Goal: Task Accomplishment & Management: Manage account settings

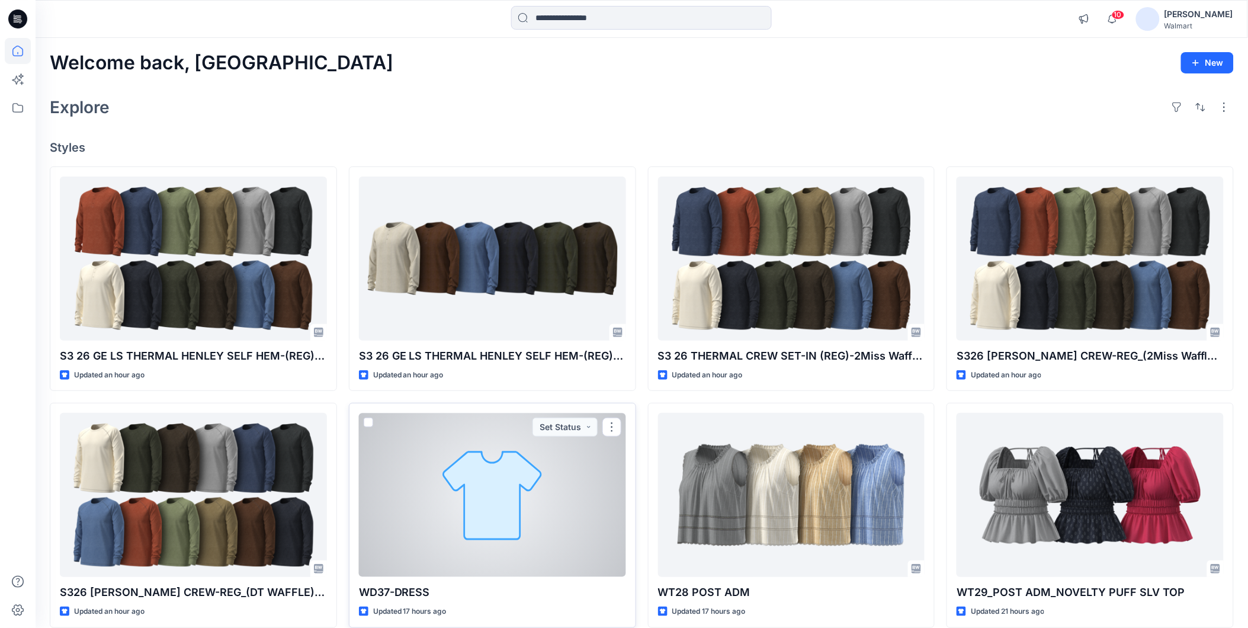
click at [522, 511] on div at bounding box center [492, 495] width 267 height 164
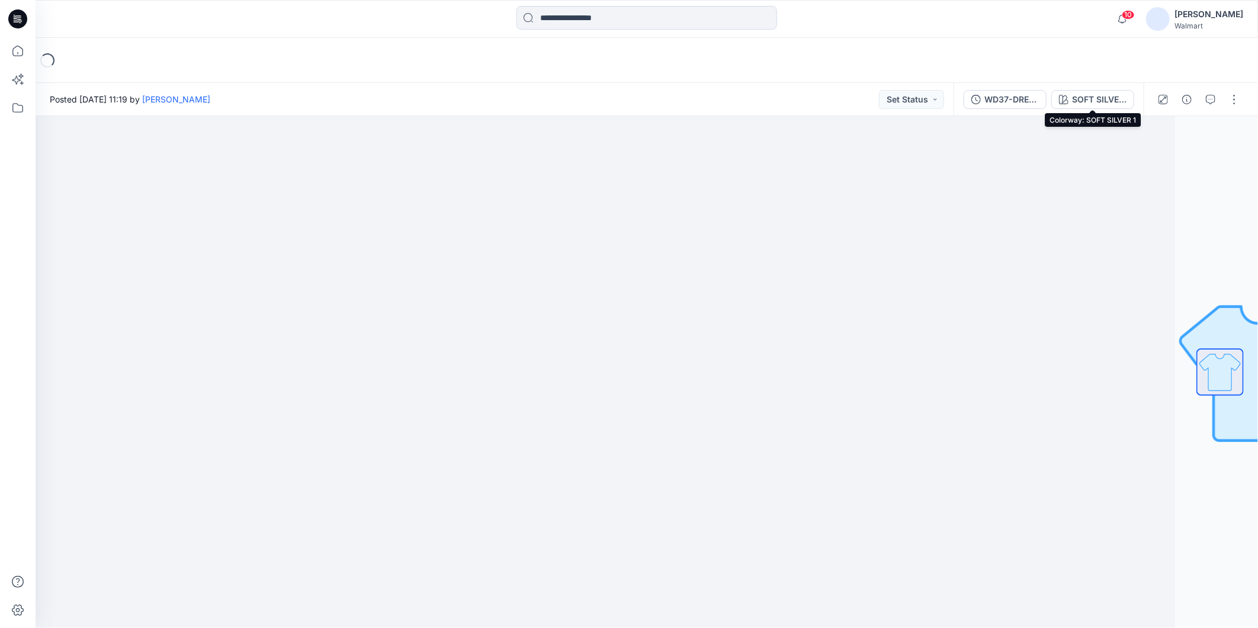
click at [854, 101] on div "SOFT SILVER 1" at bounding box center [1099, 99] width 55 height 13
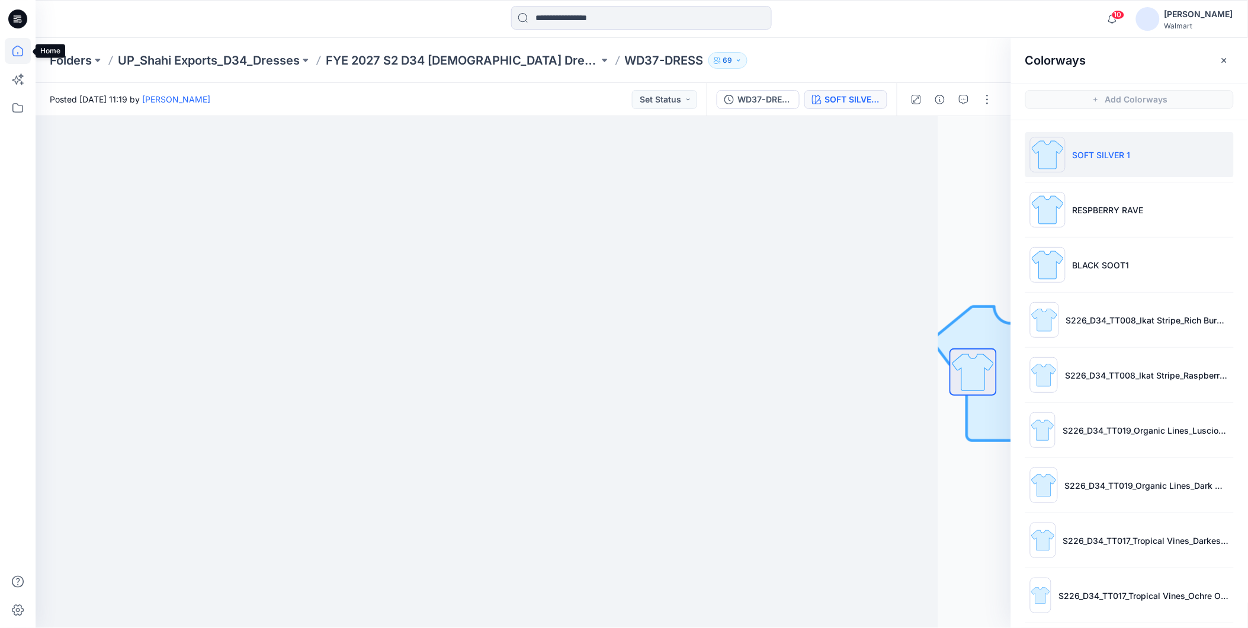
click at [14, 49] on icon at bounding box center [18, 51] width 26 height 26
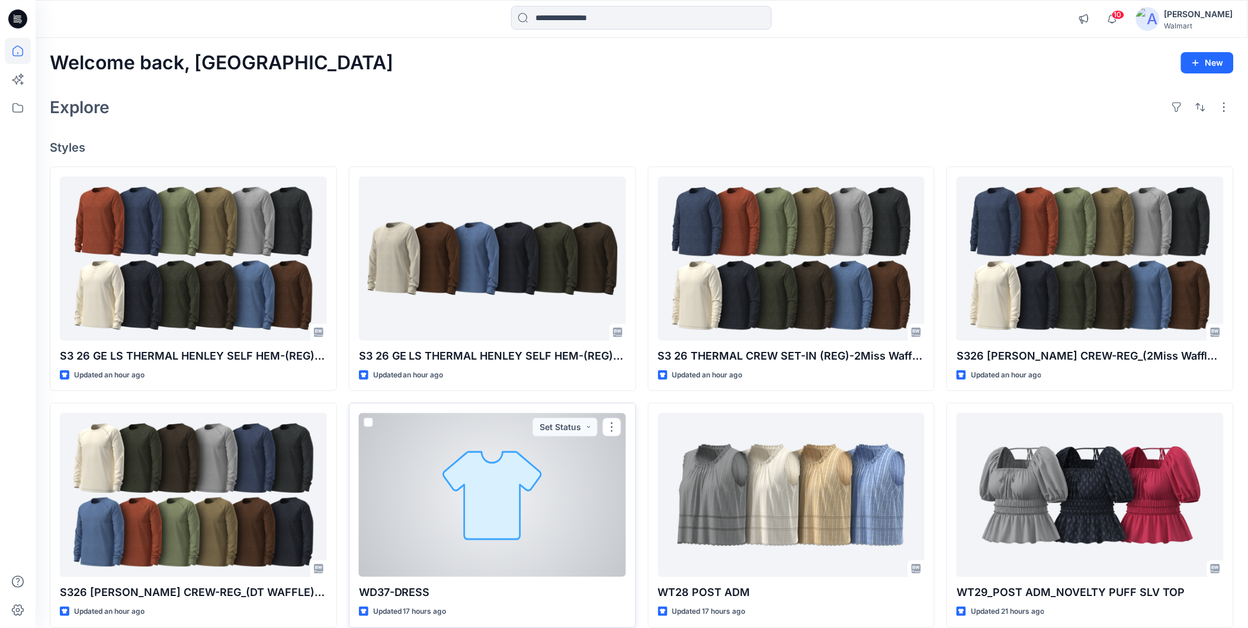
click at [510, 462] on div at bounding box center [492, 495] width 267 height 164
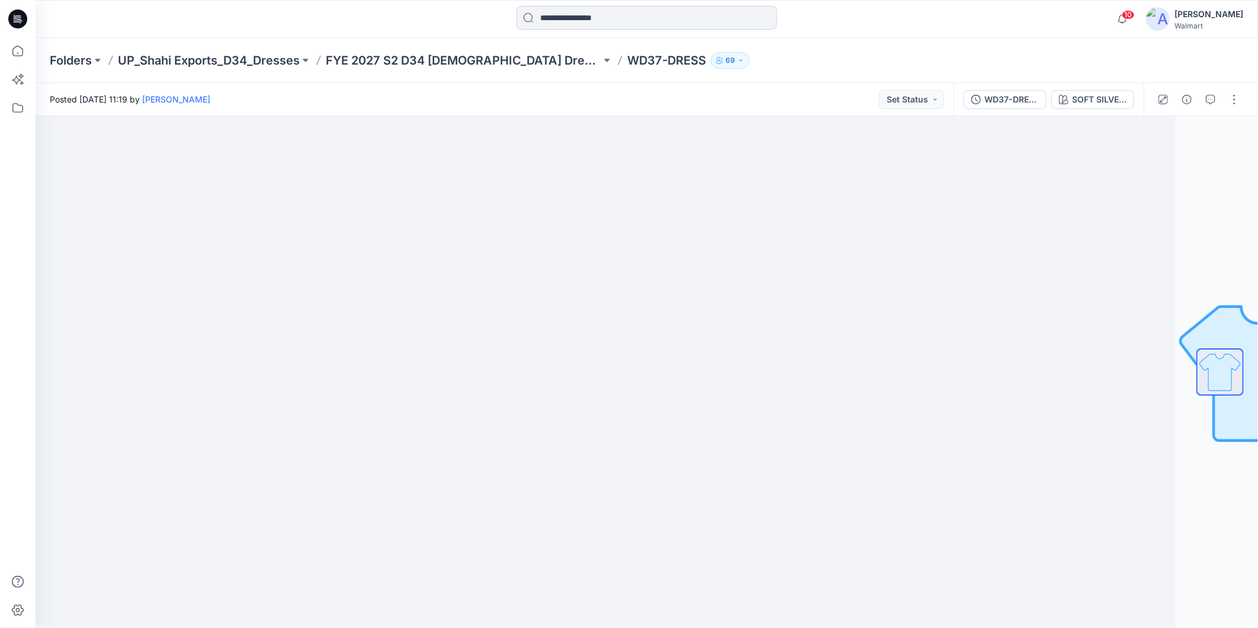
click at [558, 27] on input at bounding box center [647, 18] width 261 height 24
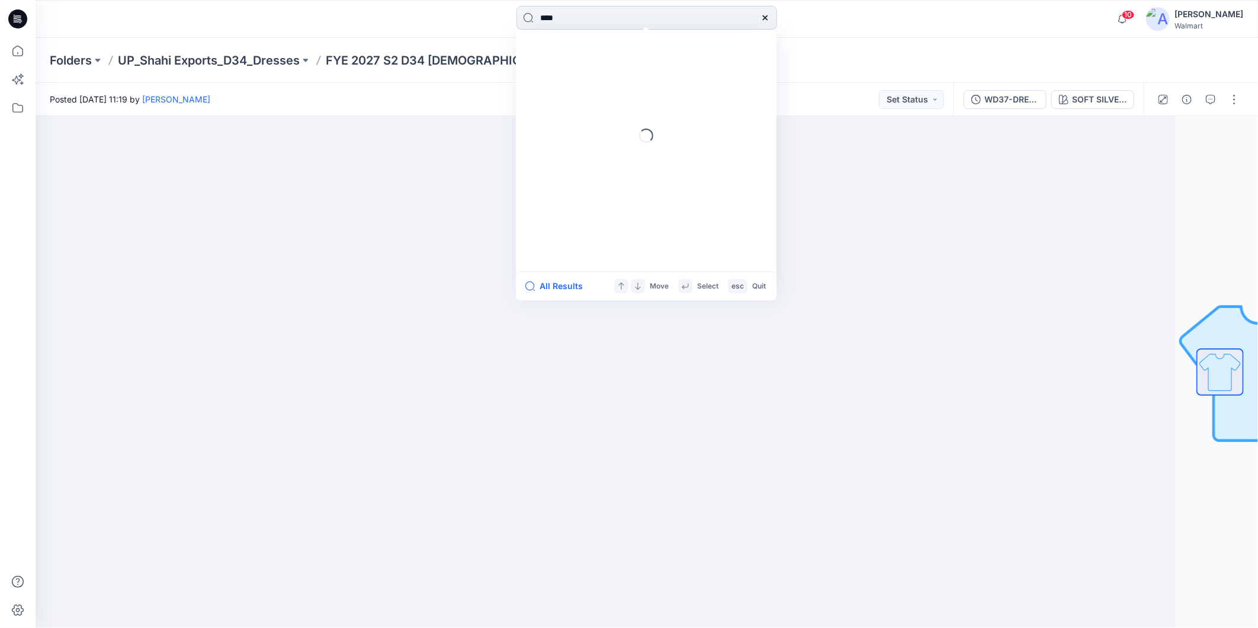
click at [567, 18] on input "****" at bounding box center [647, 18] width 261 height 24
type input "****"
click at [555, 61] on mark "PWD8" at bounding box center [554, 65] width 28 height 14
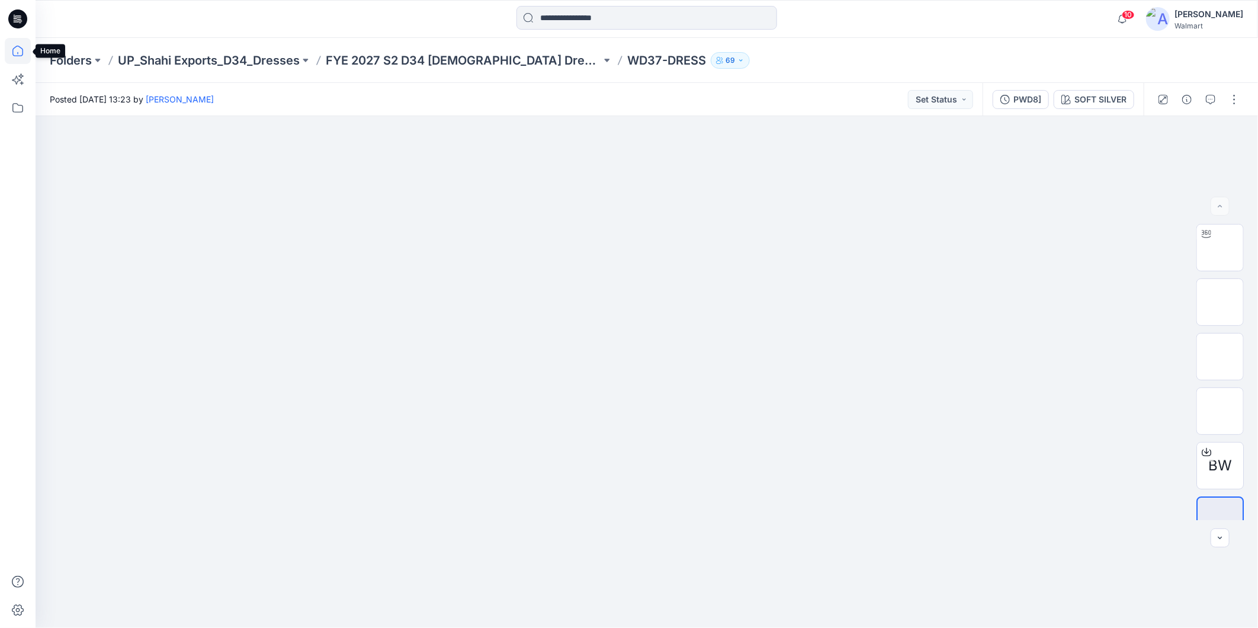
click at [14, 52] on icon at bounding box center [18, 51] width 26 height 26
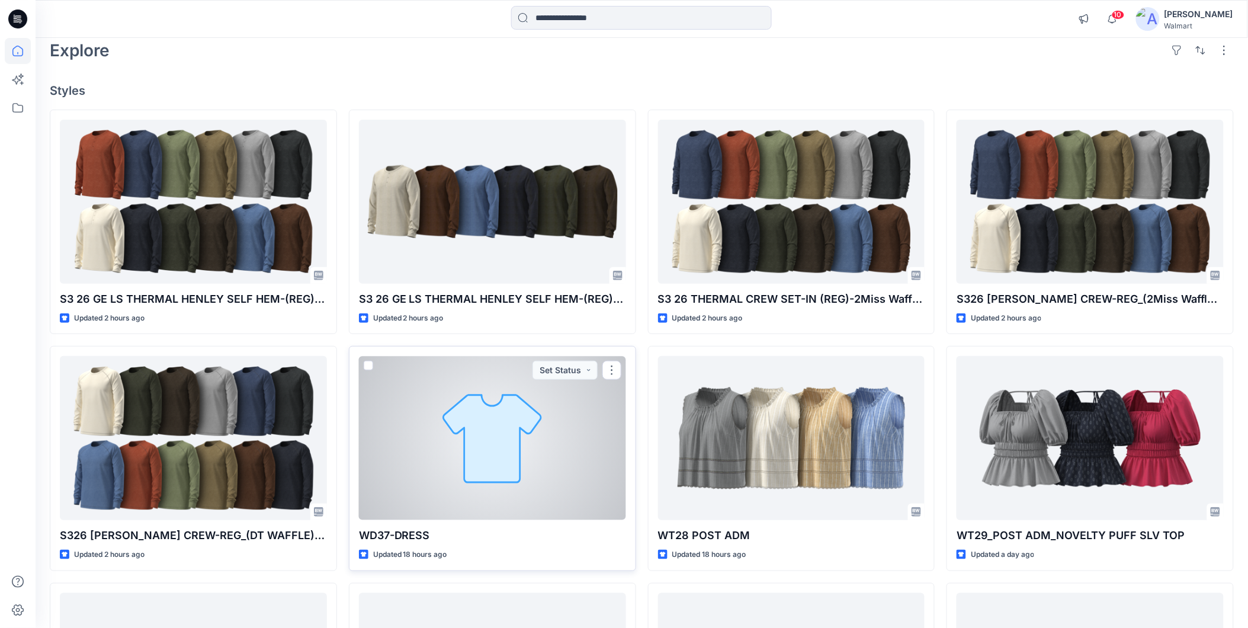
scroll to position [132, 0]
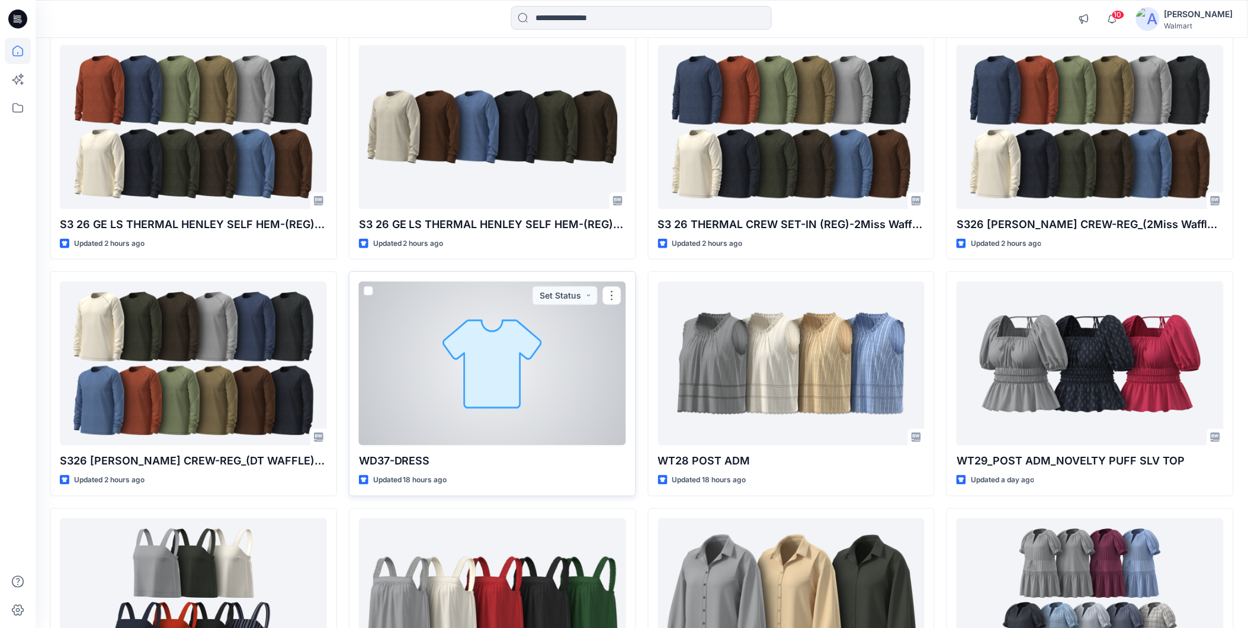
click at [430, 385] on div at bounding box center [492, 363] width 267 height 164
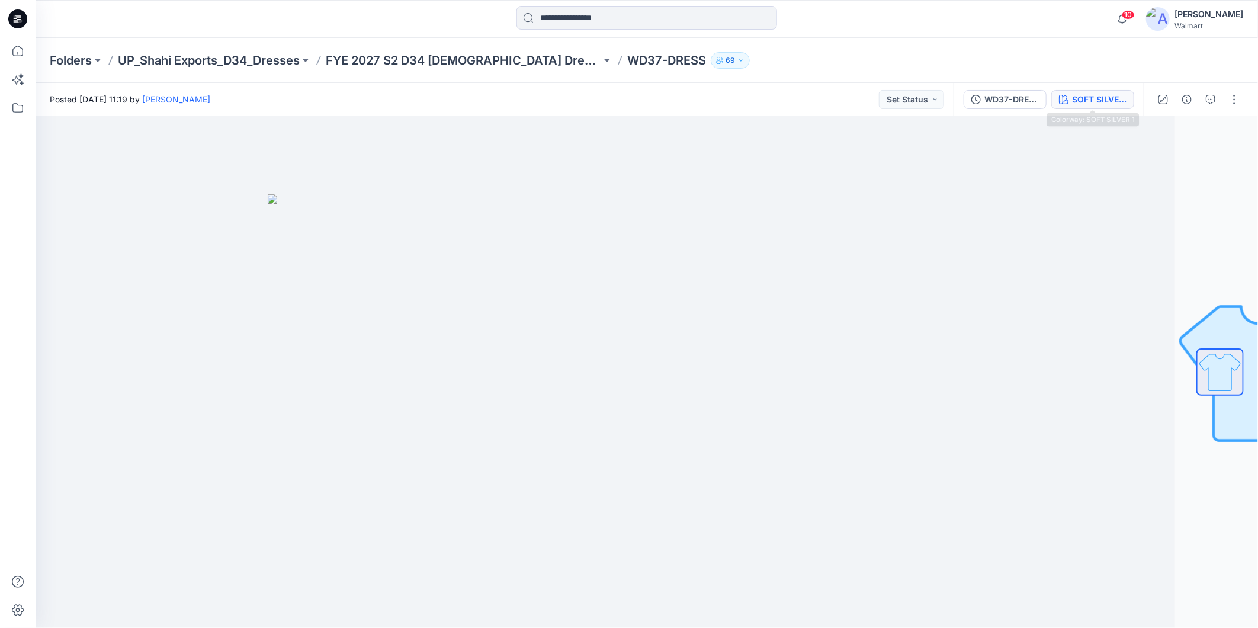
click at [854, 99] on div "SOFT SILVER 1" at bounding box center [1099, 99] width 55 height 13
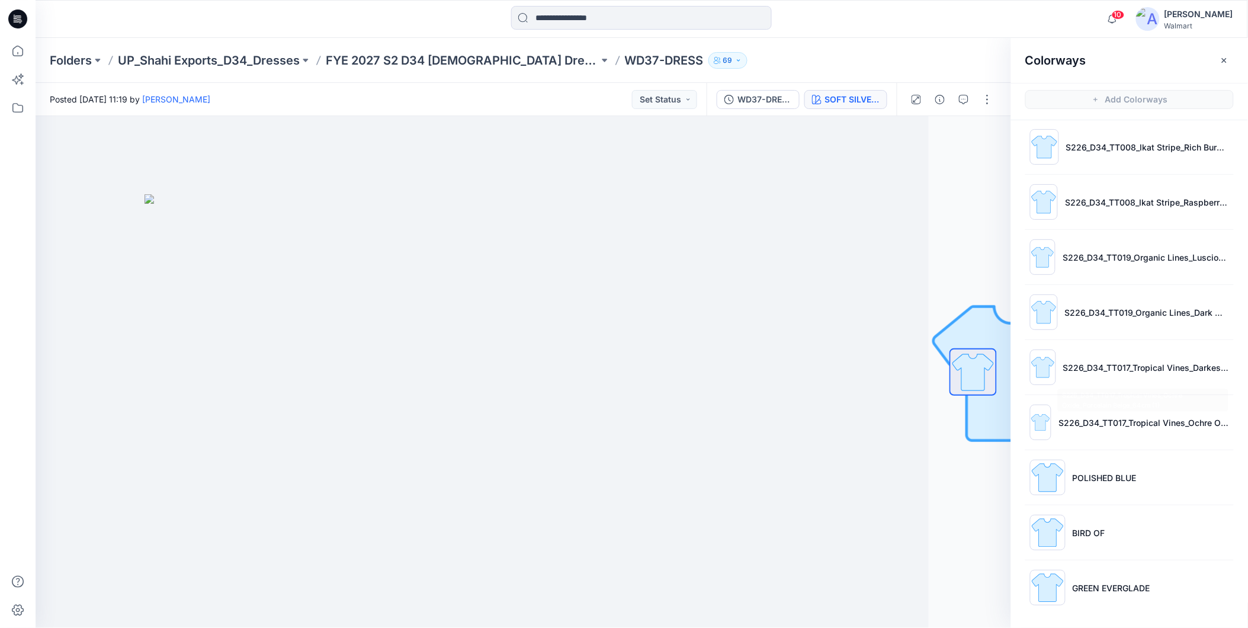
scroll to position [4, 0]
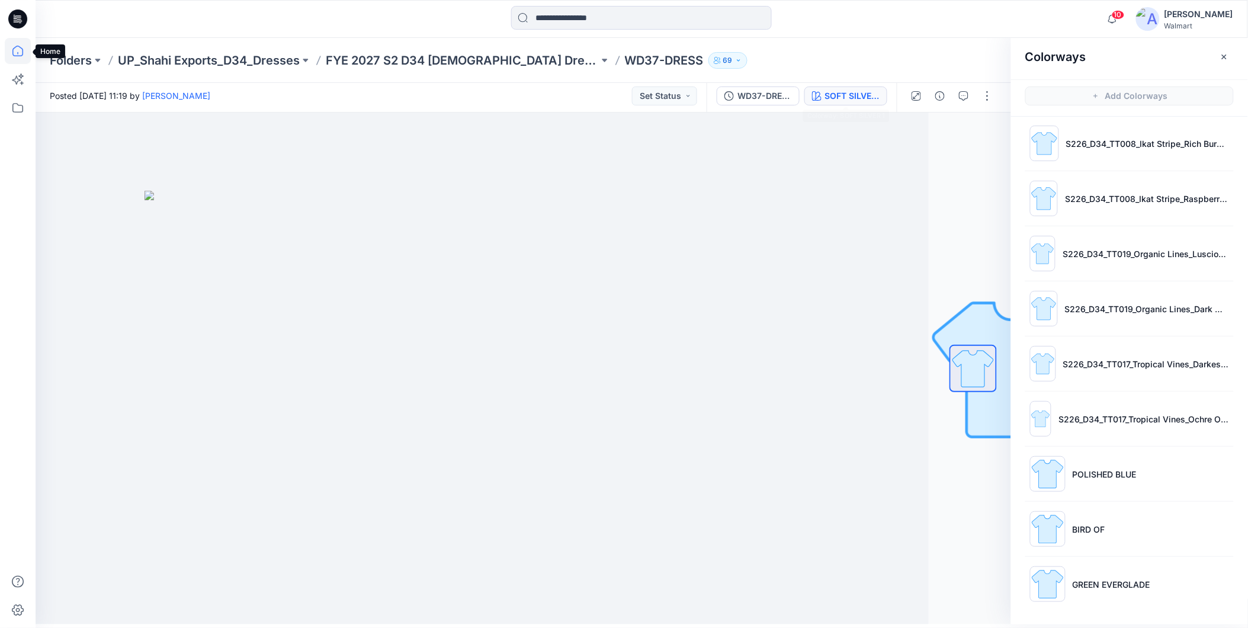
click at [23, 50] on icon at bounding box center [17, 51] width 11 height 11
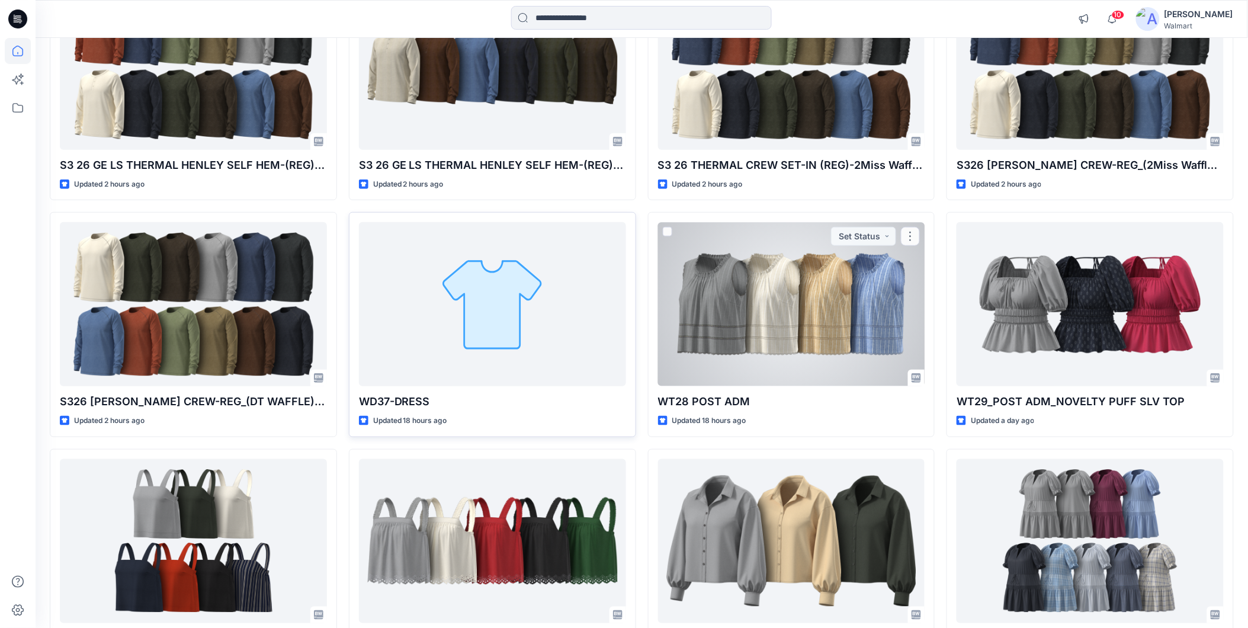
scroll to position [201, 0]
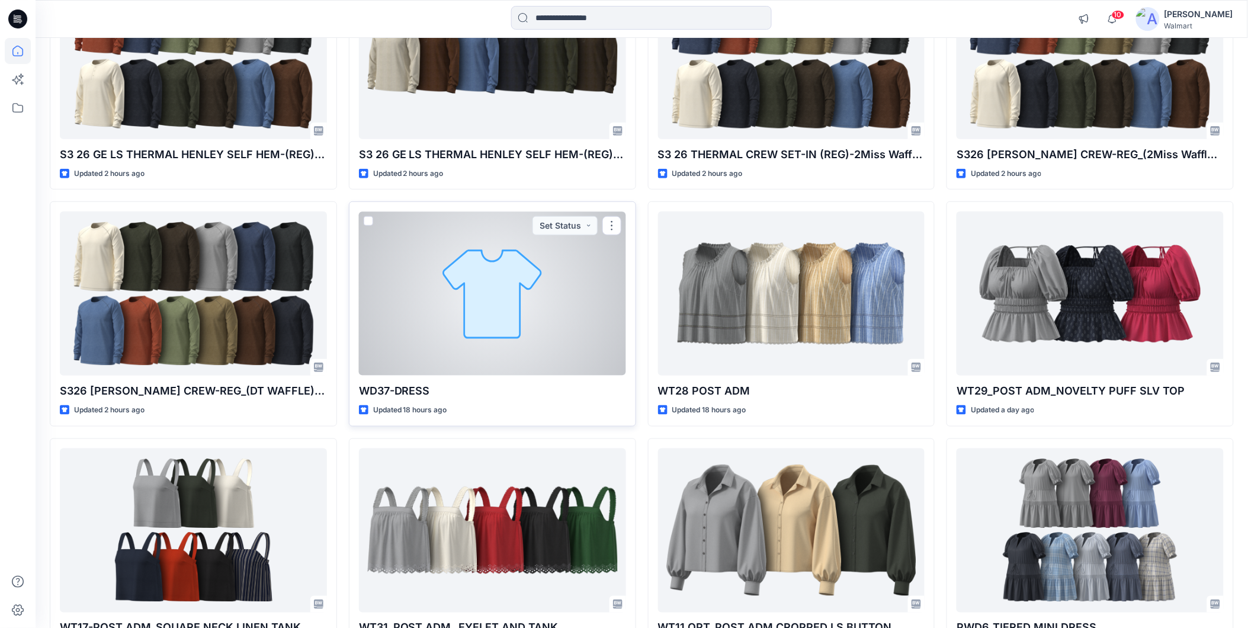
click at [468, 324] on div at bounding box center [492, 294] width 267 height 164
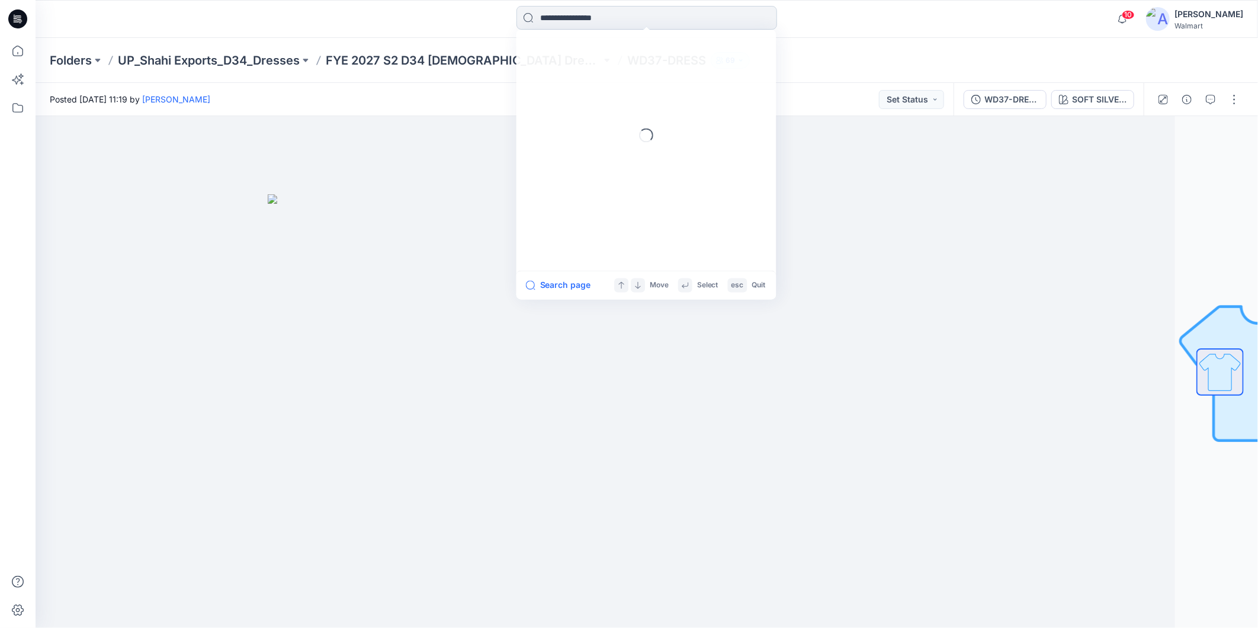
click at [578, 17] on input at bounding box center [647, 18] width 261 height 24
paste input "*****"
type input "*****"
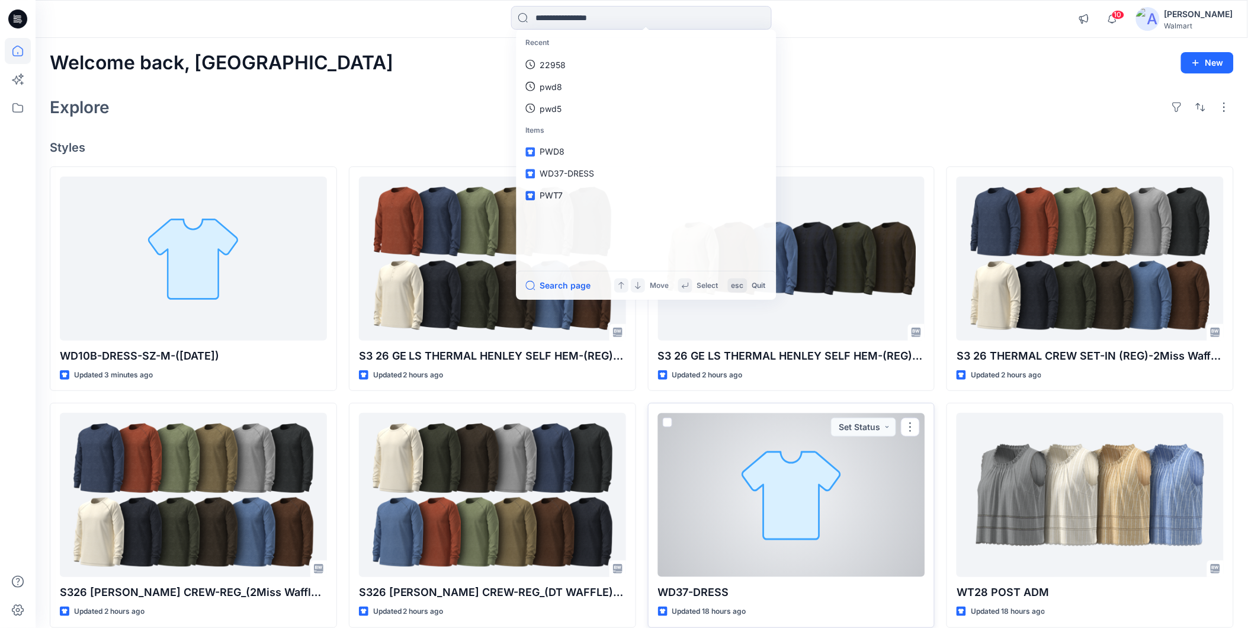
click at [732, 484] on div at bounding box center [791, 495] width 267 height 164
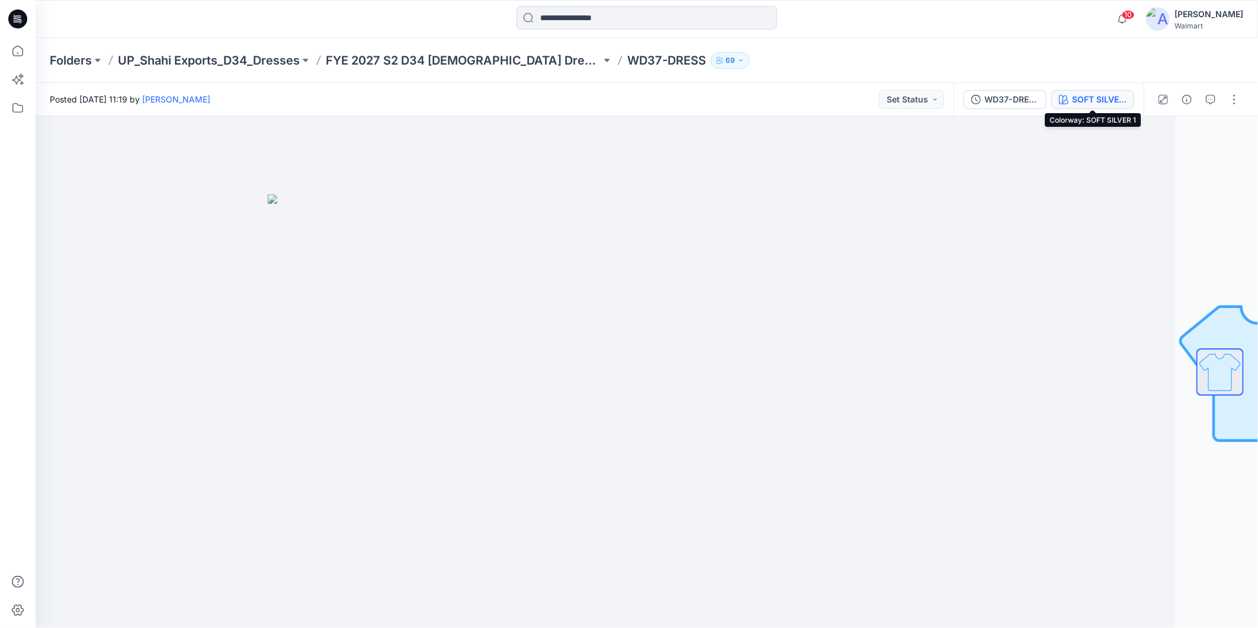
click at [854, 95] on div "SOFT SILVER 1" at bounding box center [1099, 99] width 55 height 13
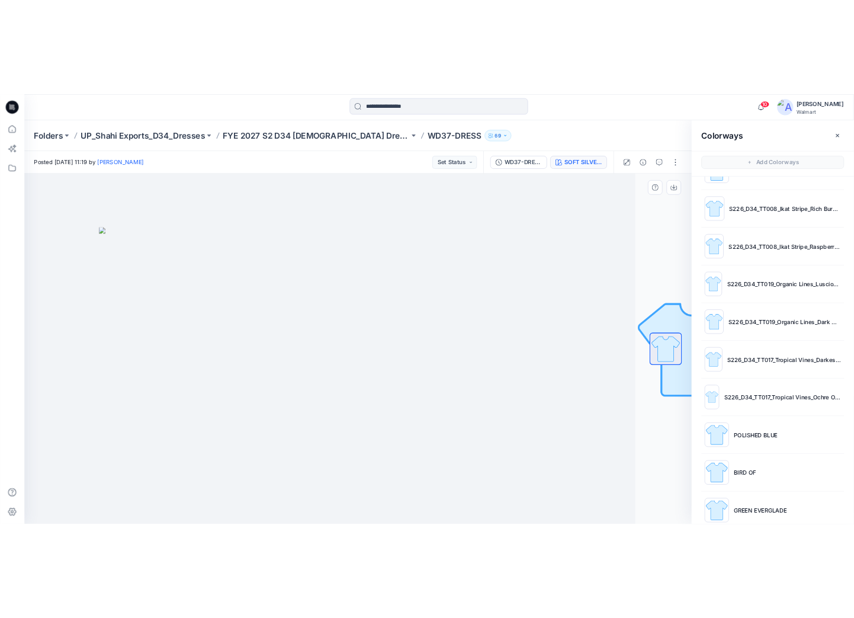
scroll to position [173, 0]
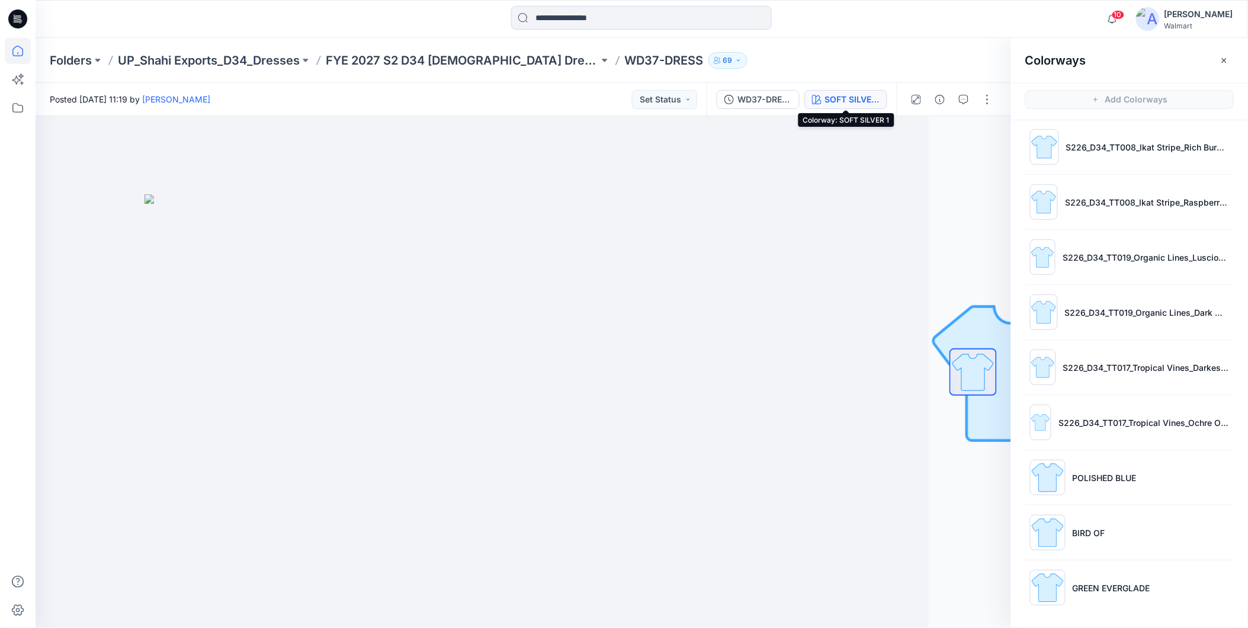
click at [15, 53] on icon at bounding box center [18, 51] width 26 height 26
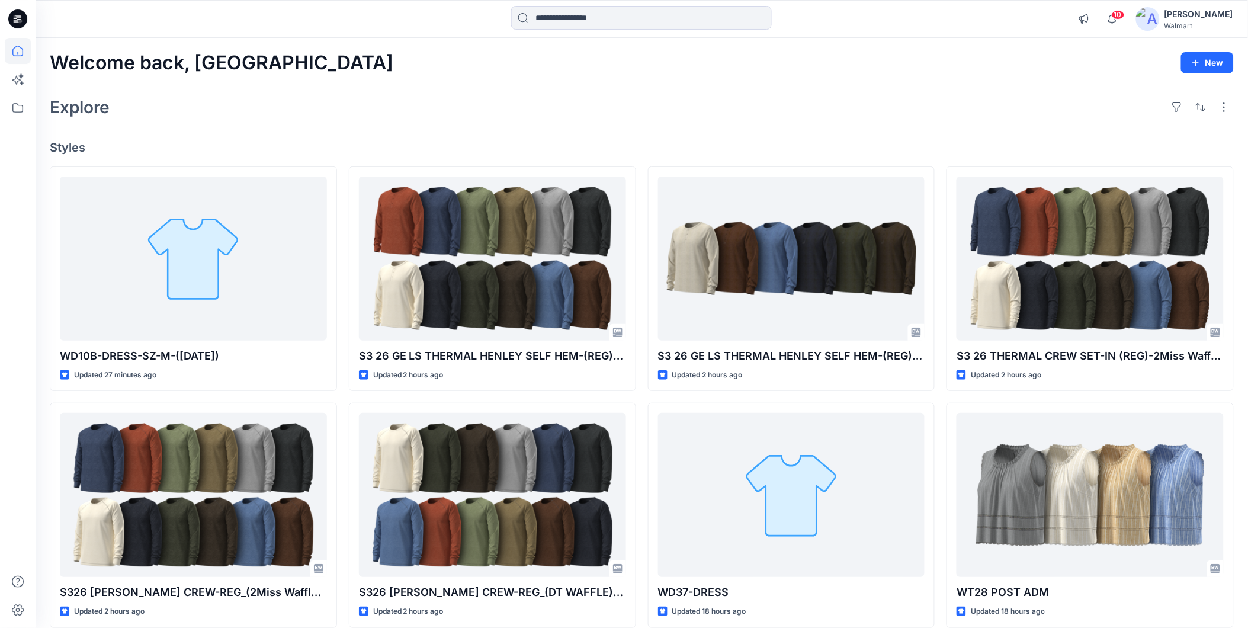
click at [542, 133] on div "Welcome back, Rahul New Explore Styles WD10B-DRESS-SZ-M-(03-10-25) Updated 27 m…" at bounding box center [642, 479] width 1213 height 883
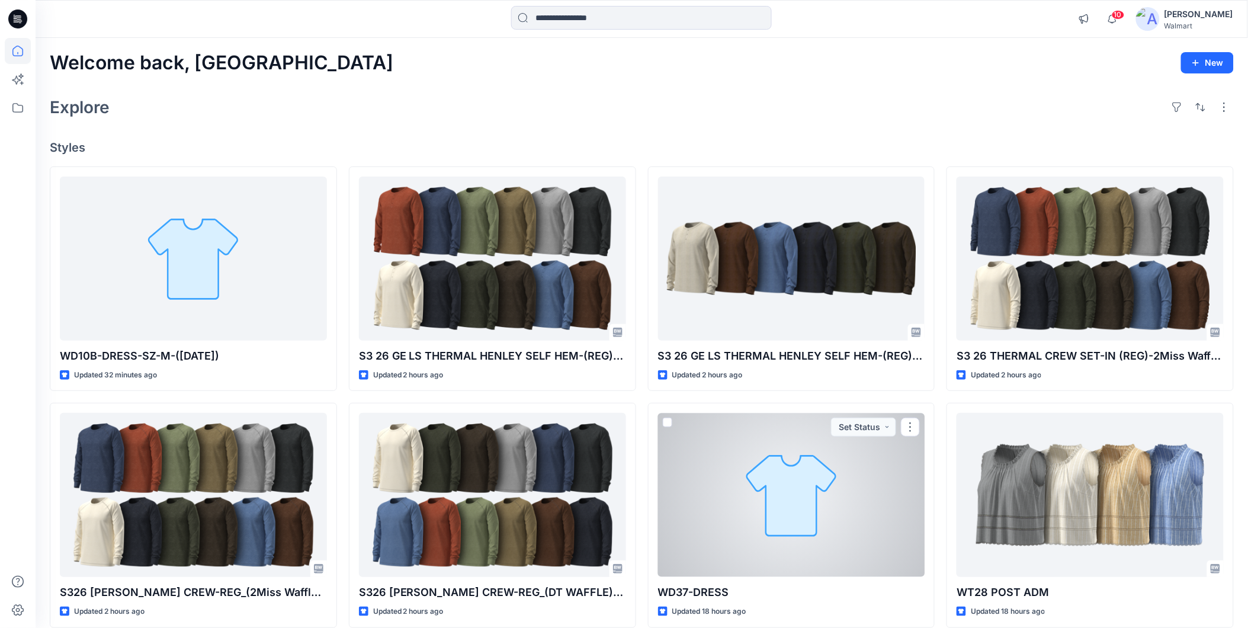
click at [749, 502] on div at bounding box center [791, 495] width 267 height 164
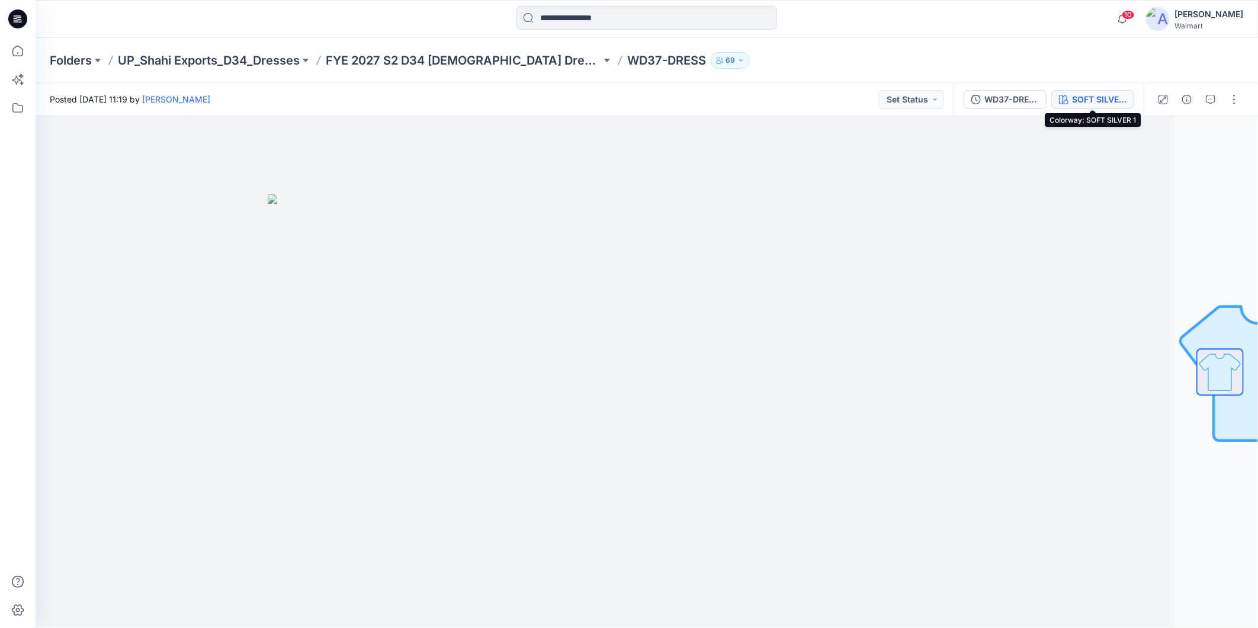
click at [854, 101] on div "SOFT SILVER 1" at bounding box center [1099, 99] width 55 height 13
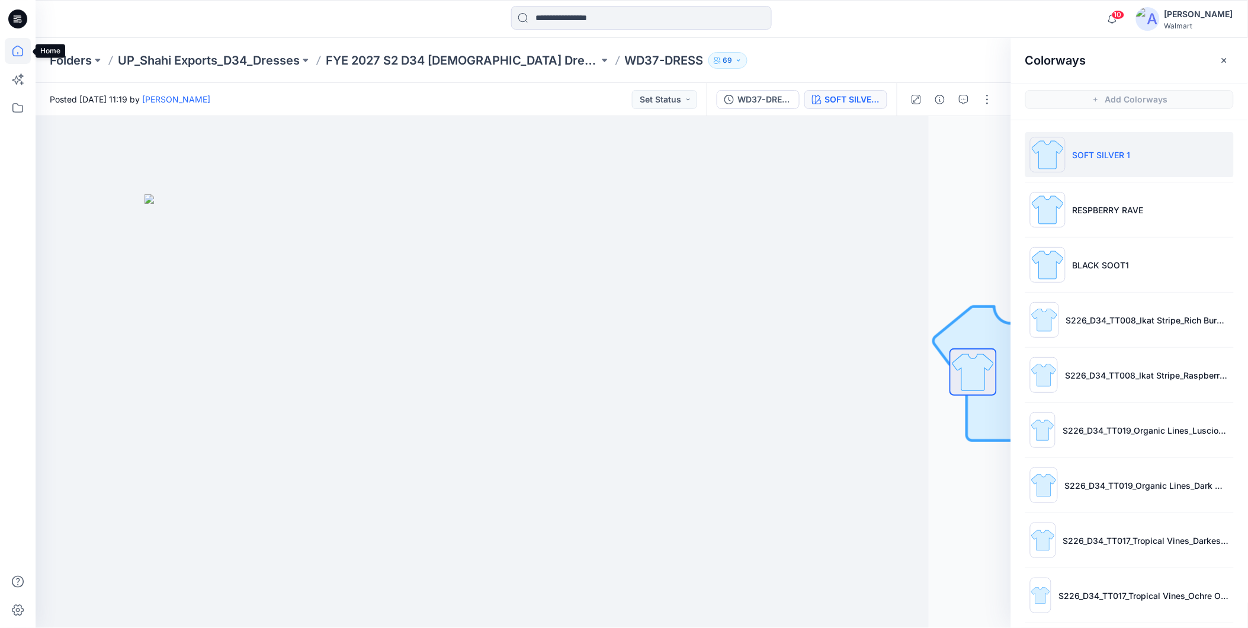
click at [14, 55] on icon at bounding box center [17, 51] width 11 height 11
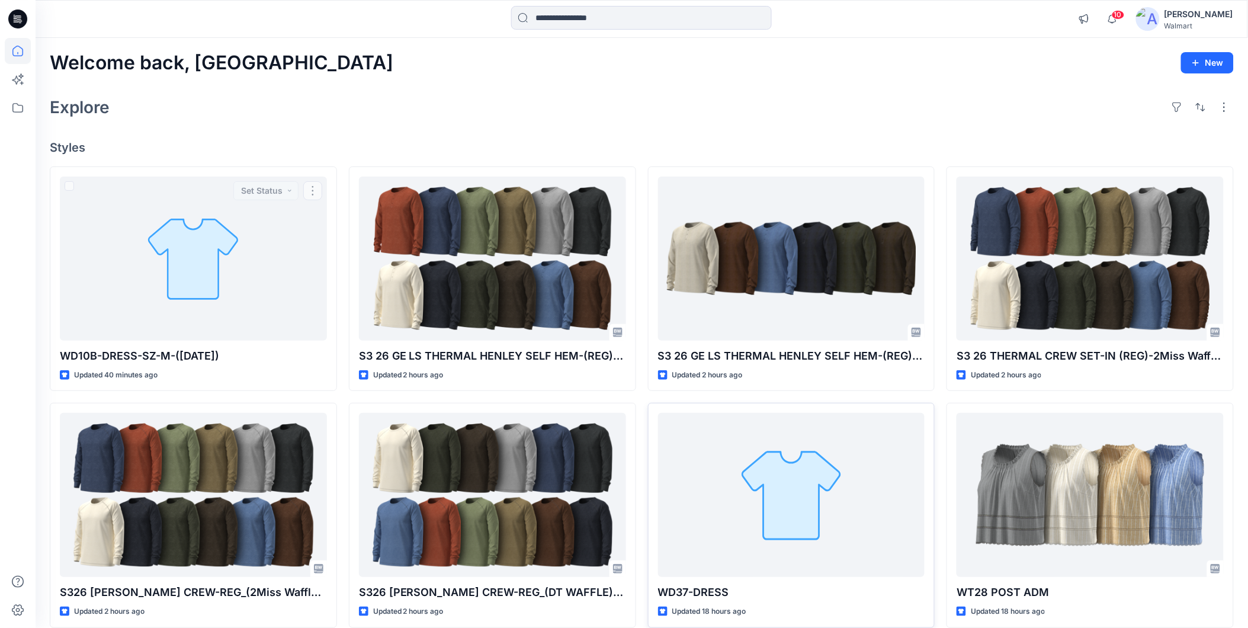
click at [771, 528] on div at bounding box center [791, 495] width 267 height 164
click at [531, 21] on input at bounding box center [641, 18] width 261 height 24
click at [540, 19] on input at bounding box center [641, 18] width 261 height 24
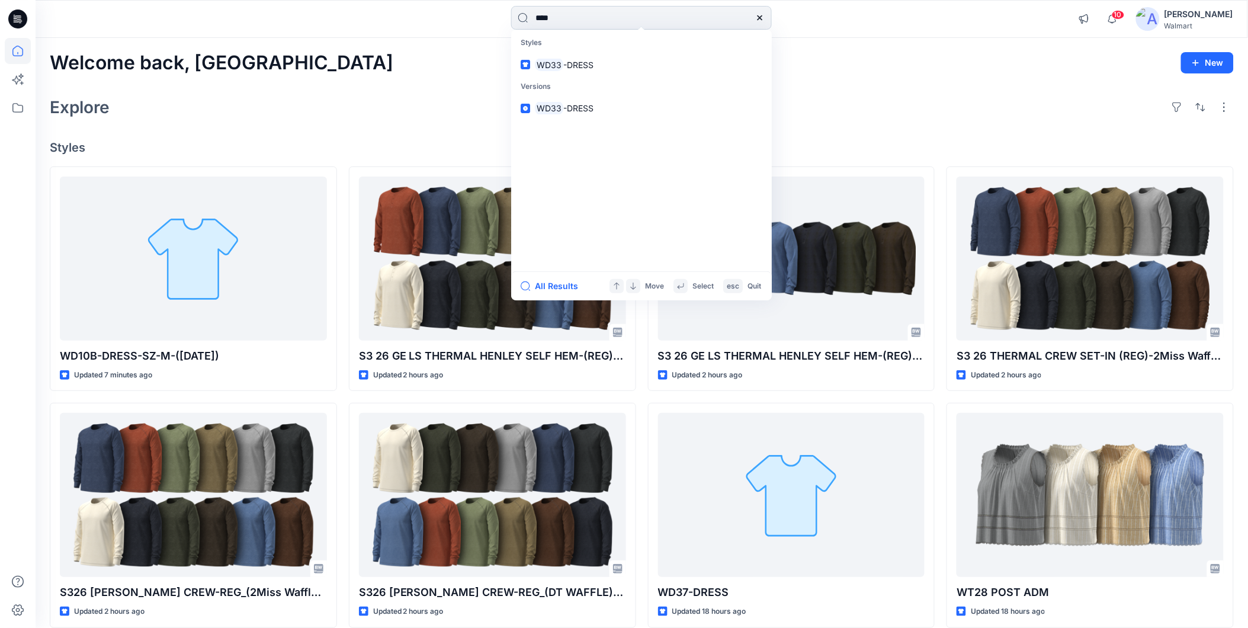
click at [569, 18] on input "****" at bounding box center [641, 18] width 261 height 24
type input "****"
click at [576, 61] on span "-DRESS" at bounding box center [578, 65] width 30 height 10
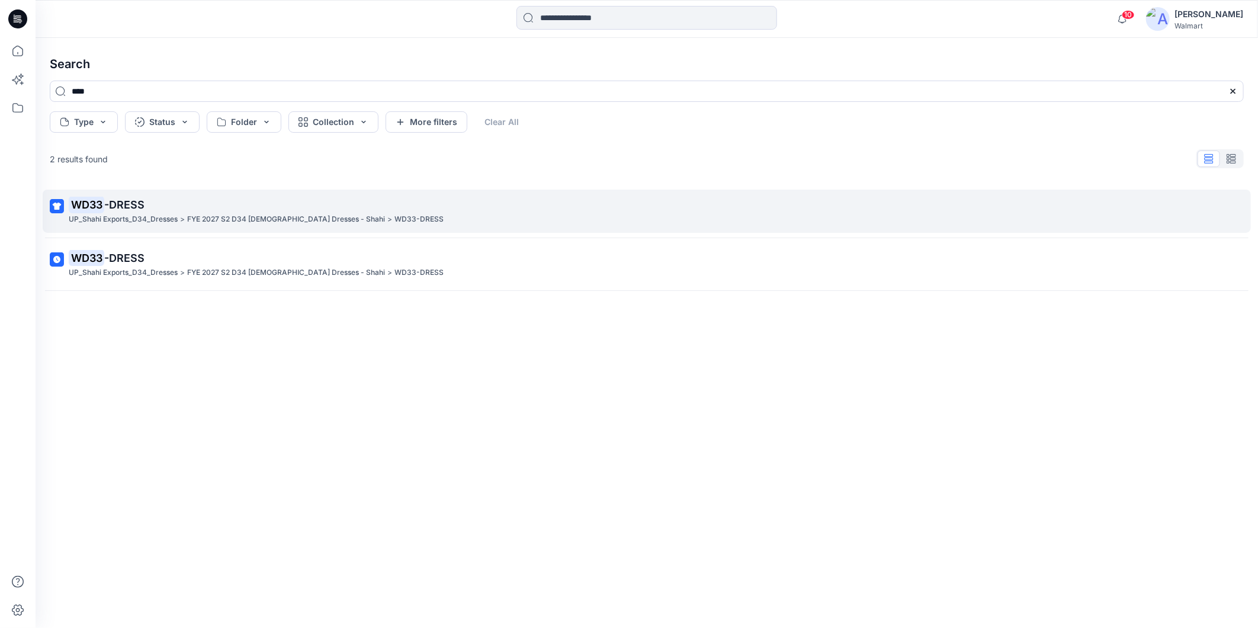
click at [291, 218] on p "FYE 2027 S2 D34 [DEMOGRAPHIC_DATA] Dresses - Shahi" at bounding box center [286, 219] width 198 height 12
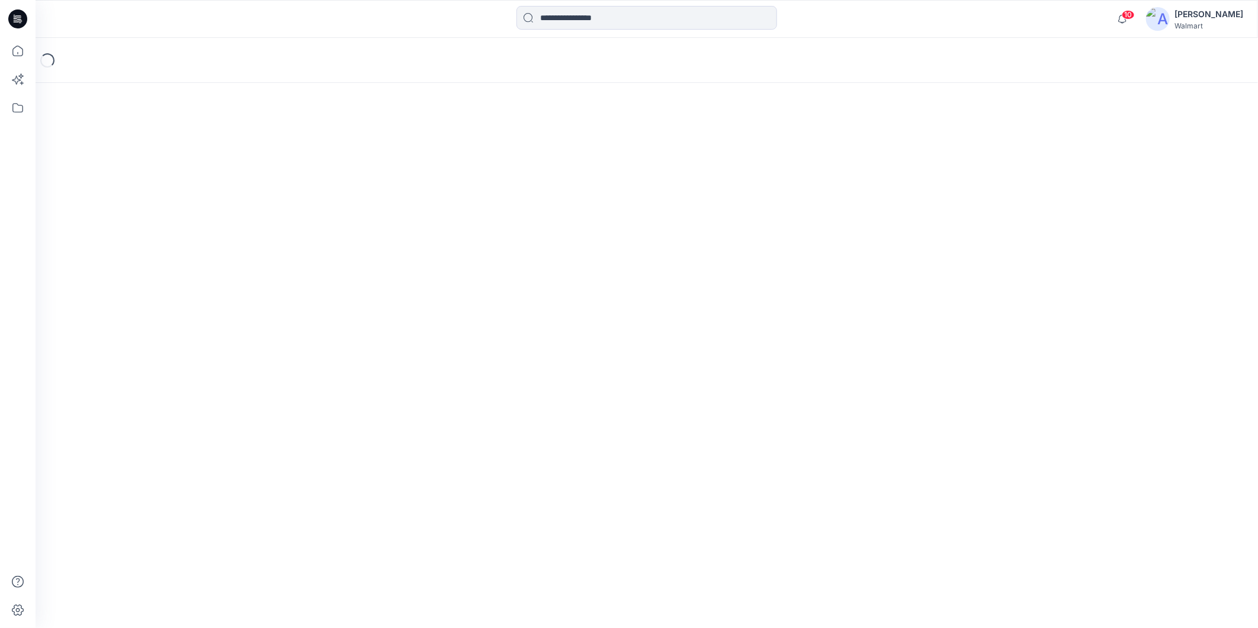
click at [291, 218] on div "Loading..." at bounding box center [647, 333] width 1223 height 590
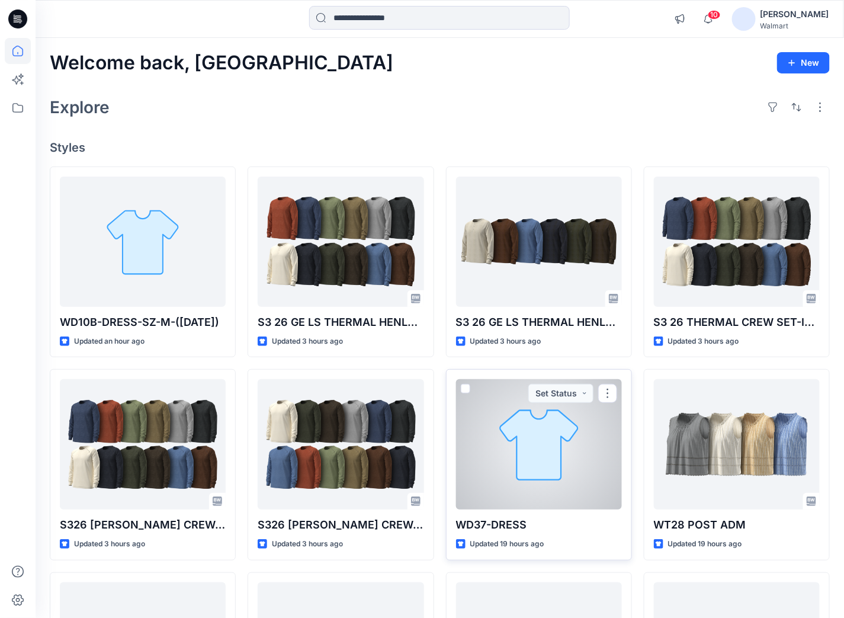
click at [539, 447] on div at bounding box center [539, 444] width 166 height 130
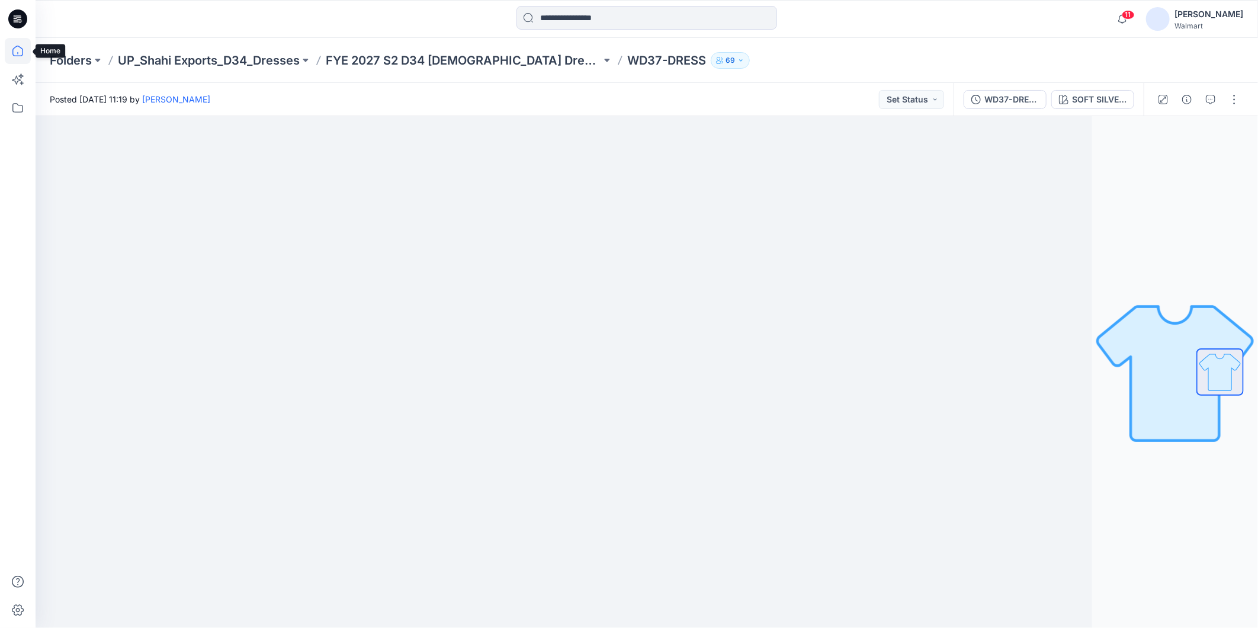
click at [18, 50] on icon at bounding box center [18, 51] width 26 height 26
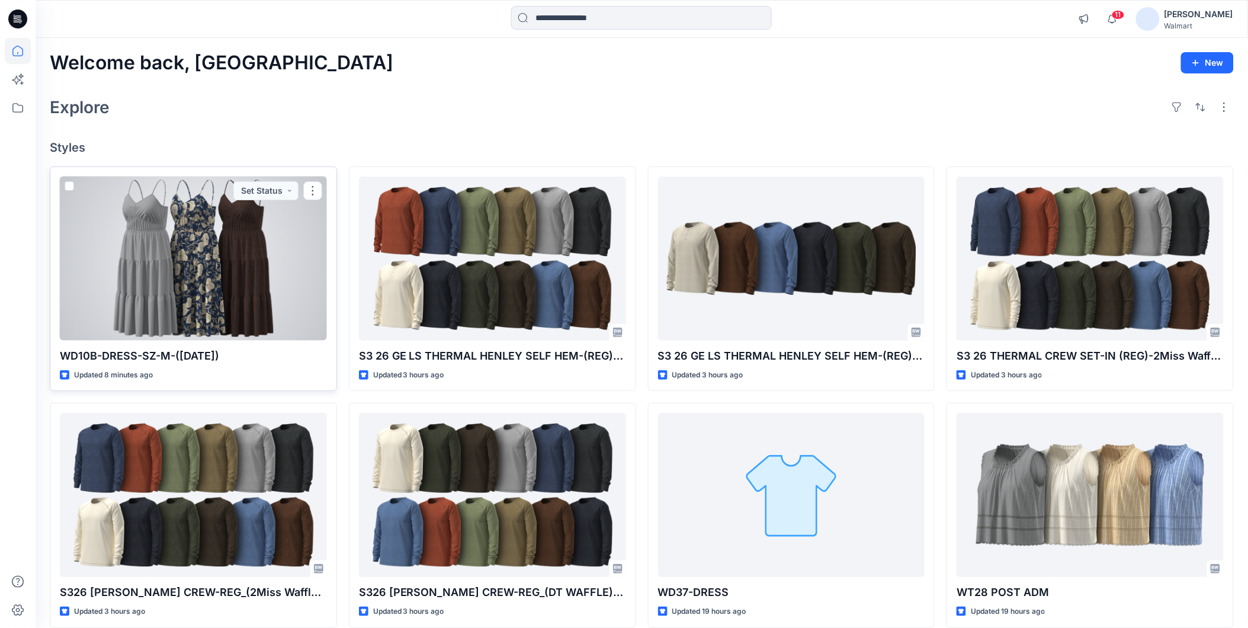
click at [181, 245] on div at bounding box center [193, 259] width 267 height 164
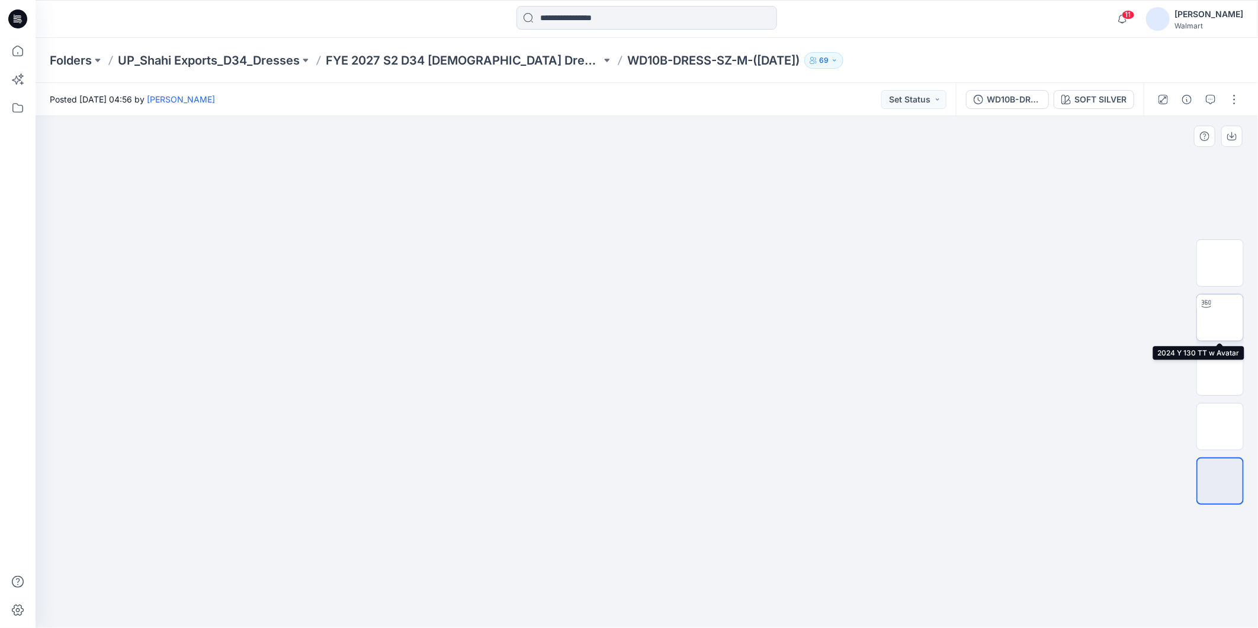
click at [854, 318] on img at bounding box center [1220, 318] width 0 height 0
drag, startPoint x: 757, startPoint y: 607, endPoint x: 890, endPoint y: 605, distance: 133.3
click at [854, 605] on div at bounding box center [647, 372] width 1223 height 512
drag, startPoint x: 693, startPoint y: 611, endPoint x: 951, endPoint y: 613, distance: 257.7
click at [854, 613] on div at bounding box center [647, 372] width 1223 height 512
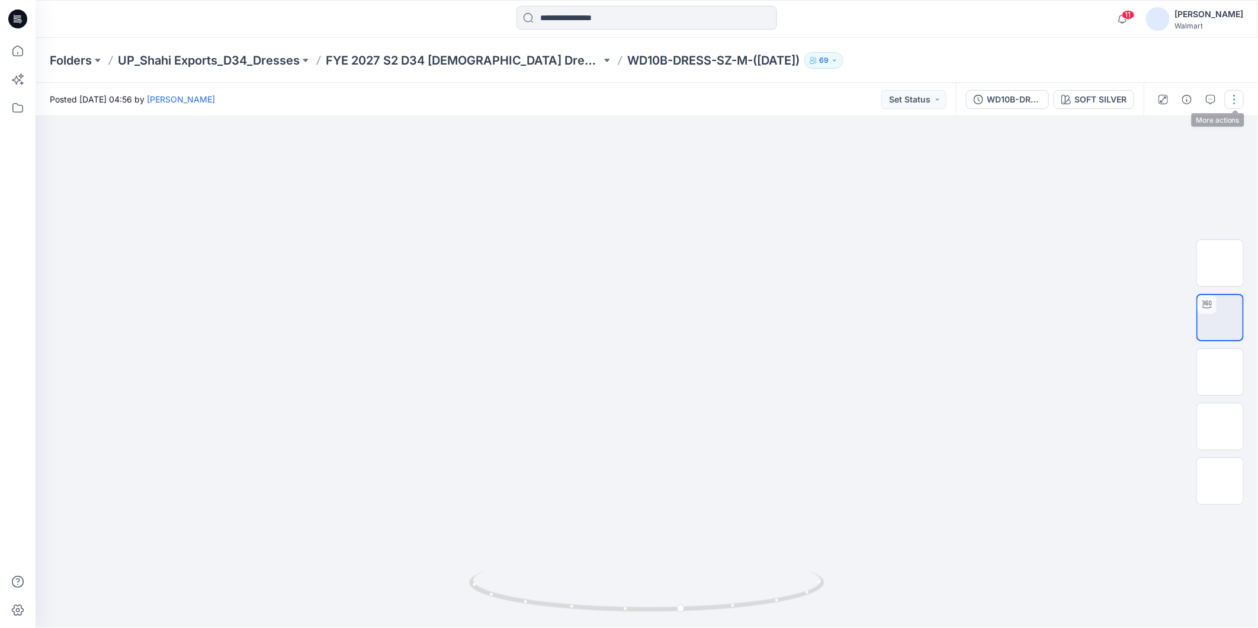
click at [854, 101] on button "button" at bounding box center [1234, 99] width 19 height 19
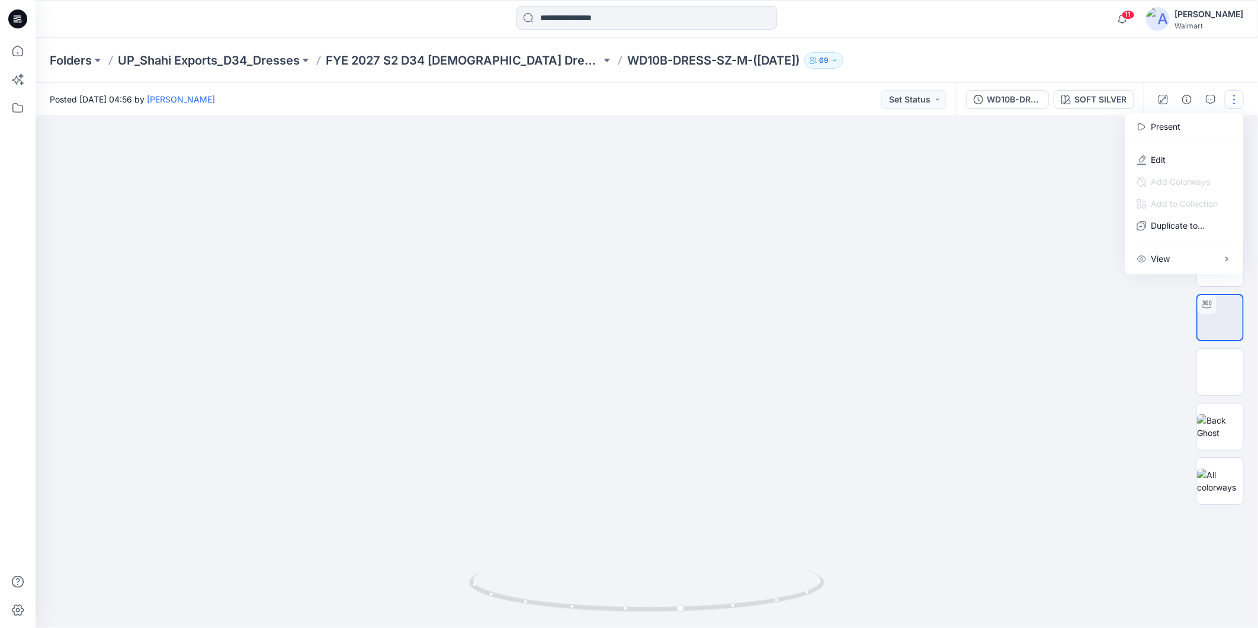
click at [854, 156] on button "Edit" at bounding box center [1184, 160] width 109 height 22
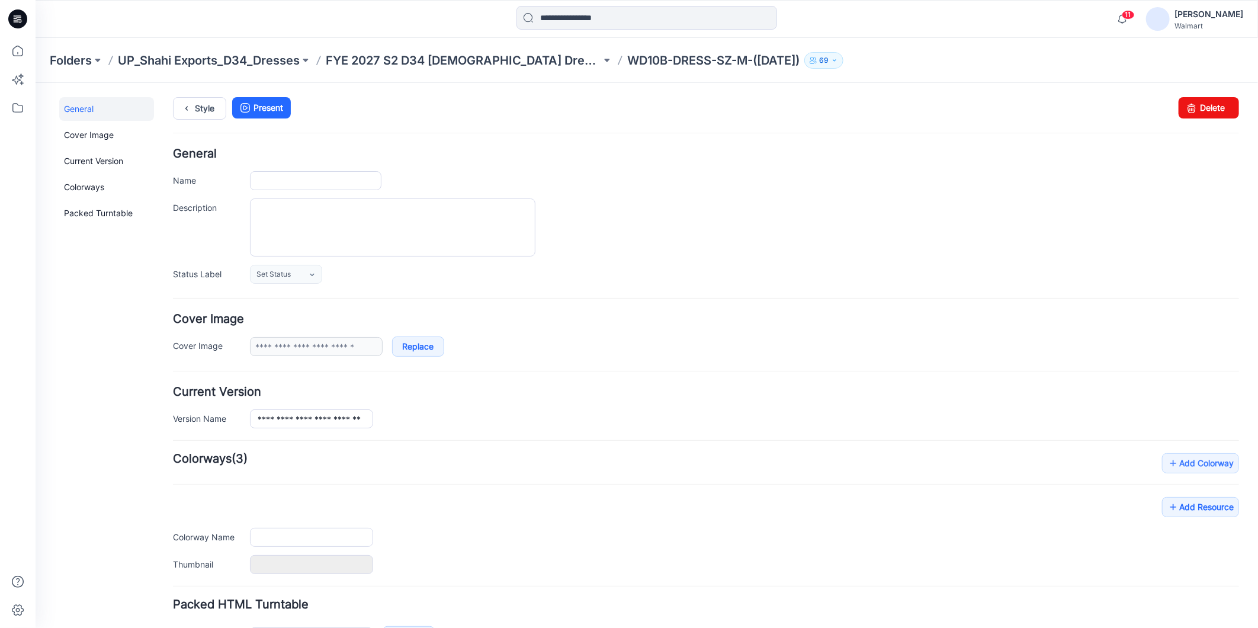
type input "**********"
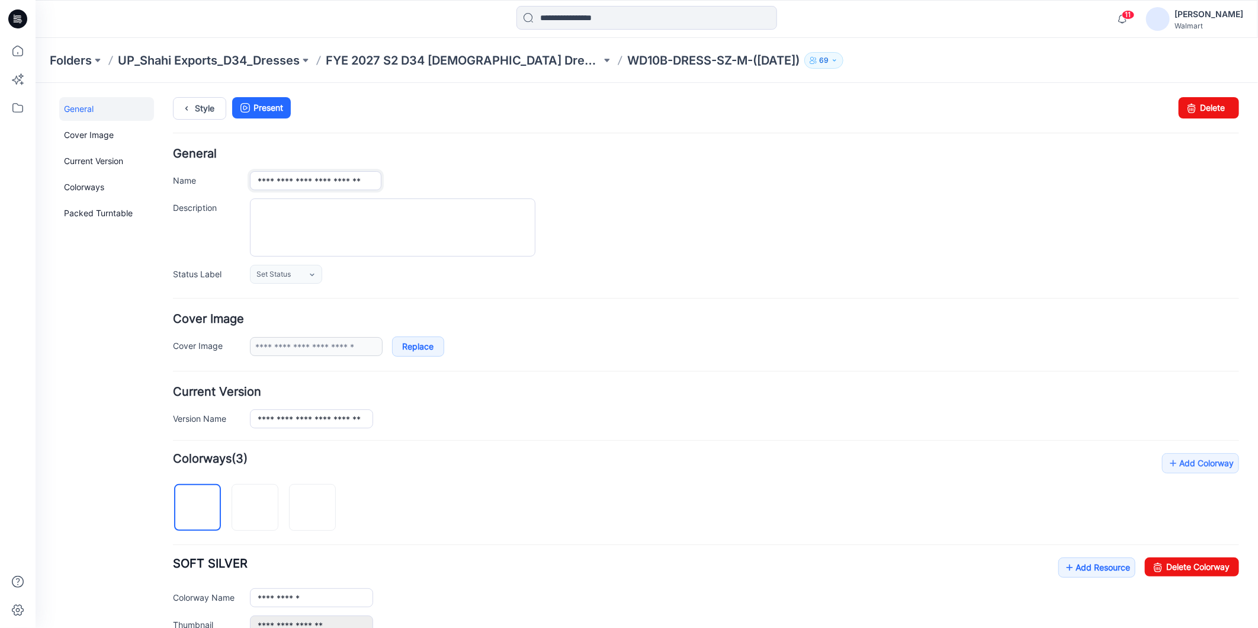
scroll to position [0, 7]
drag, startPoint x: 316, startPoint y: 179, endPoint x: 421, endPoint y: 195, distance: 105.5
click at [421, 195] on div "**********" at bounding box center [705, 216] width 1066 height 136
drag, startPoint x: 323, startPoint y: 180, endPoint x: 259, endPoint y: 191, distance: 65.0
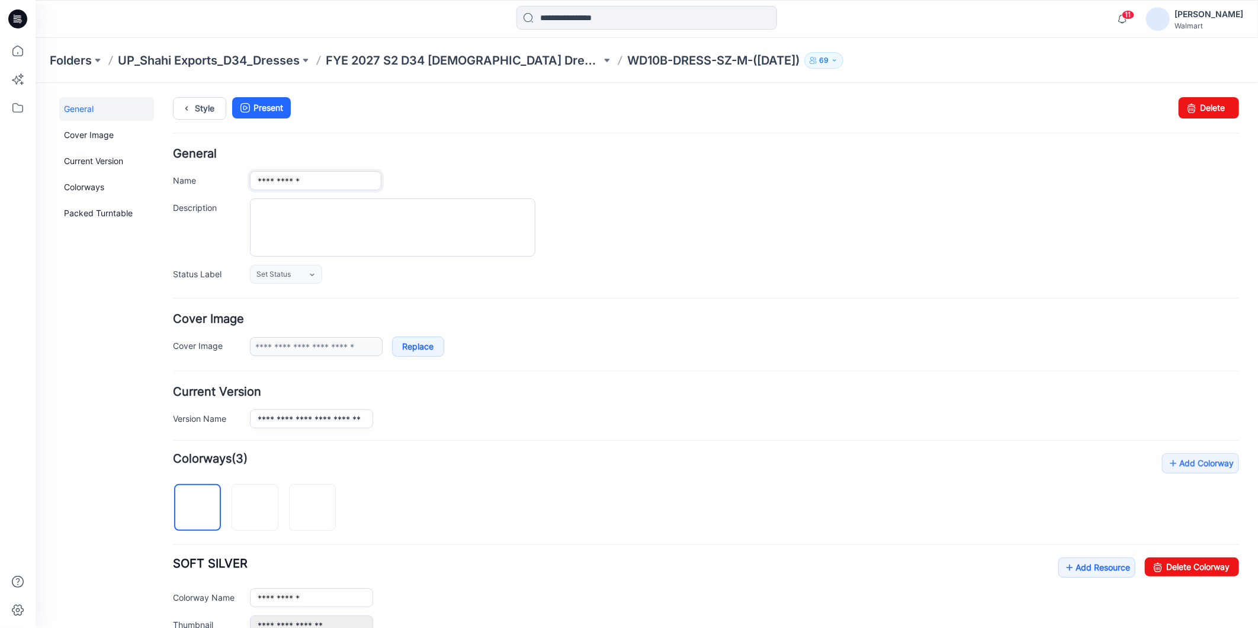
click at [259, 191] on div "**********" at bounding box center [705, 216] width 1066 height 136
type input "**********"
drag, startPoint x: 255, startPoint y: 418, endPoint x: 406, endPoint y: 425, distance: 151.8
click at [406, 425] on div "**********" at bounding box center [743, 418] width 989 height 19
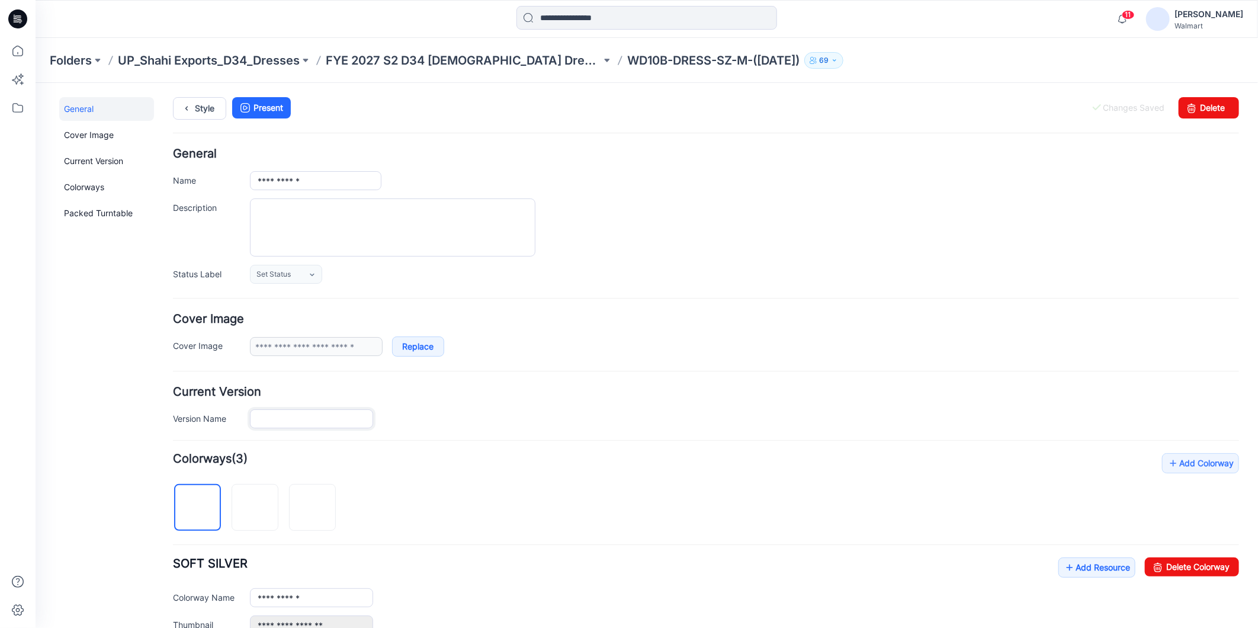
scroll to position [0, 0]
paste input "**********"
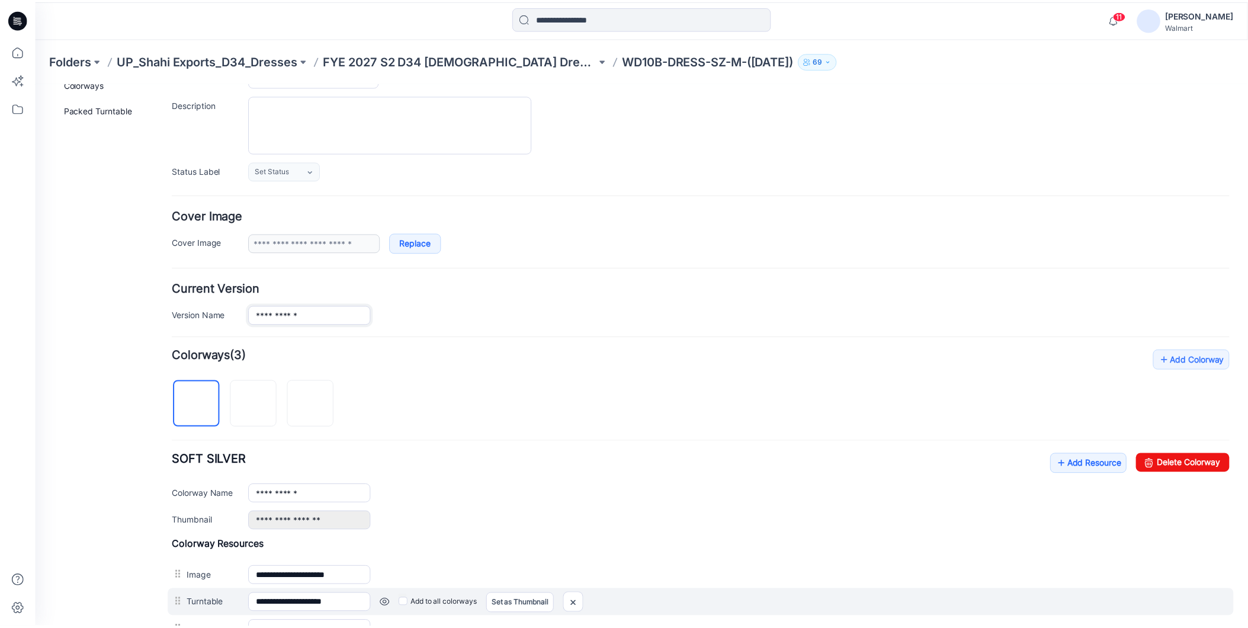
scroll to position [263, 0]
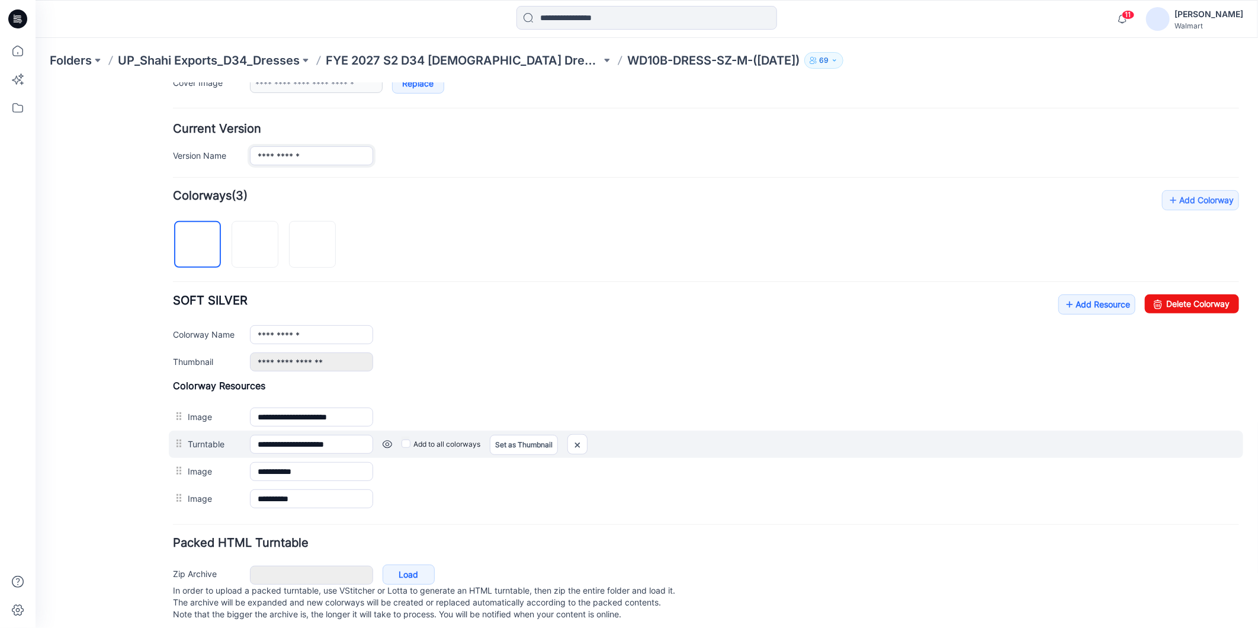
type input "**********"
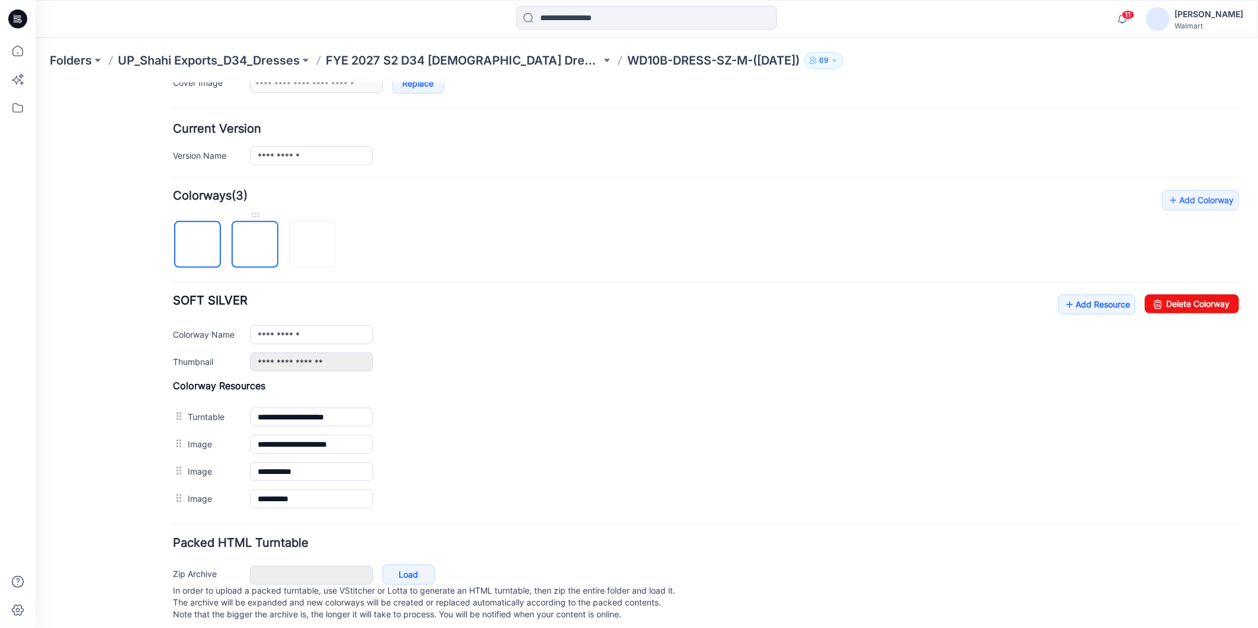
click at [255, 245] on img at bounding box center [255, 245] width 0 height 0
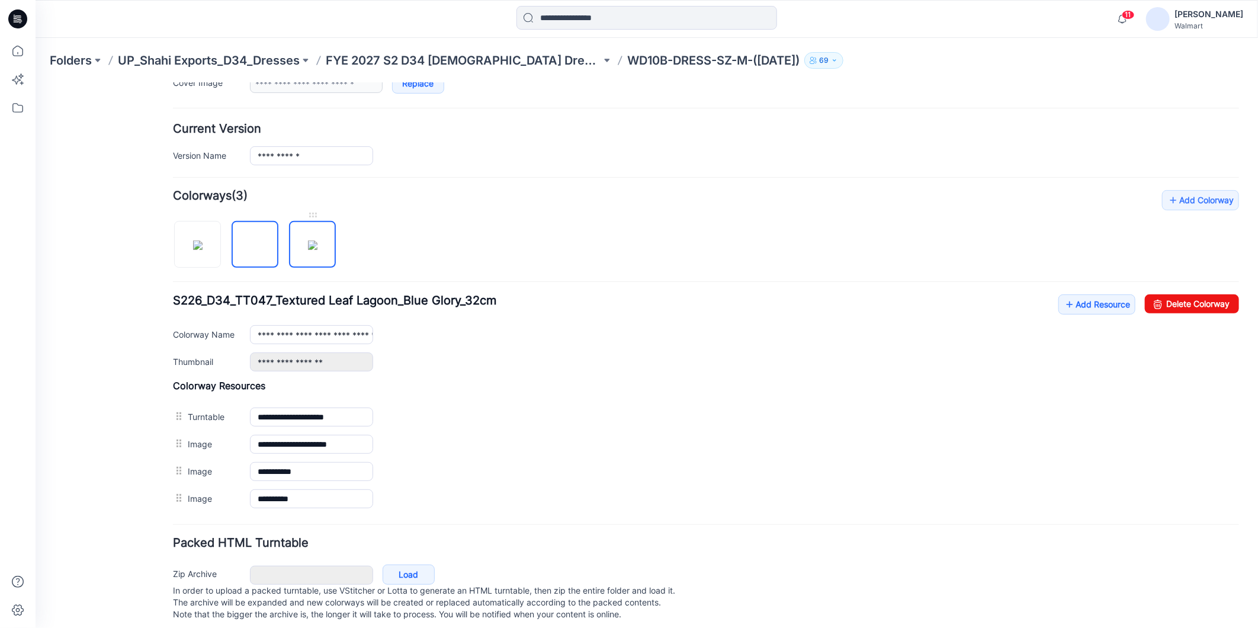
click at [317, 267] on link at bounding box center [312, 243] width 47 height 47
type input "**********"
drag, startPoint x: 19, startPoint y: 47, endPoint x: 25, endPoint y: 54, distance: 8.8
click at [18, 47] on icon at bounding box center [18, 51] width 26 height 26
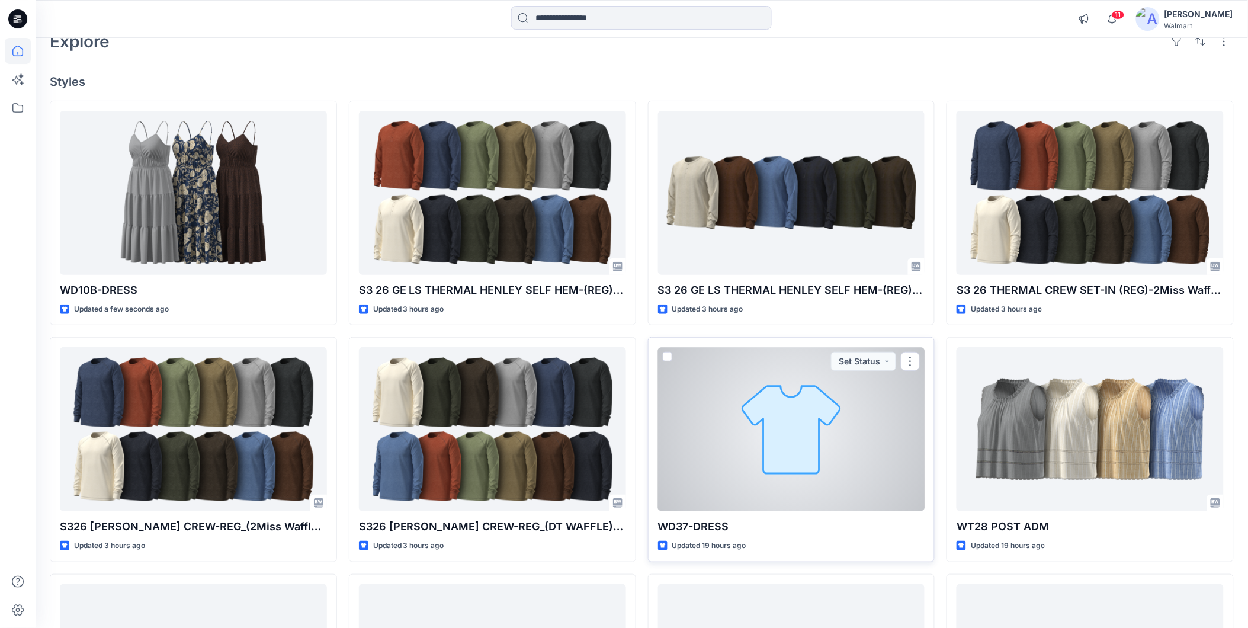
scroll to position [132, 0]
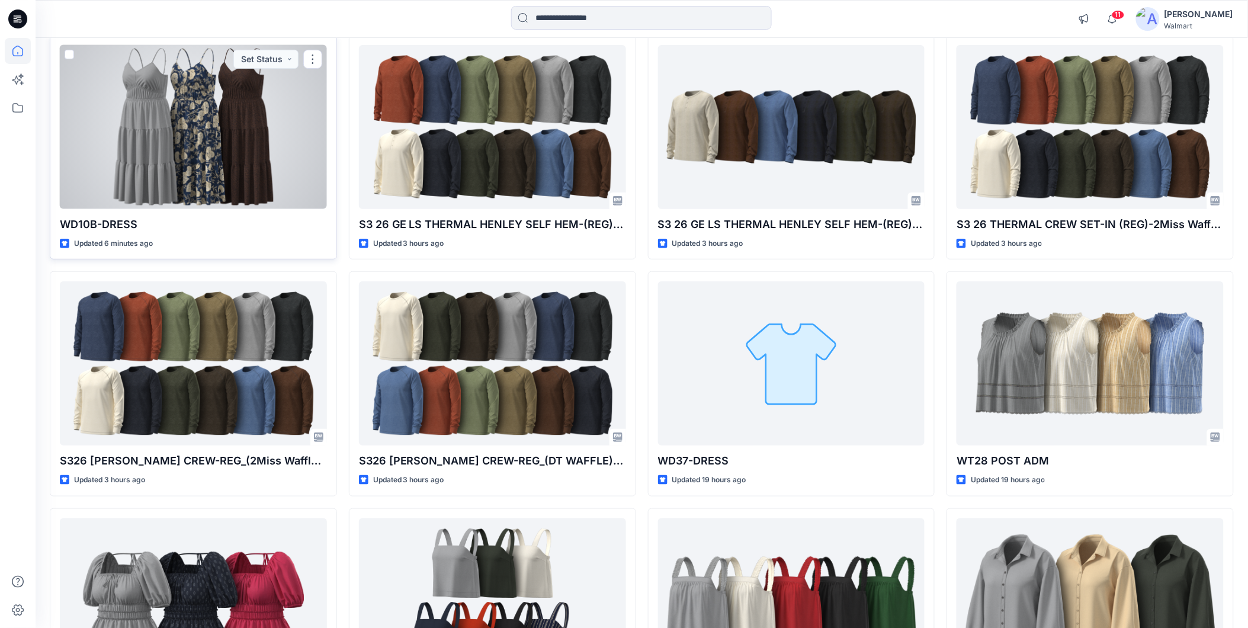
click at [206, 156] on div at bounding box center [193, 127] width 267 height 164
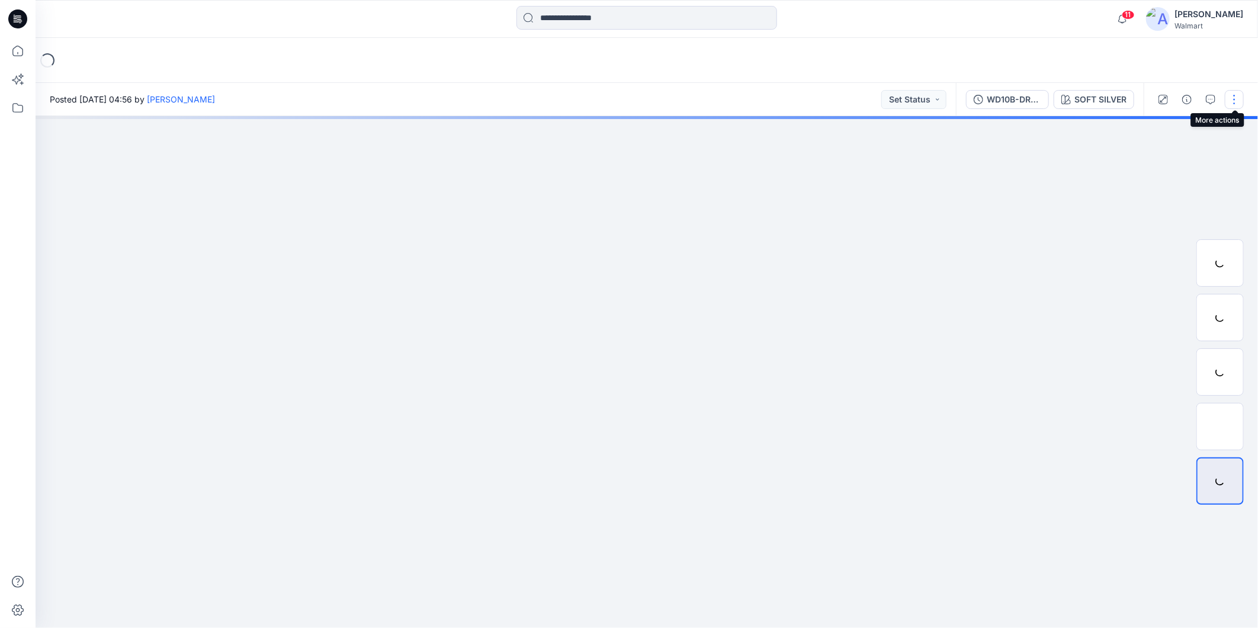
click at [1235, 102] on button "button" at bounding box center [1234, 99] width 19 height 19
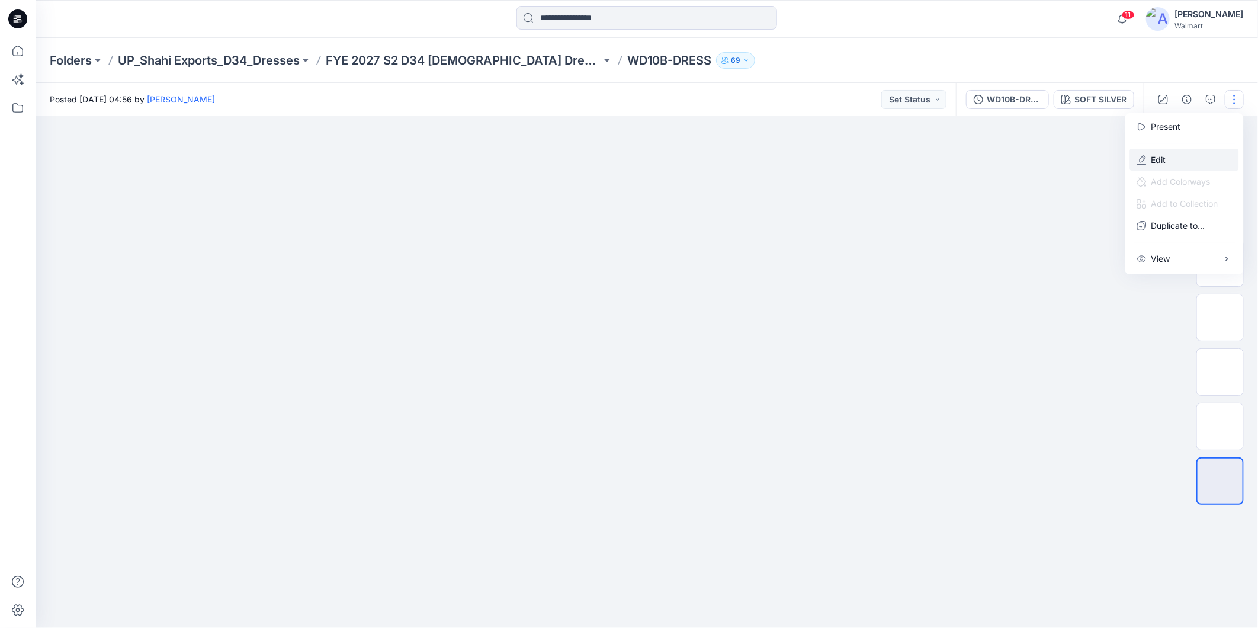
click at [1154, 158] on p "Edit" at bounding box center [1159, 159] width 15 height 12
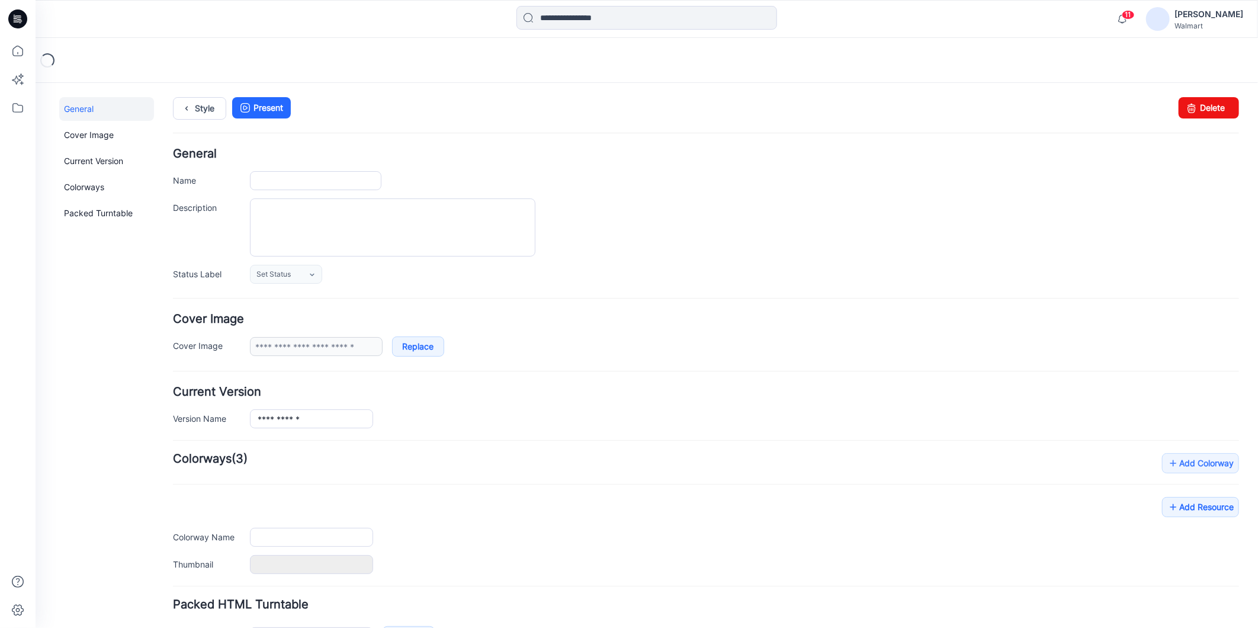
type input "**********"
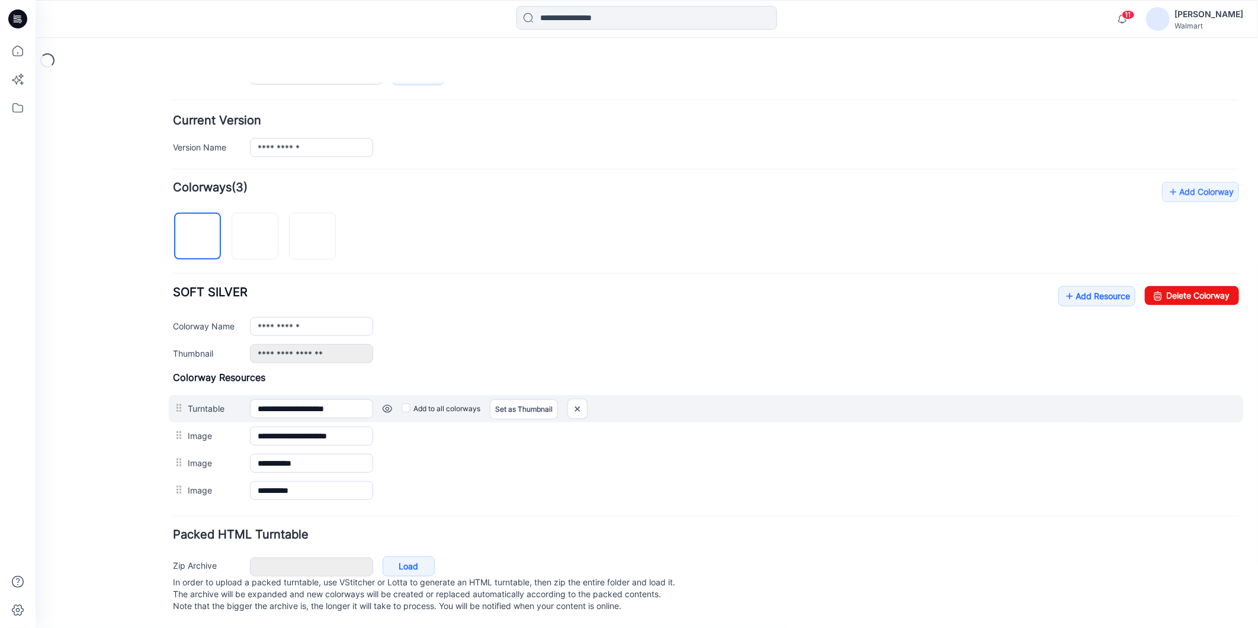
scroll to position [286, 0]
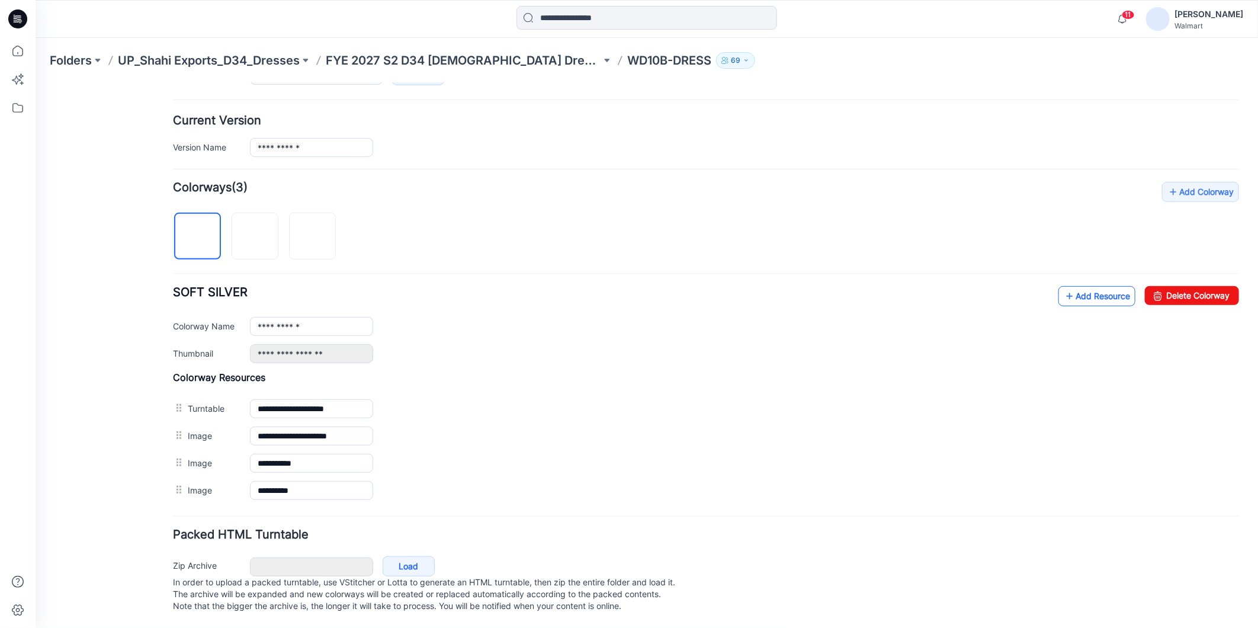
click at [1075, 286] on link "Add Resource" at bounding box center [1096, 296] width 77 height 20
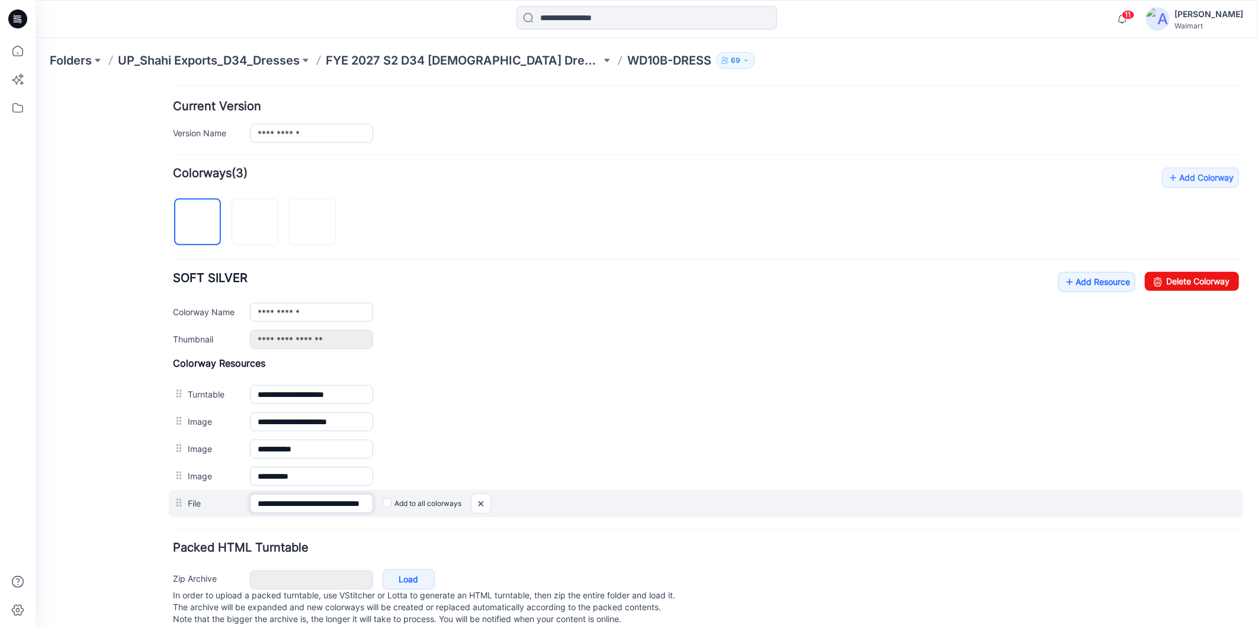
scroll to position [0, 51]
drag, startPoint x: 257, startPoint y: 505, endPoint x: 365, endPoint y: 517, distance: 109.0
click at [365, 517] on div "**********" at bounding box center [705, 502] width 1075 height 27
click at [339, 507] on input "**********" at bounding box center [310, 503] width 123 height 19
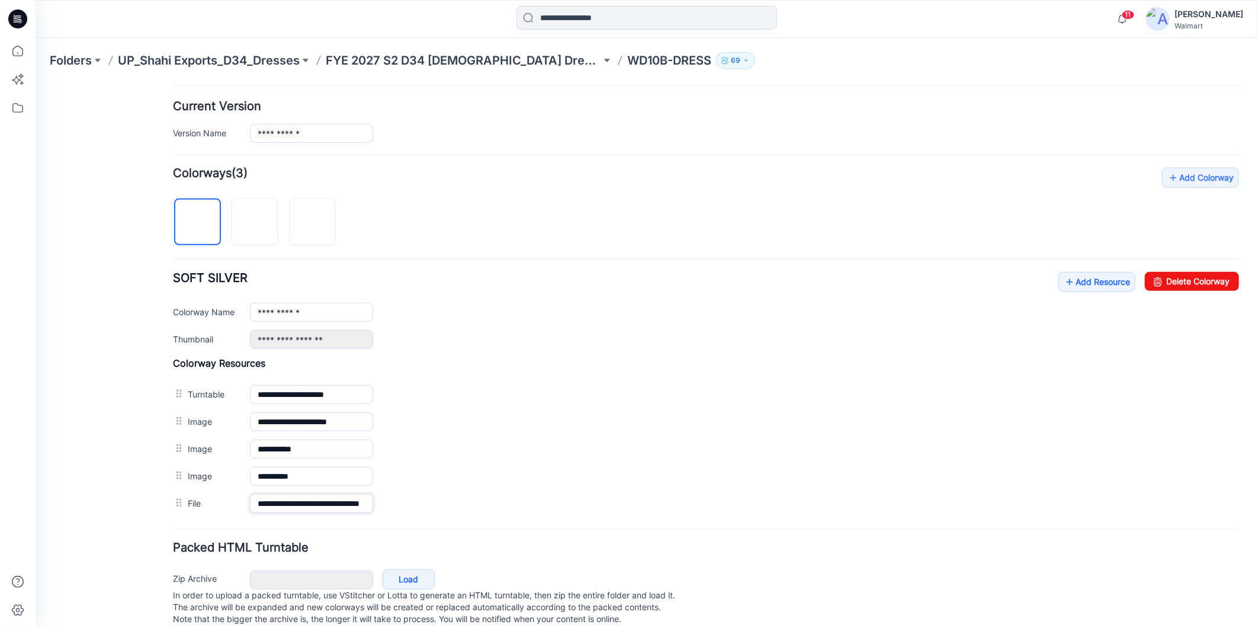
drag, startPoint x: 339, startPoint y: 506, endPoint x: 376, endPoint y: 518, distance: 39.3
click at [376, 517] on div "**********" at bounding box center [705, 502] width 1066 height 27
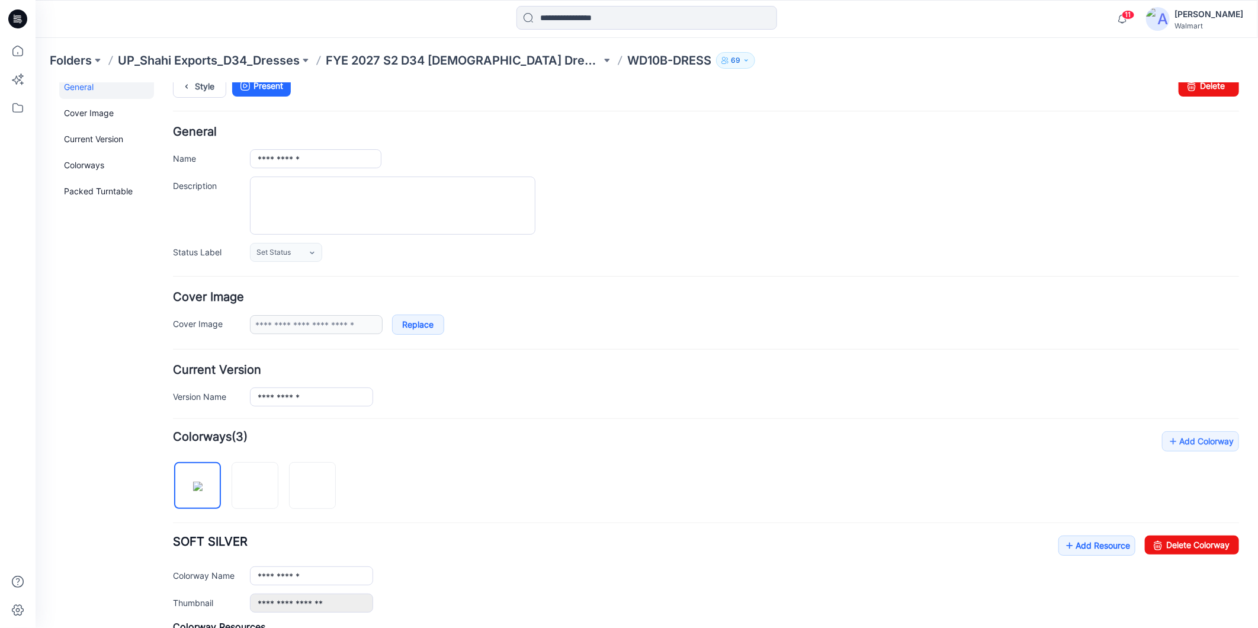
scroll to position [0, 0]
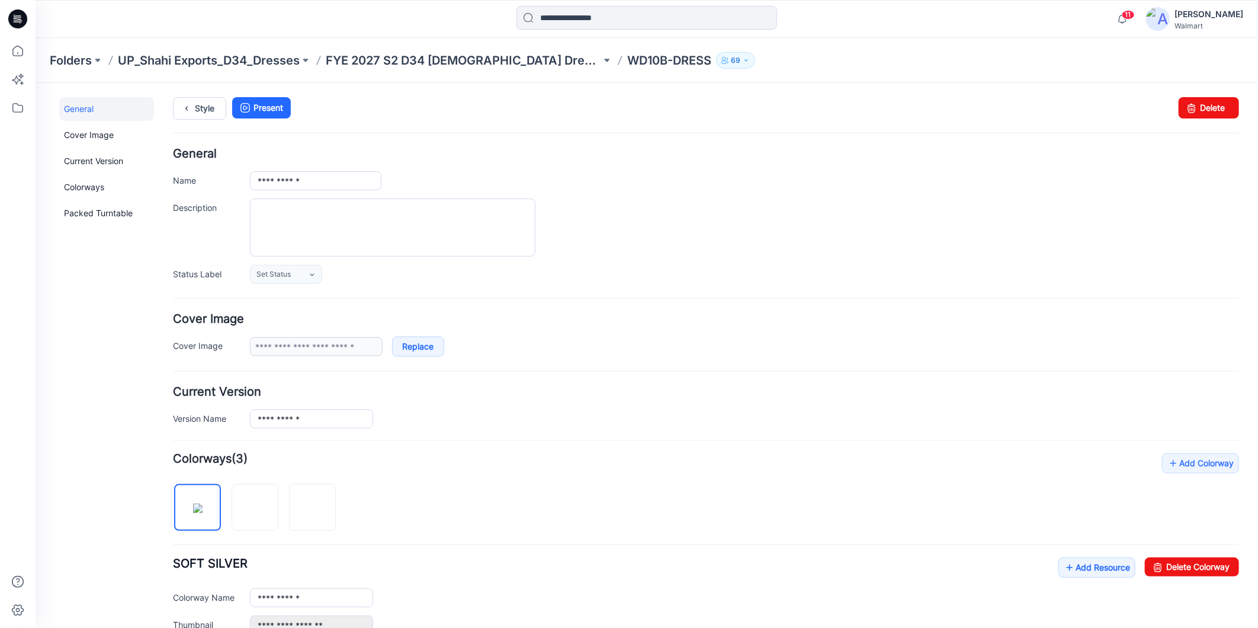
type input "**********"
click at [683, 223] on div at bounding box center [743, 227] width 989 height 58
click at [19, 50] on icon at bounding box center [18, 51] width 26 height 26
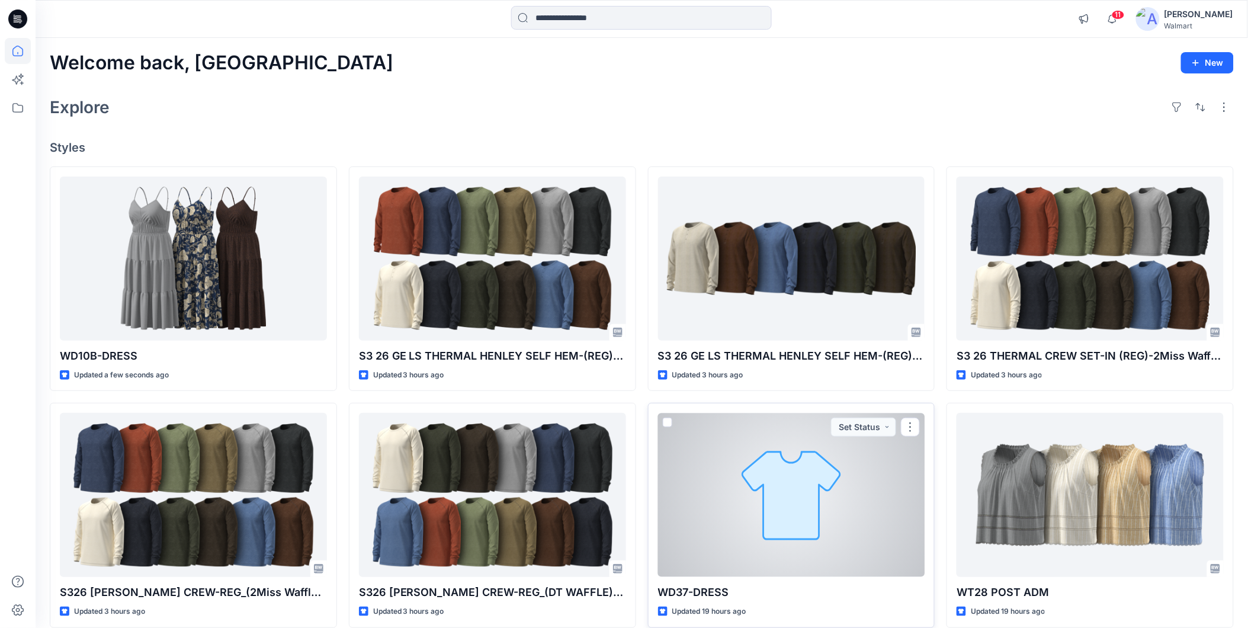
click at [781, 486] on div at bounding box center [791, 495] width 267 height 164
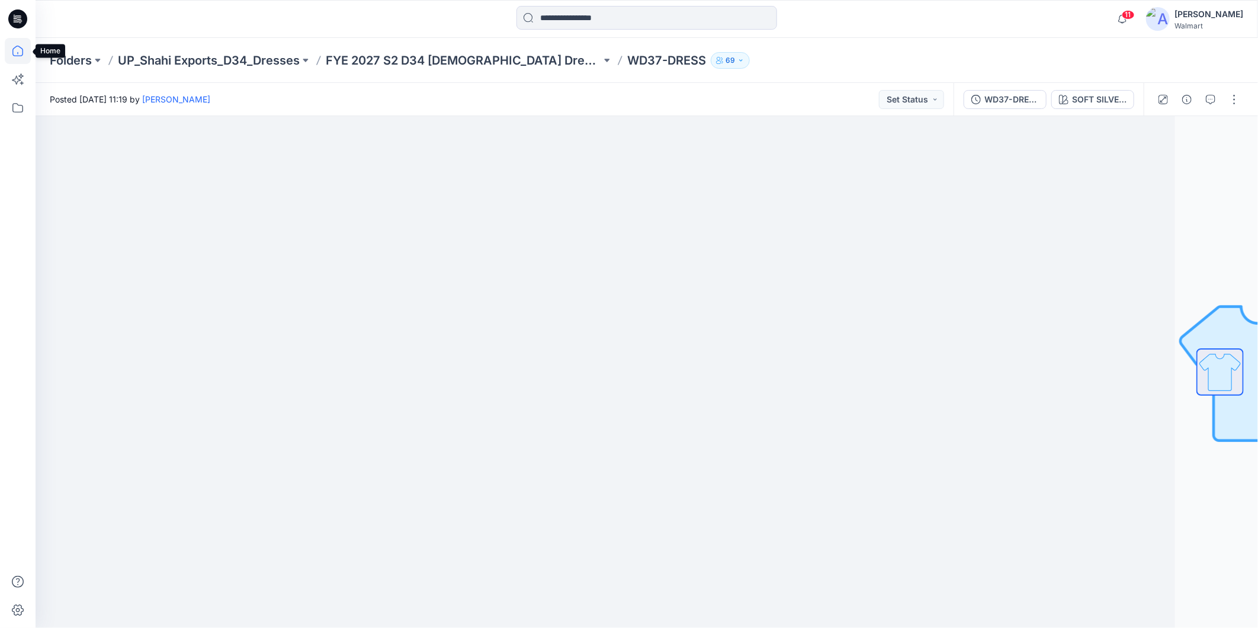
click at [20, 50] on icon at bounding box center [18, 51] width 26 height 26
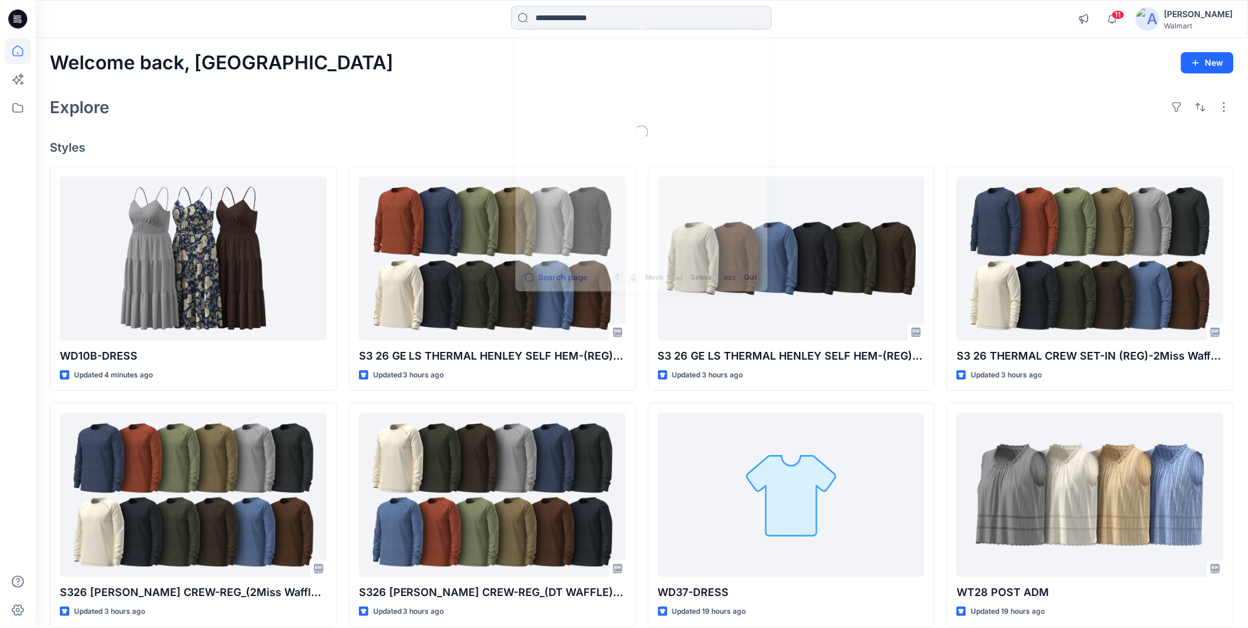
click at [550, 13] on input at bounding box center [641, 18] width 261 height 24
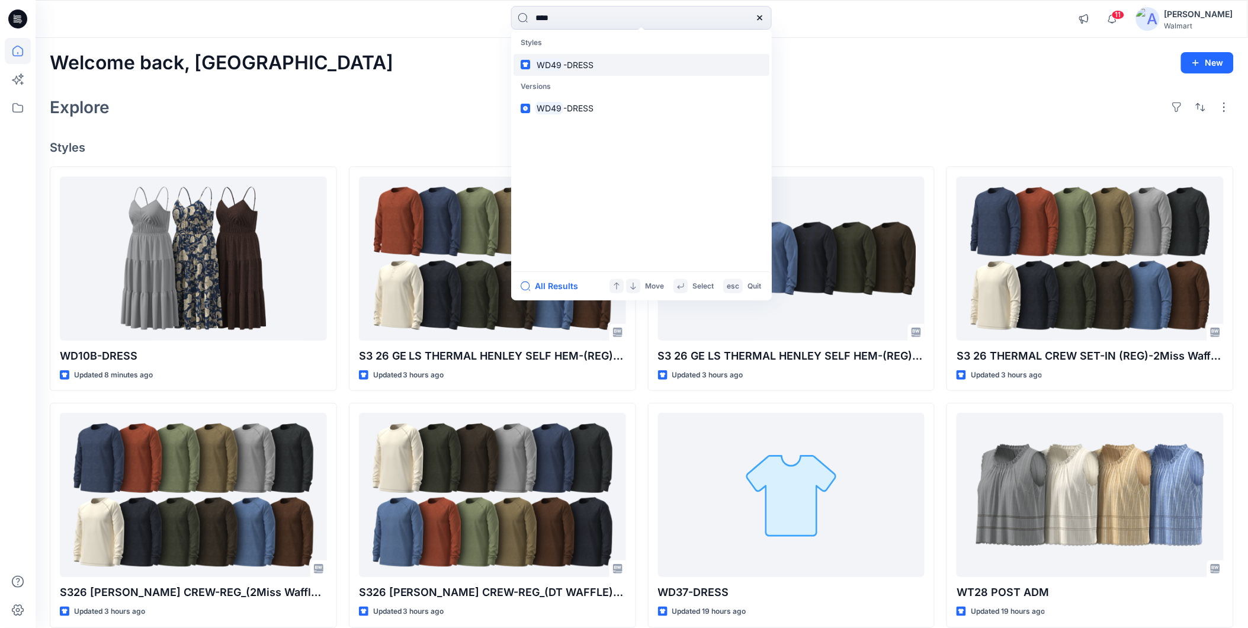
type input "****"
click at [562, 60] on mark "WD49" at bounding box center [549, 65] width 28 height 14
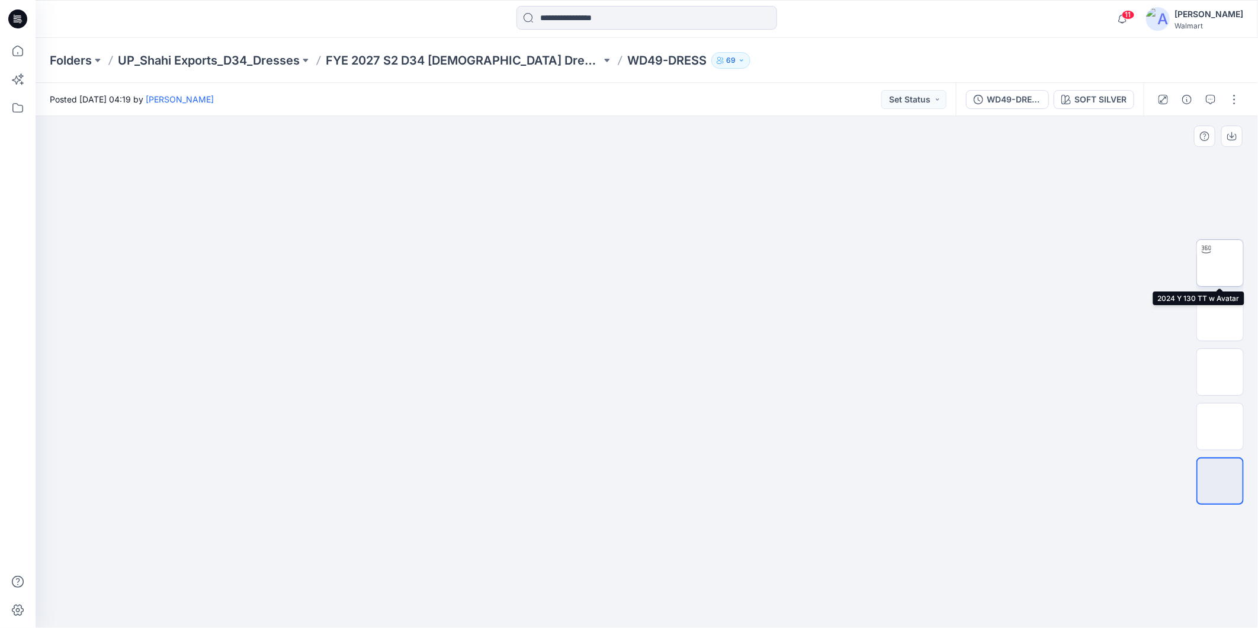
click at [1220, 263] on img at bounding box center [1220, 263] width 0 height 0
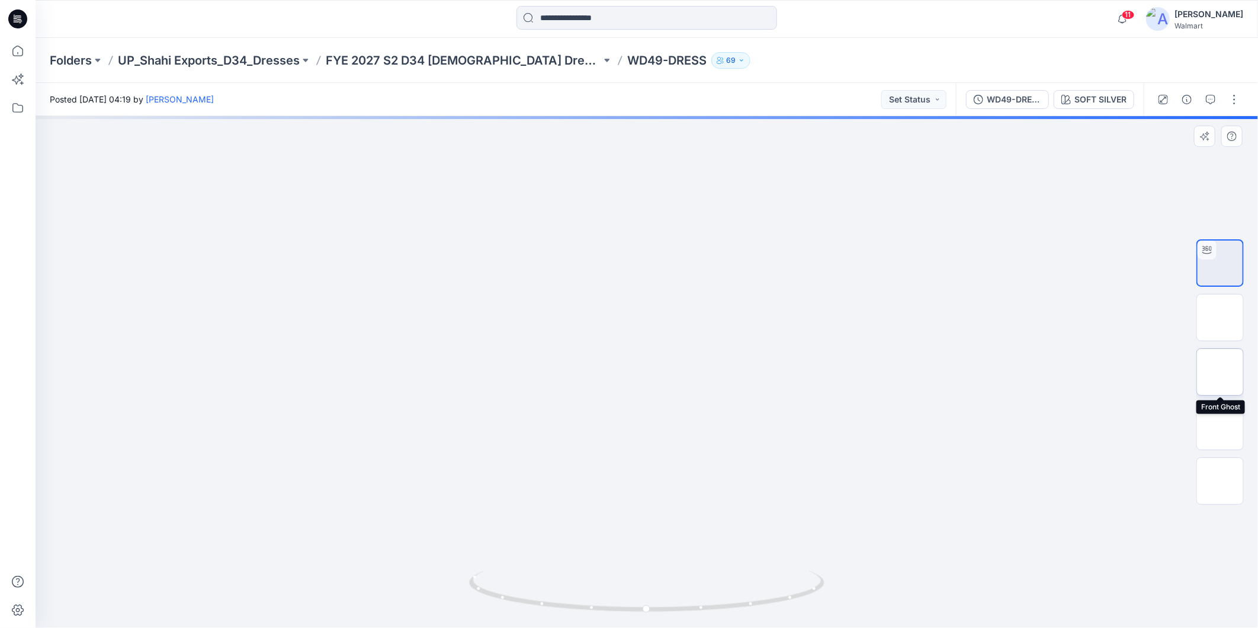
click at [1220, 372] on img at bounding box center [1220, 372] width 0 height 0
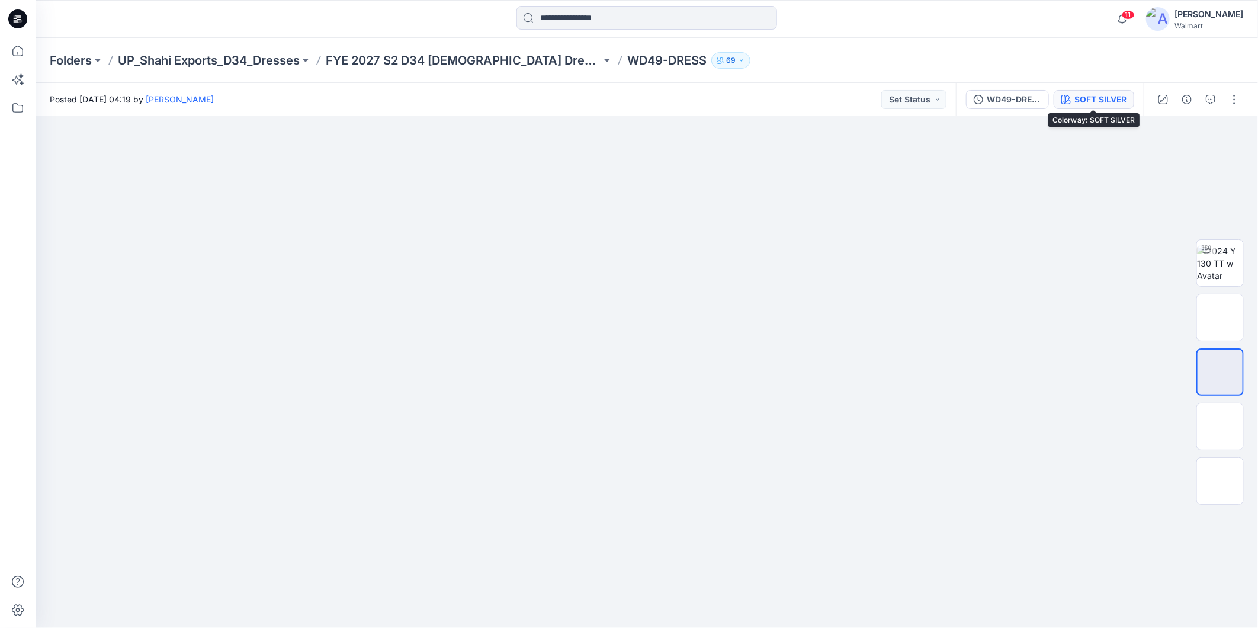
click at [1093, 99] on div "SOFT SILVER" at bounding box center [1101, 99] width 52 height 13
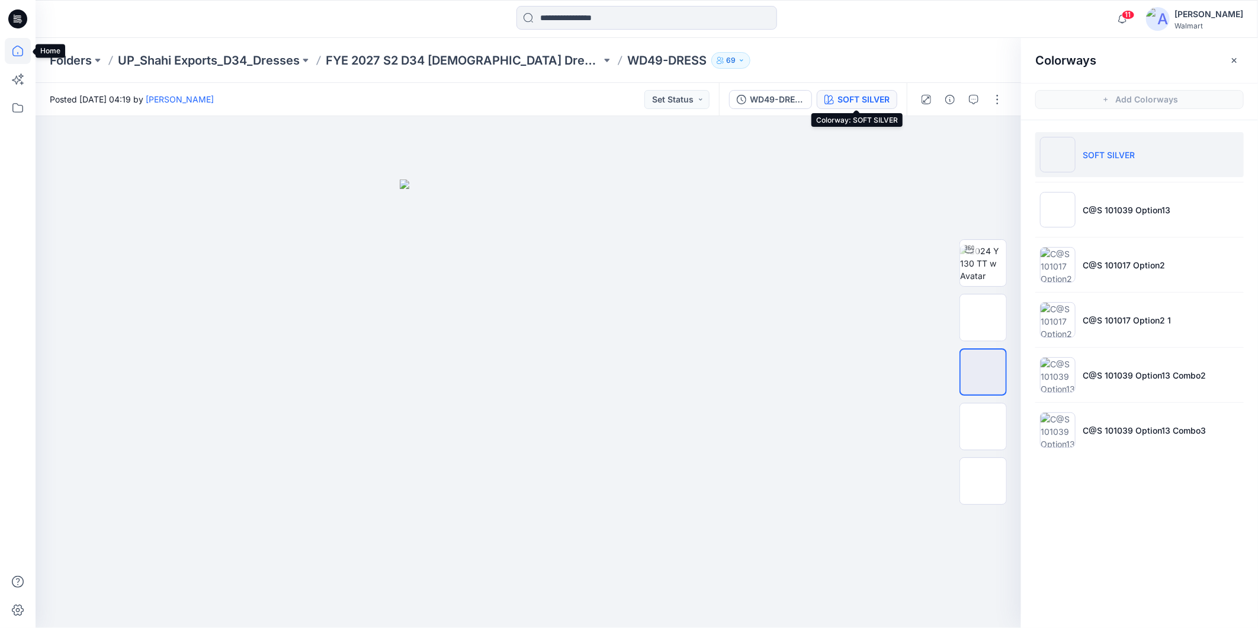
click at [15, 56] on icon at bounding box center [17, 51] width 11 height 11
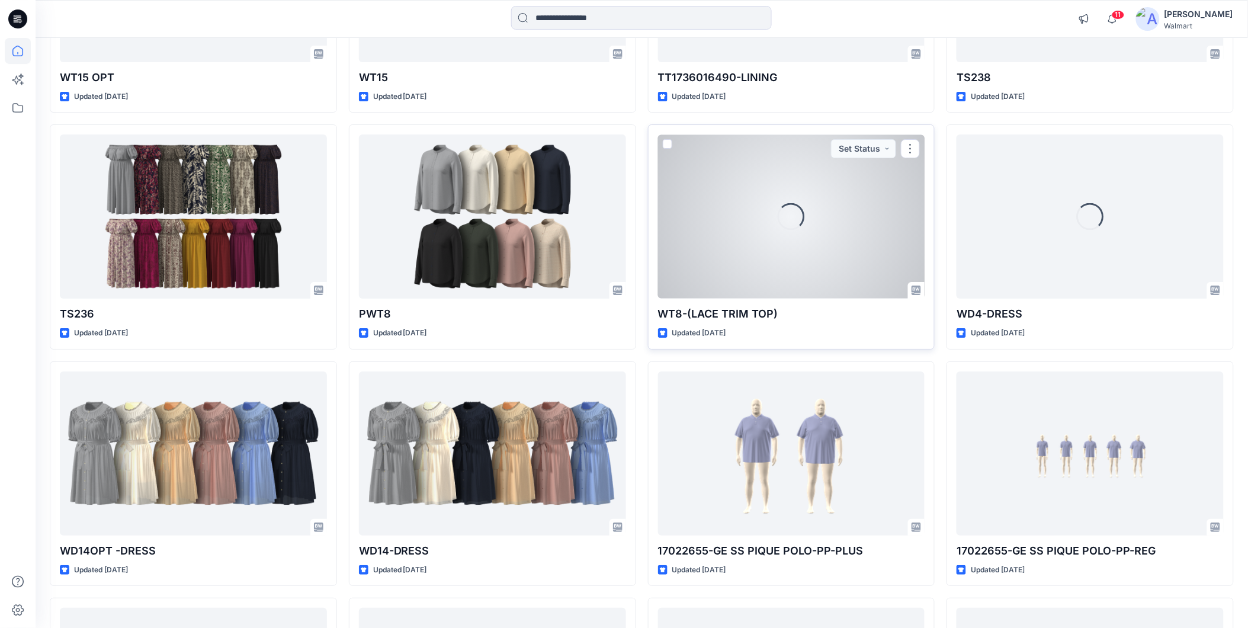
scroll to position [7858, 0]
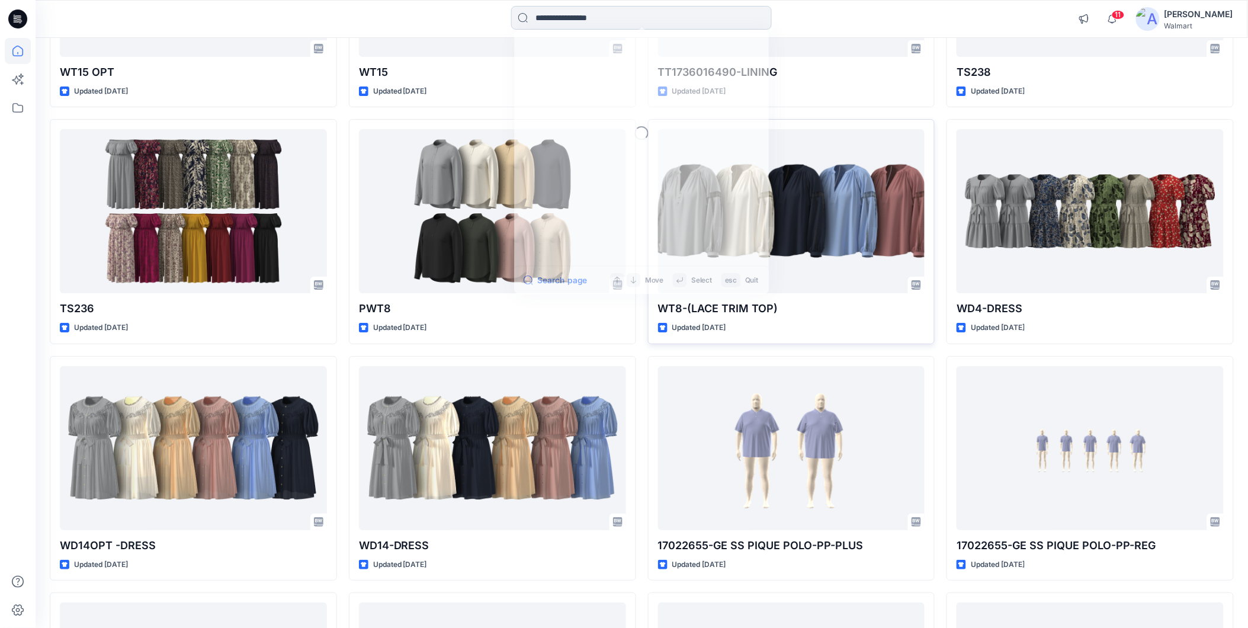
click at [537, 17] on input at bounding box center [641, 18] width 261 height 24
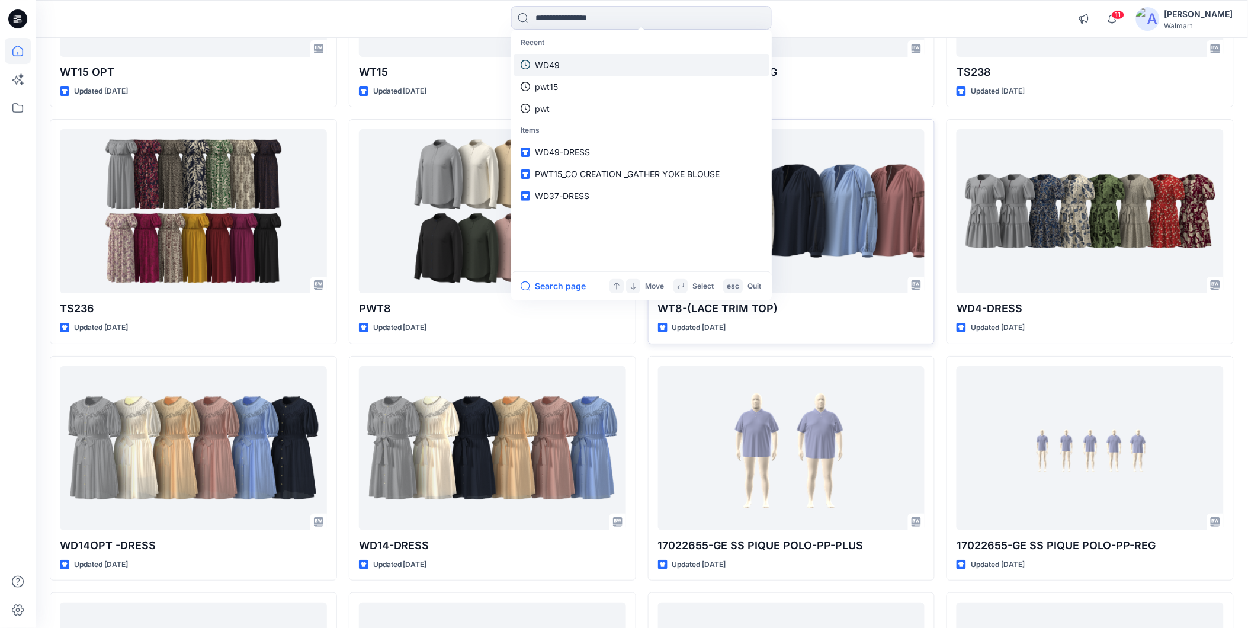
click at [561, 65] on link "WD49" at bounding box center [642, 65] width 256 height 22
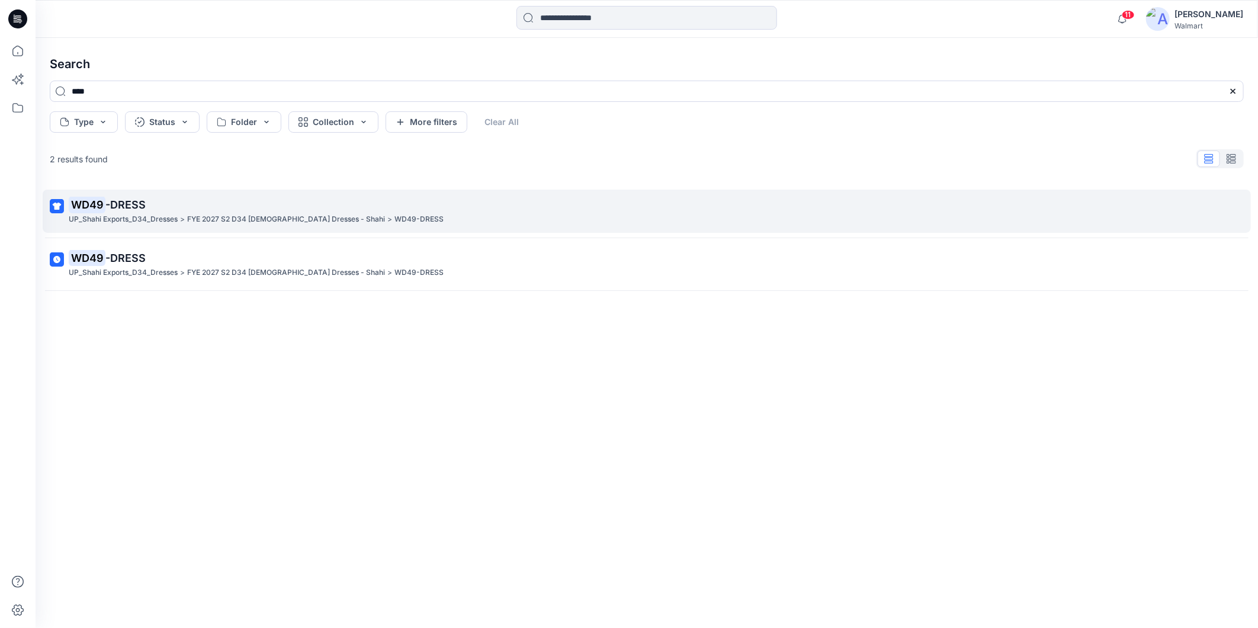
click at [206, 206] on p "WD49 -DRESS" at bounding box center [646, 205] width 1154 height 17
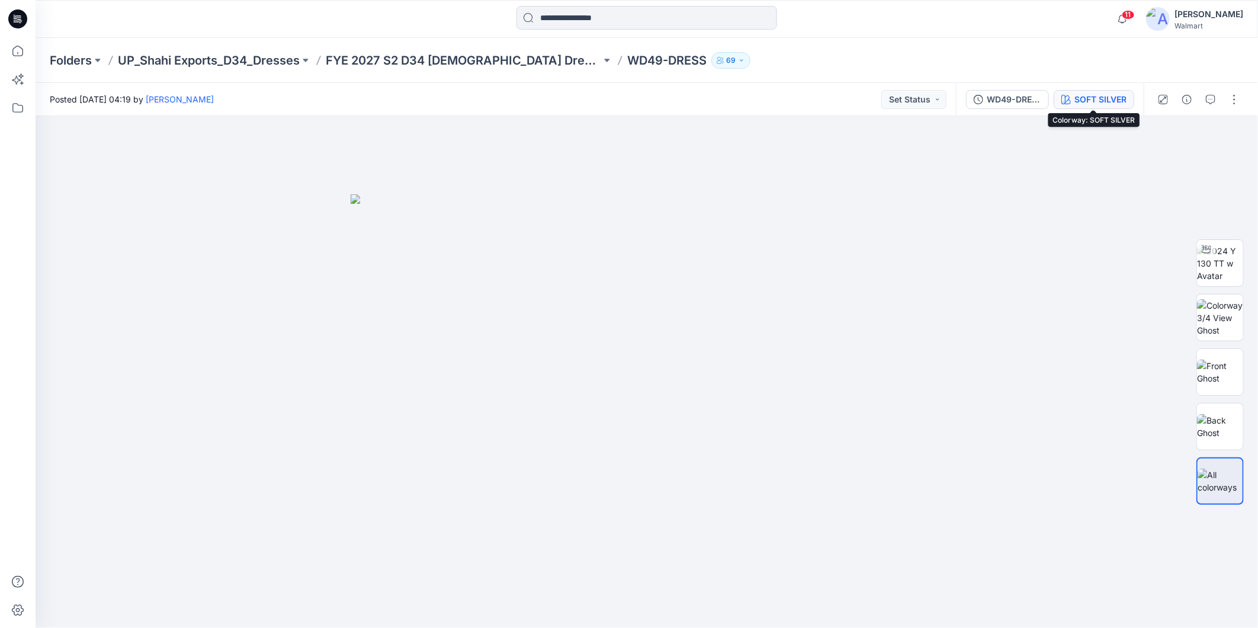
click at [1094, 98] on div "SOFT SILVER" at bounding box center [1101, 99] width 52 height 13
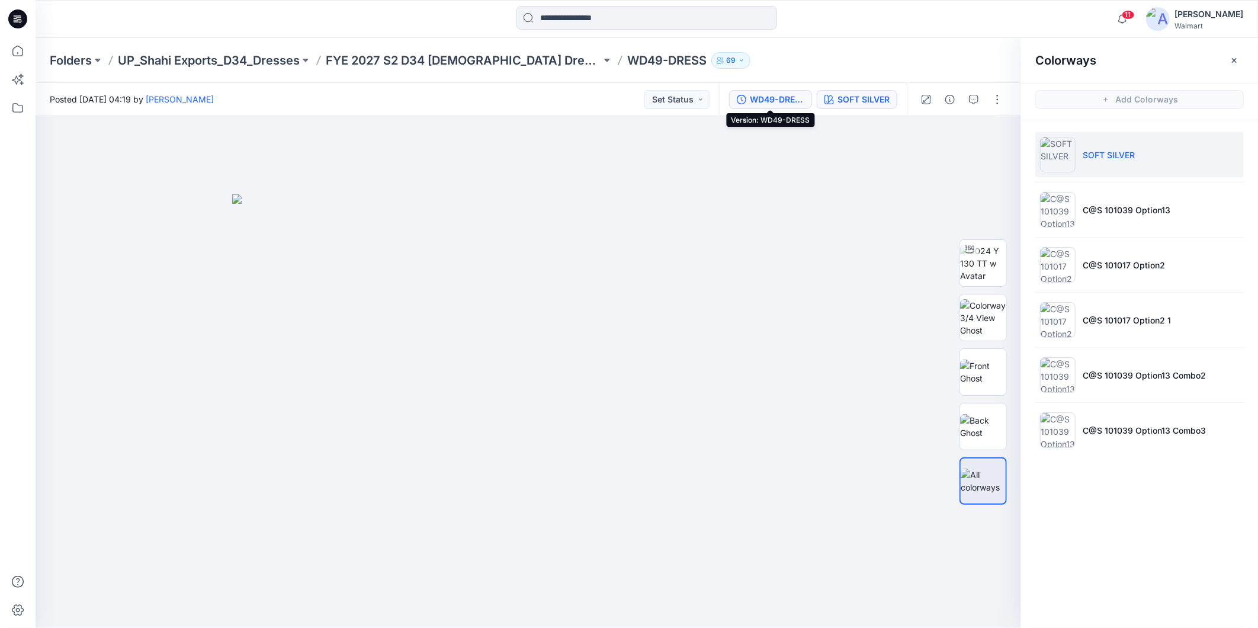
click at [768, 97] on div "WD49-DRESS" at bounding box center [777, 99] width 55 height 13
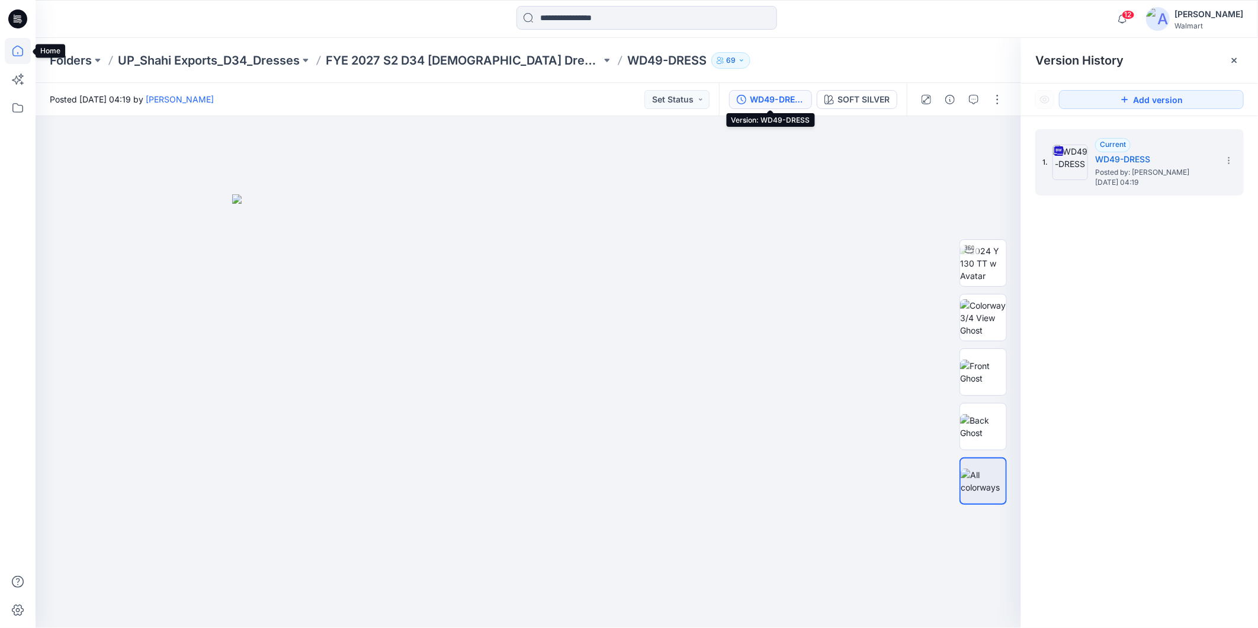
click at [19, 53] on icon at bounding box center [18, 51] width 26 height 26
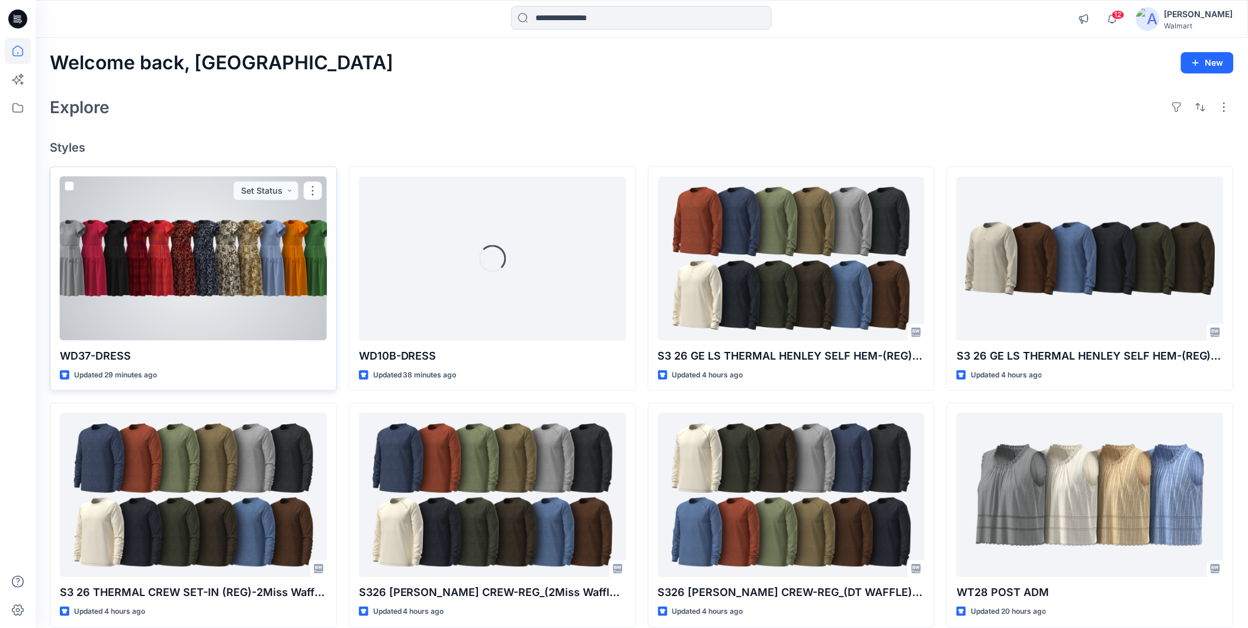
click at [168, 287] on div at bounding box center [193, 259] width 267 height 164
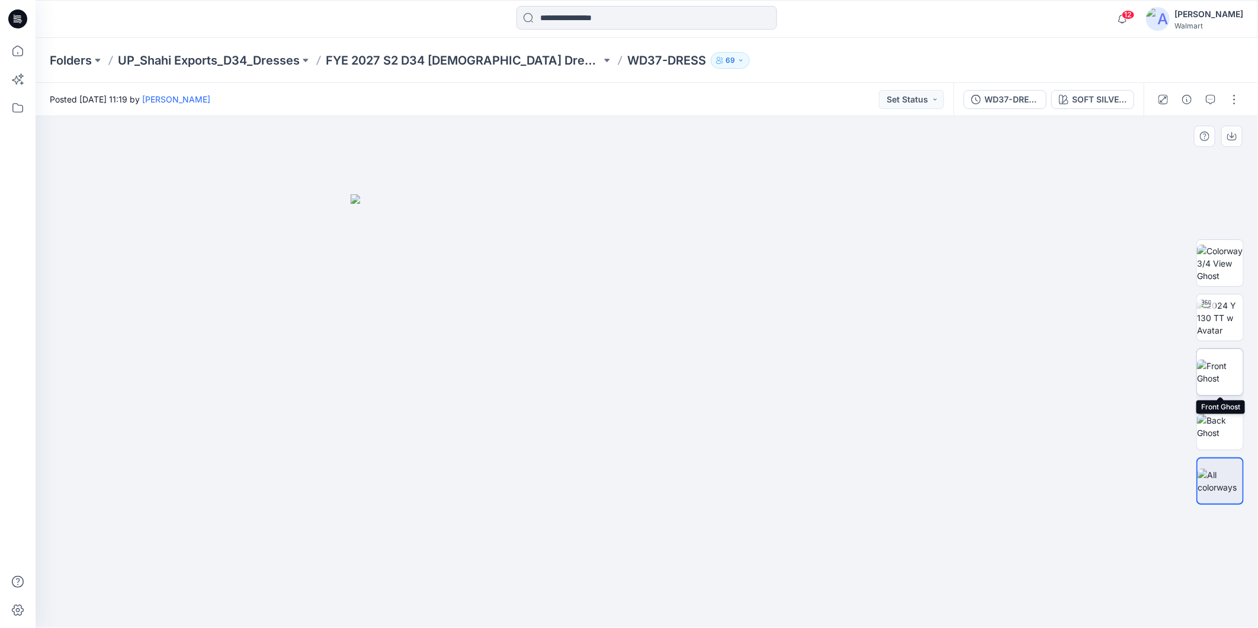
click at [1222, 374] on img at bounding box center [1220, 372] width 46 height 25
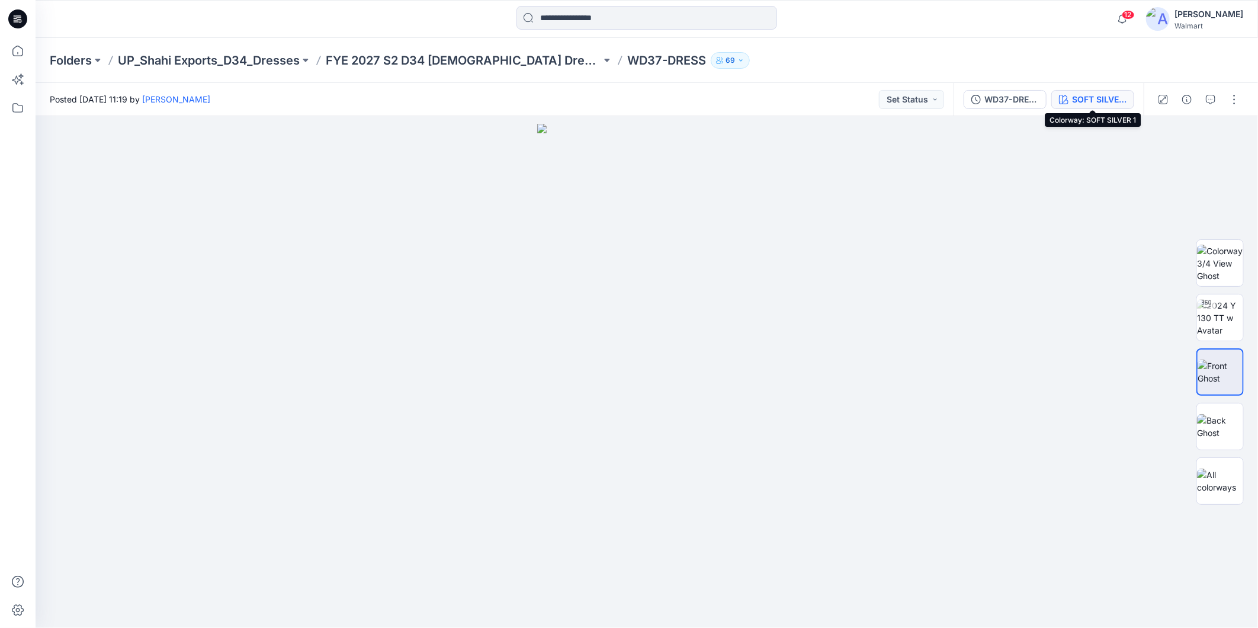
click at [1096, 100] on div "SOFT SILVER 1" at bounding box center [1099, 99] width 55 height 13
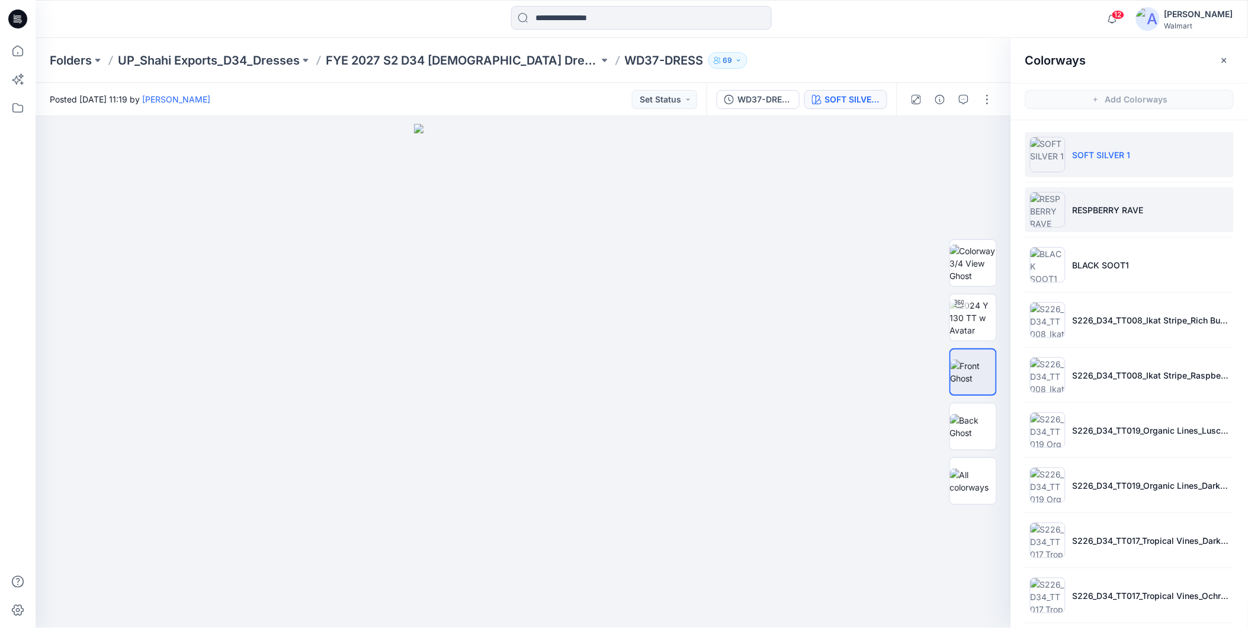
click at [1127, 216] on p "RESPBERRY RAVE" at bounding box center [1108, 210] width 71 height 12
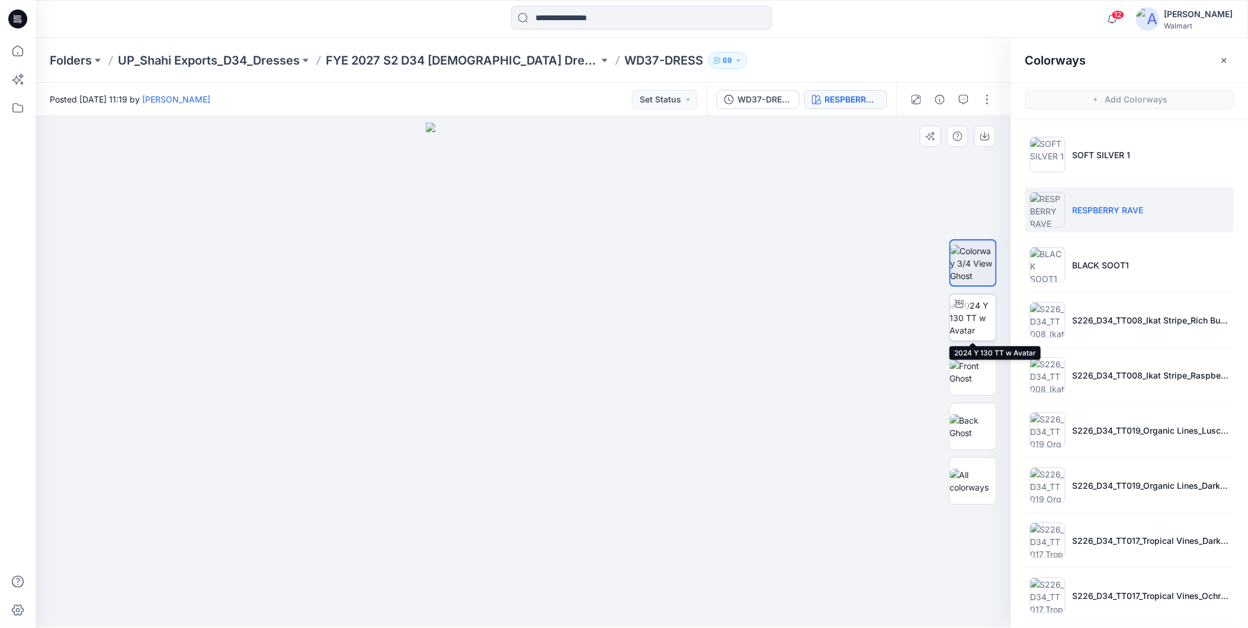
click at [978, 332] on img at bounding box center [973, 317] width 46 height 37
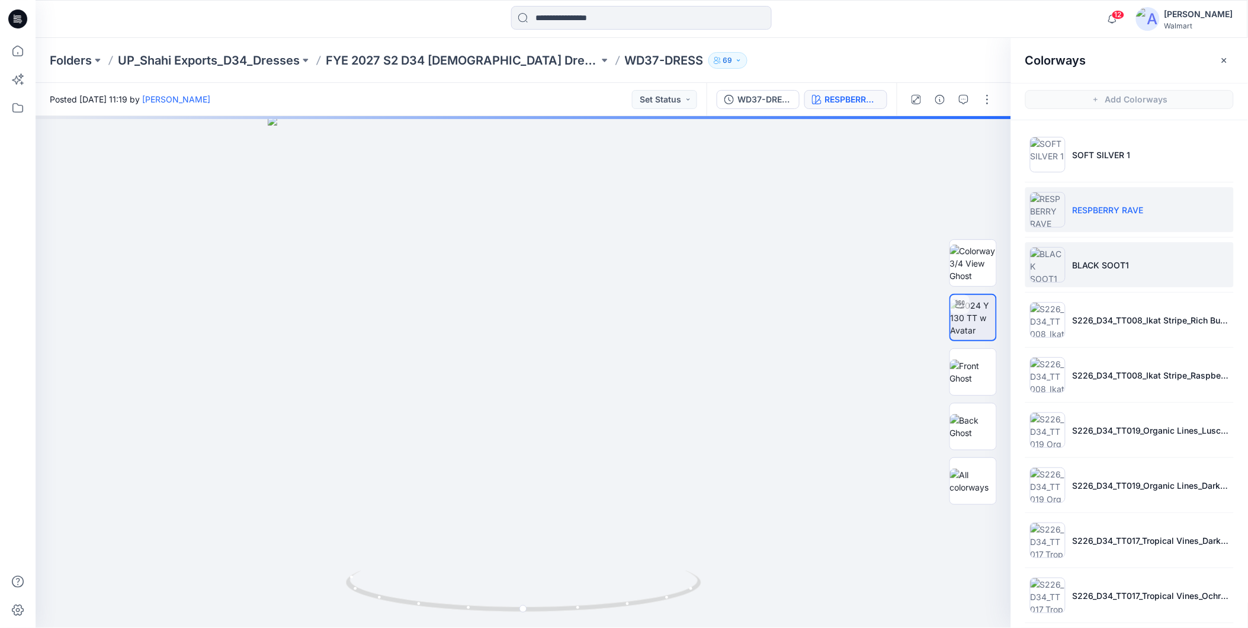
click at [1096, 267] on p "BLACK SOOT1" at bounding box center [1101, 265] width 57 height 12
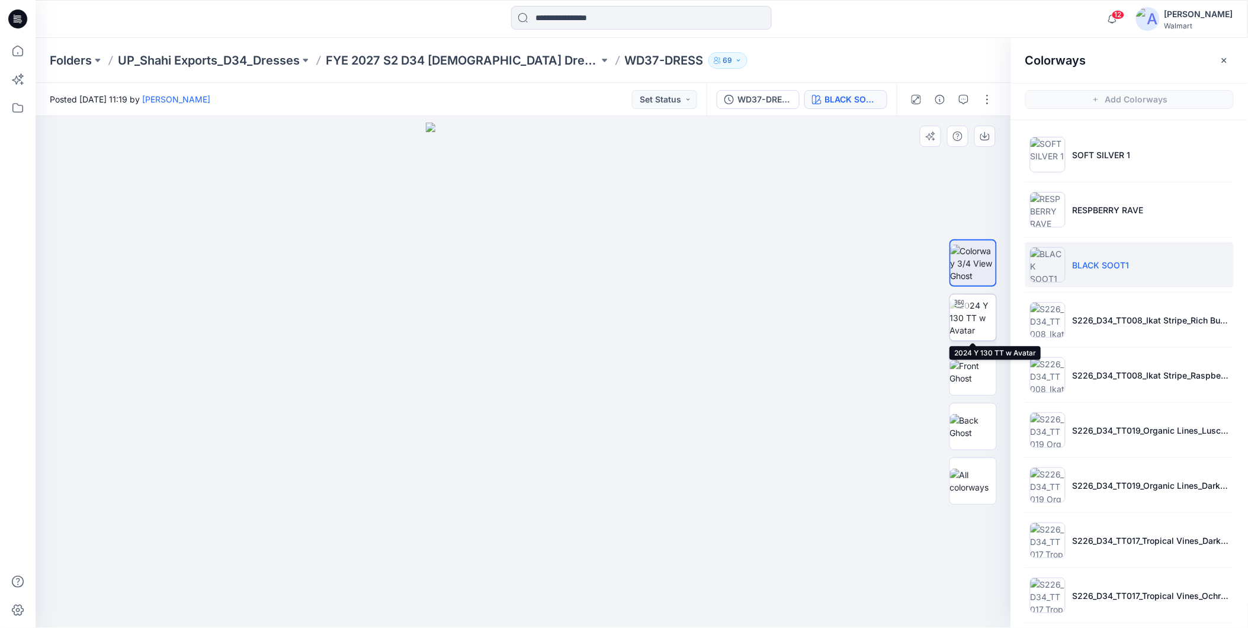
click at [976, 323] on img at bounding box center [973, 317] width 46 height 37
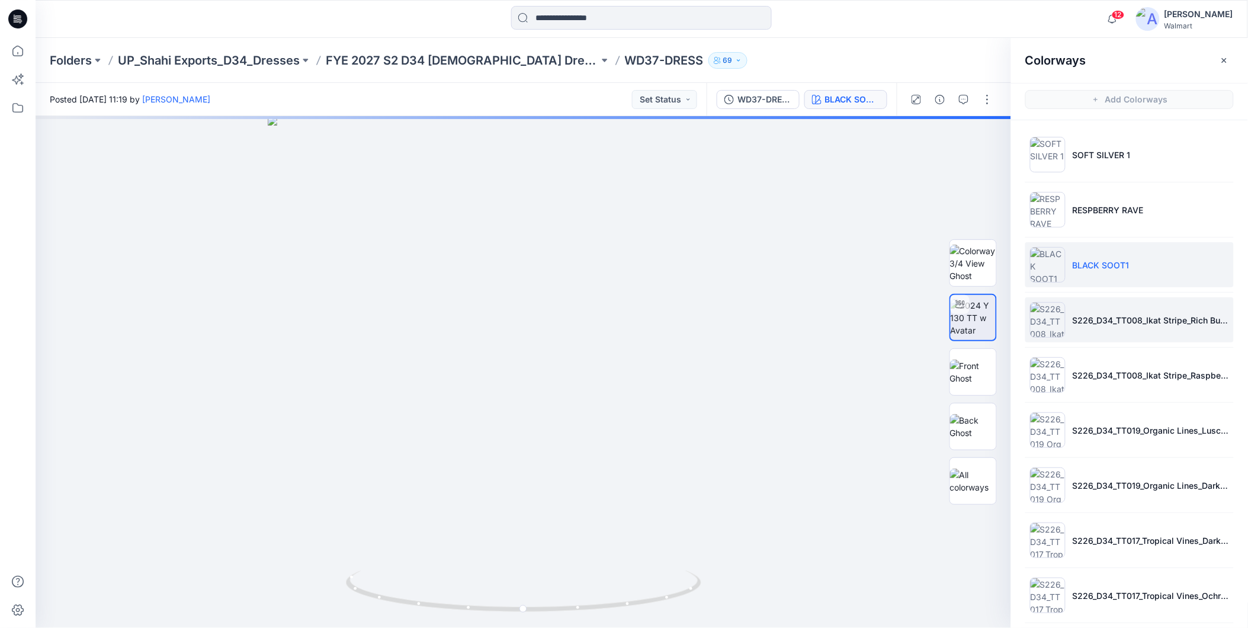
click at [1091, 331] on li "S226_D34_TT008_Ikat Stripe_Rich Burgundy_9.71in" at bounding box center [1130, 319] width 209 height 45
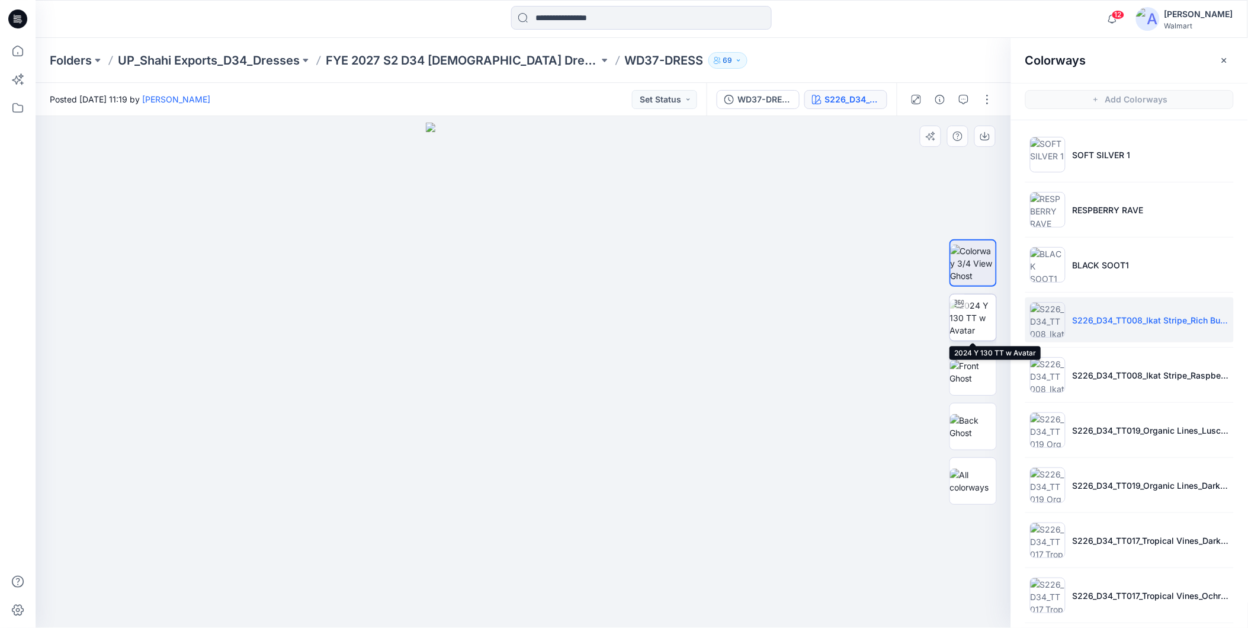
click at [976, 329] on img at bounding box center [973, 317] width 46 height 37
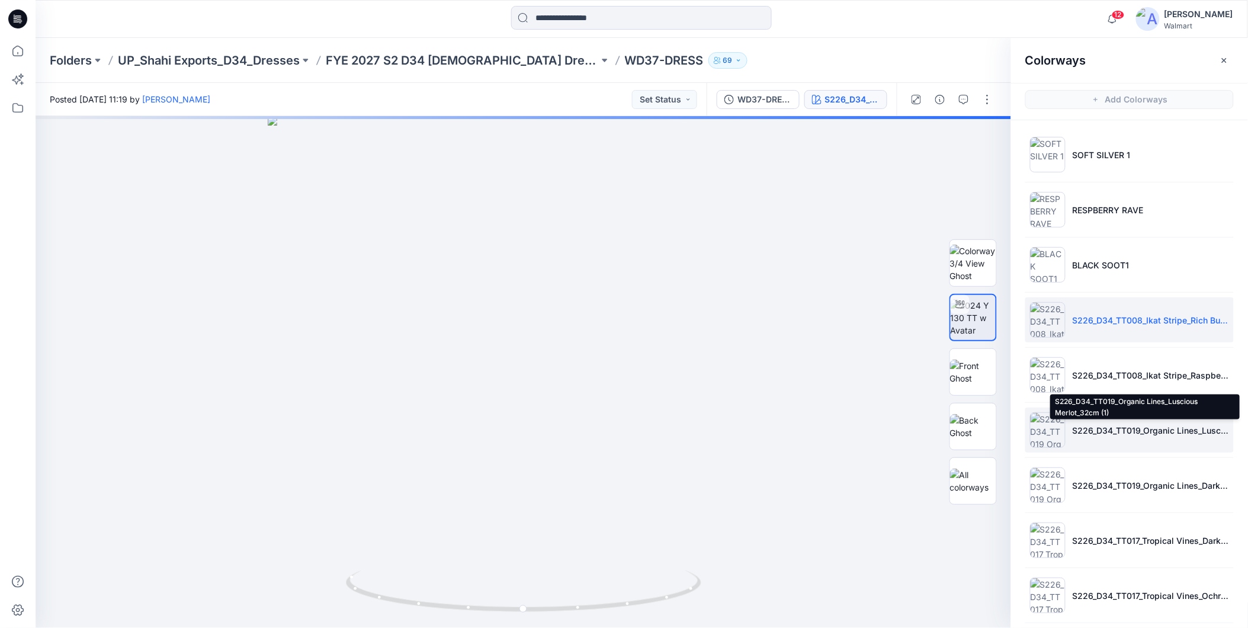
click at [1093, 436] on p "S226_D34_TT019_Organic Lines_Luscious Merlot_32cm (1)" at bounding box center [1151, 430] width 156 height 12
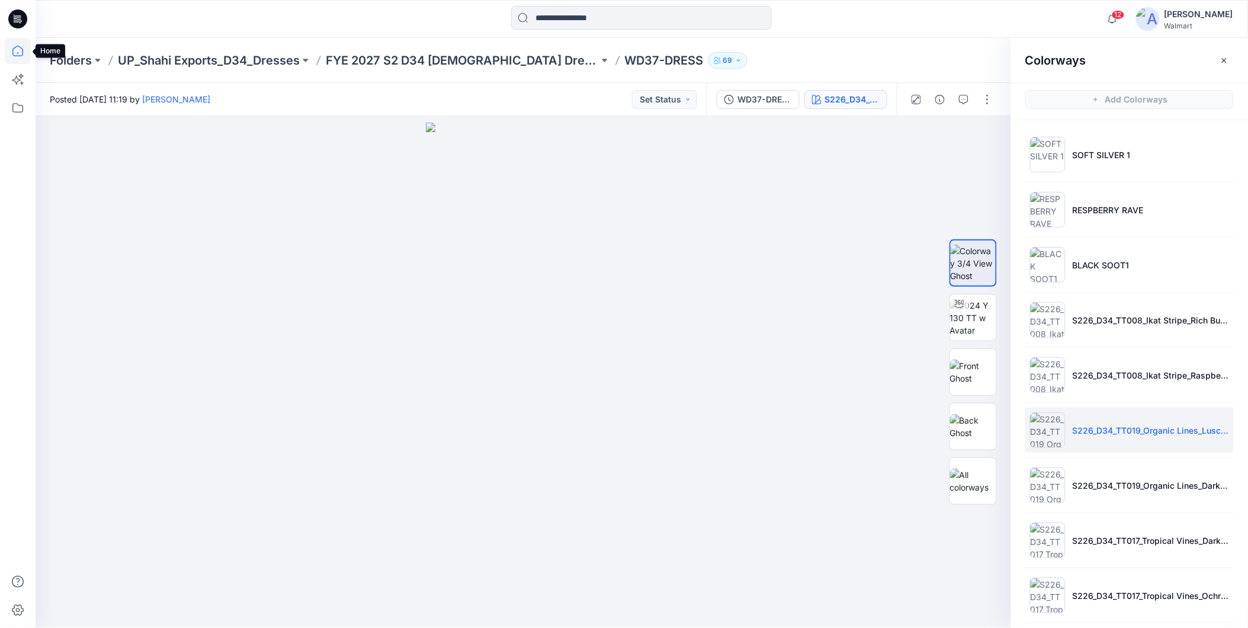
click at [18, 52] on icon at bounding box center [18, 51] width 26 height 26
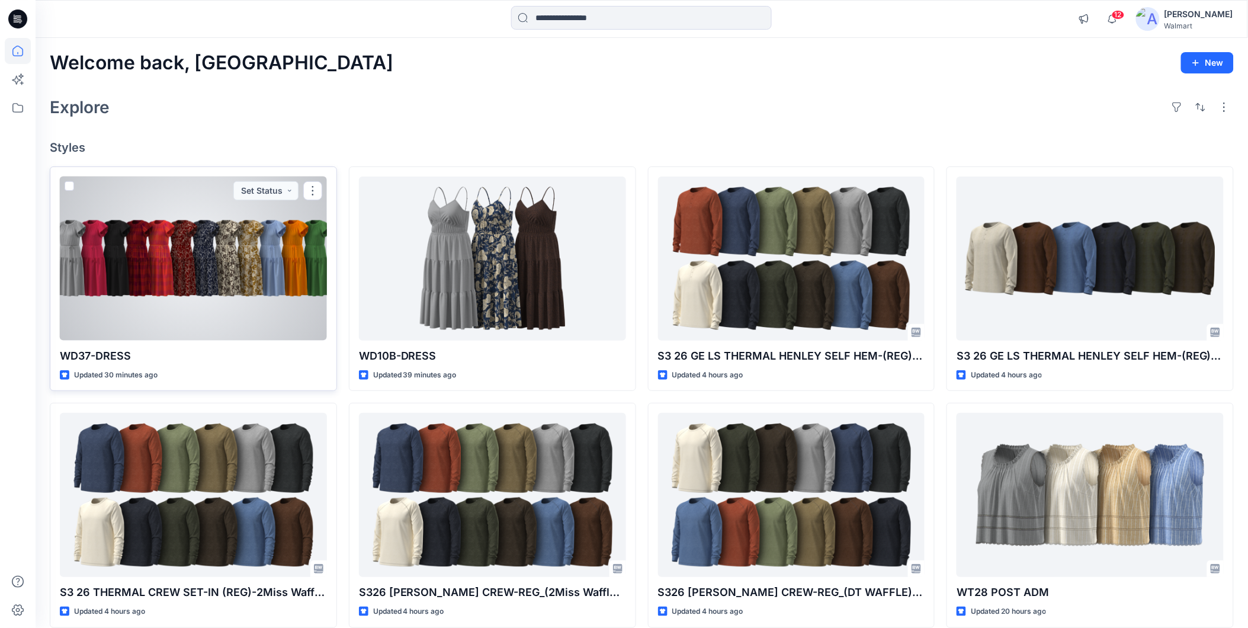
click at [121, 259] on div at bounding box center [193, 259] width 267 height 164
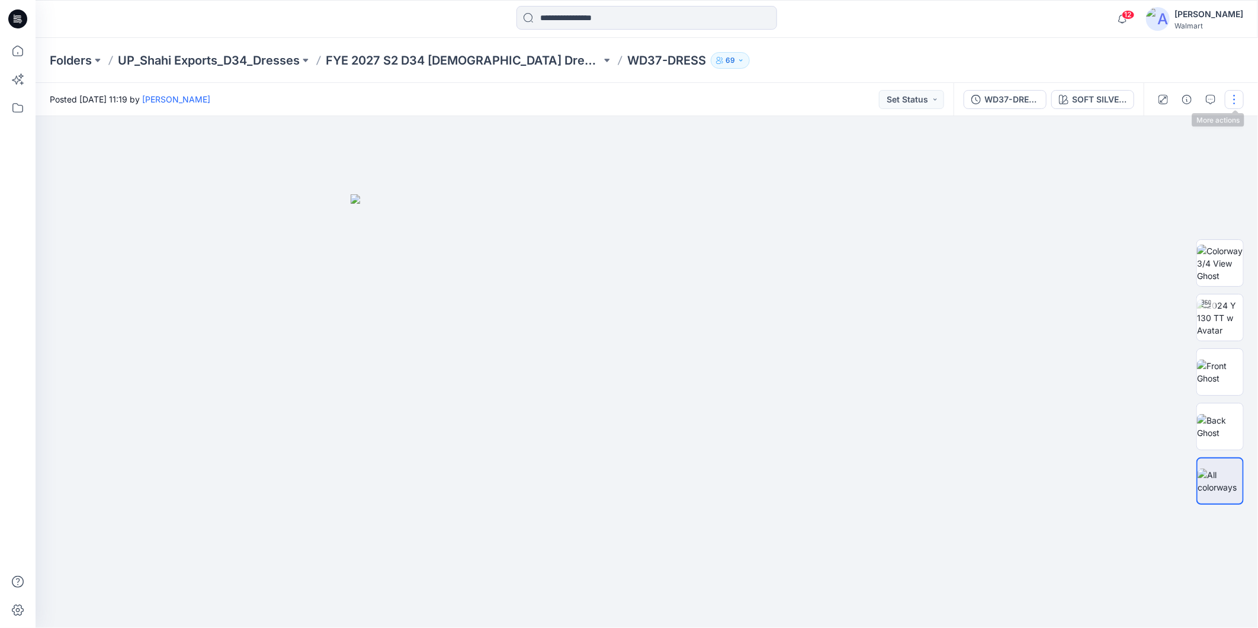
click at [1231, 96] on button "button" at bounding box center [1234, 99] width 19 height 19
click at [1149, 154] on button "Edit" at bounding box center [1184, 160] width 109 height 22
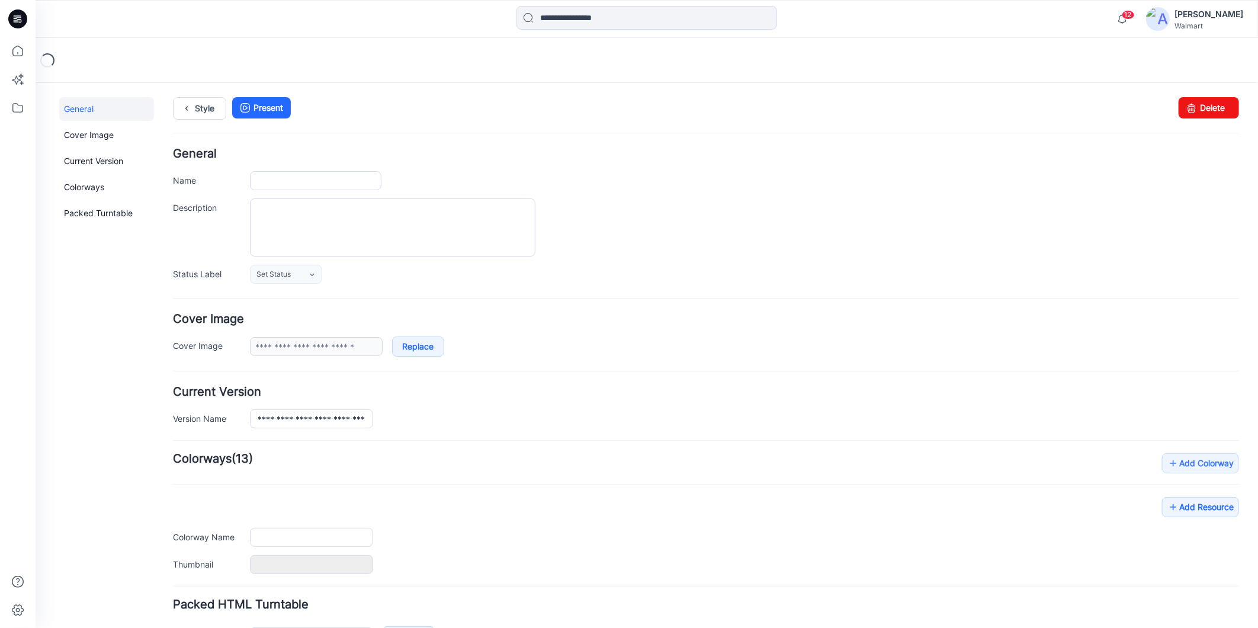
type input "**********"
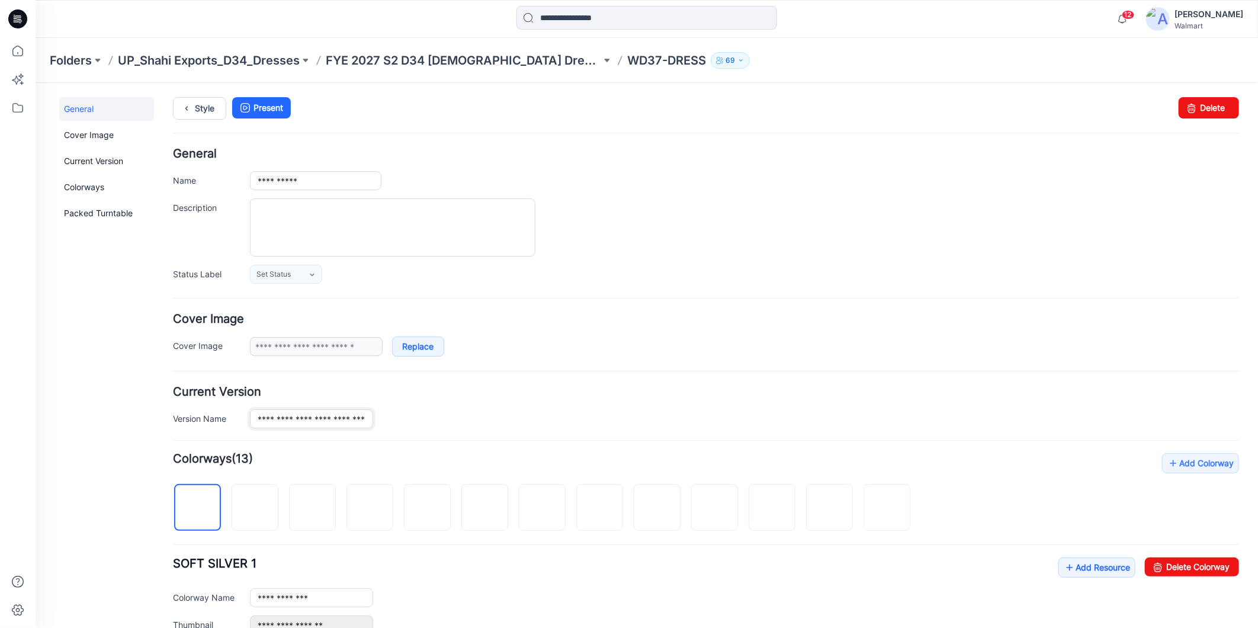
scroll to position [0, 21]
drag, startPoint x: 314, startPoint y: 419, endPoint x: 429, endPoint y: 432, distance: 115.7
click at [429, 432] on form "**********" at bounding box center [705, 517] width 1066 height 739
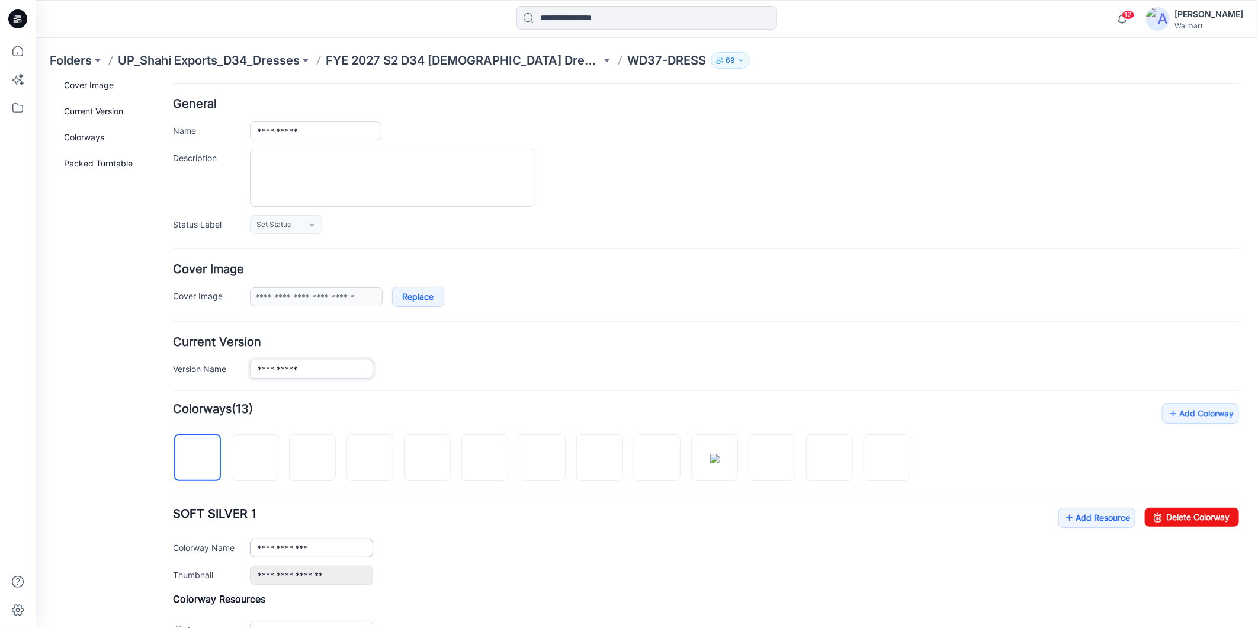
scroll to position [263, 0]
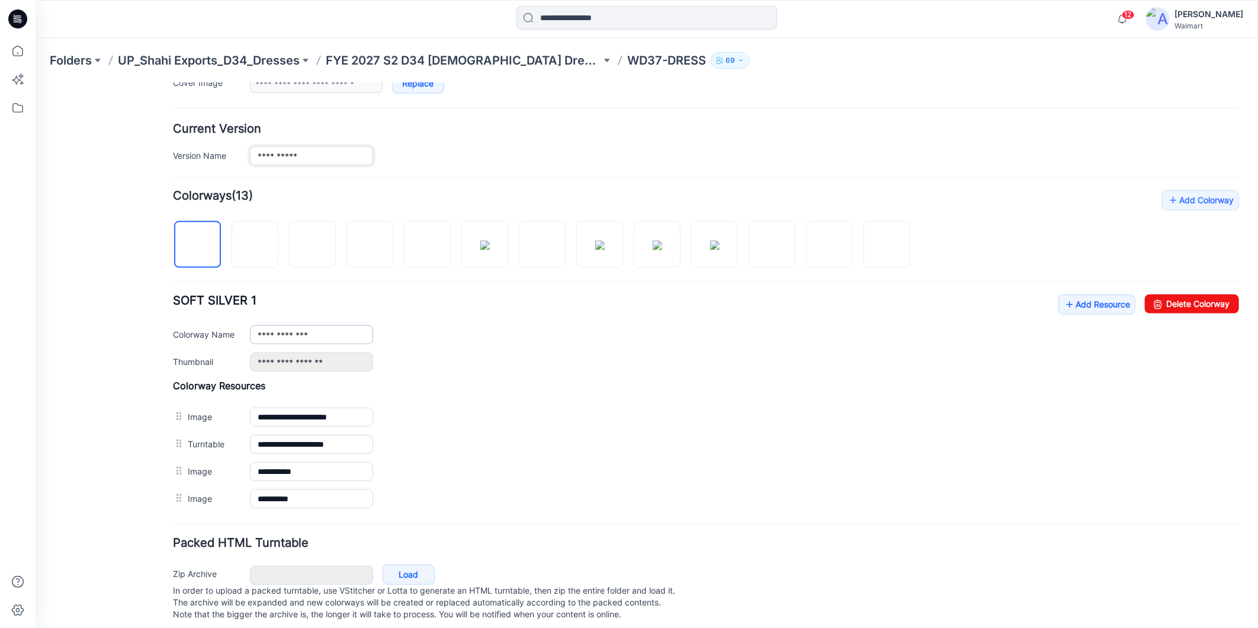
type input "**********"
click at [318, 333] on input "**********" at bounding box center [310, 334] width 123 height 19
click at [434, 328] on div "**********" at bounding box center [743, 334] width 989 height 19
click at [252, 246] on img at bounding box center [254, 244] width 9 height 9
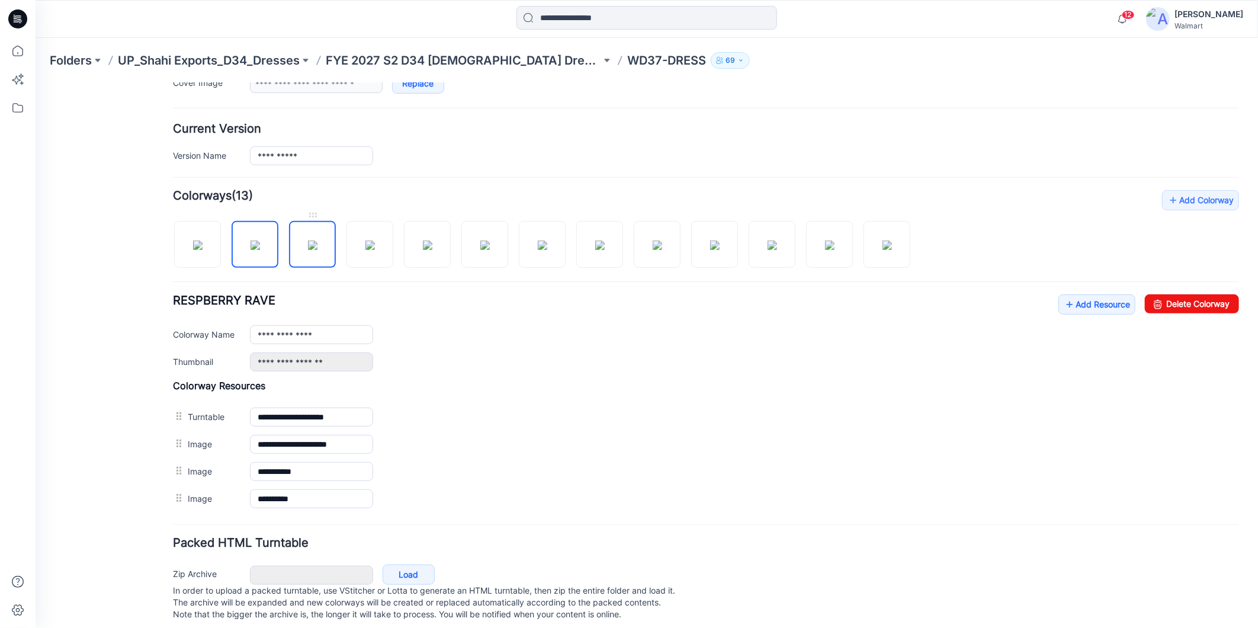
click at [308, 245] on img at bounding box center [311, 244] width 9 height 9
click at [371, 249] on img at bounding box center [369, 244] width 9 height 9
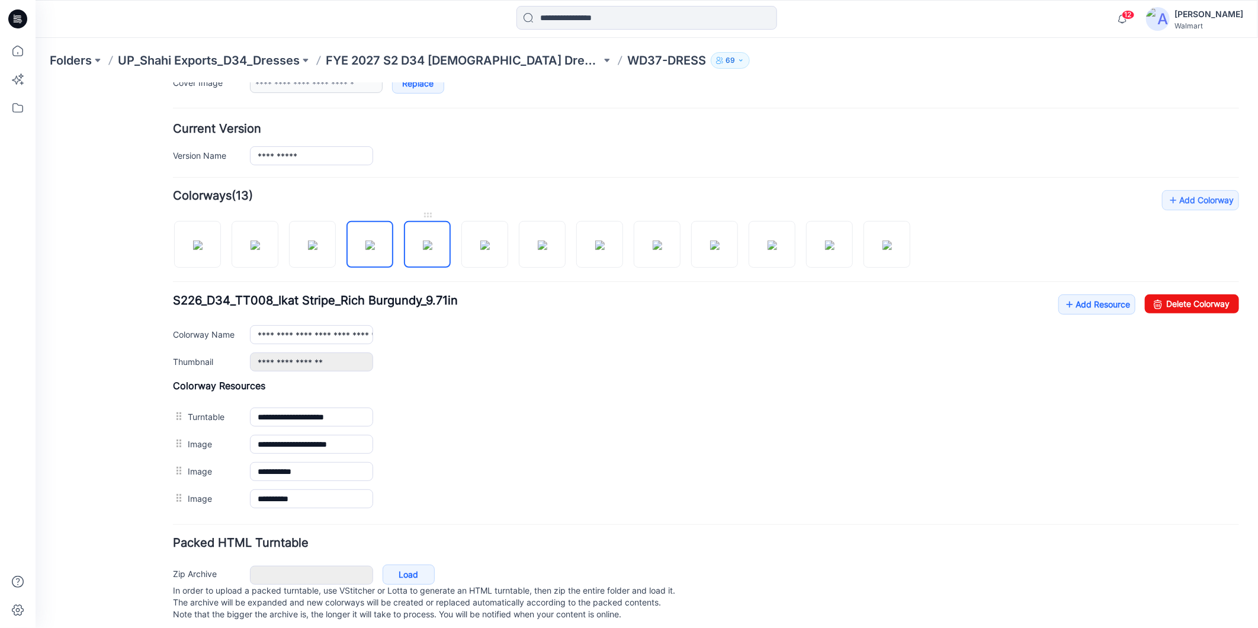
click at [422, 249] on img at bounding box center [426, 244] width 9 height 9
click at [369, 249] on img at bounding box center [369, 244] width 9 height 9
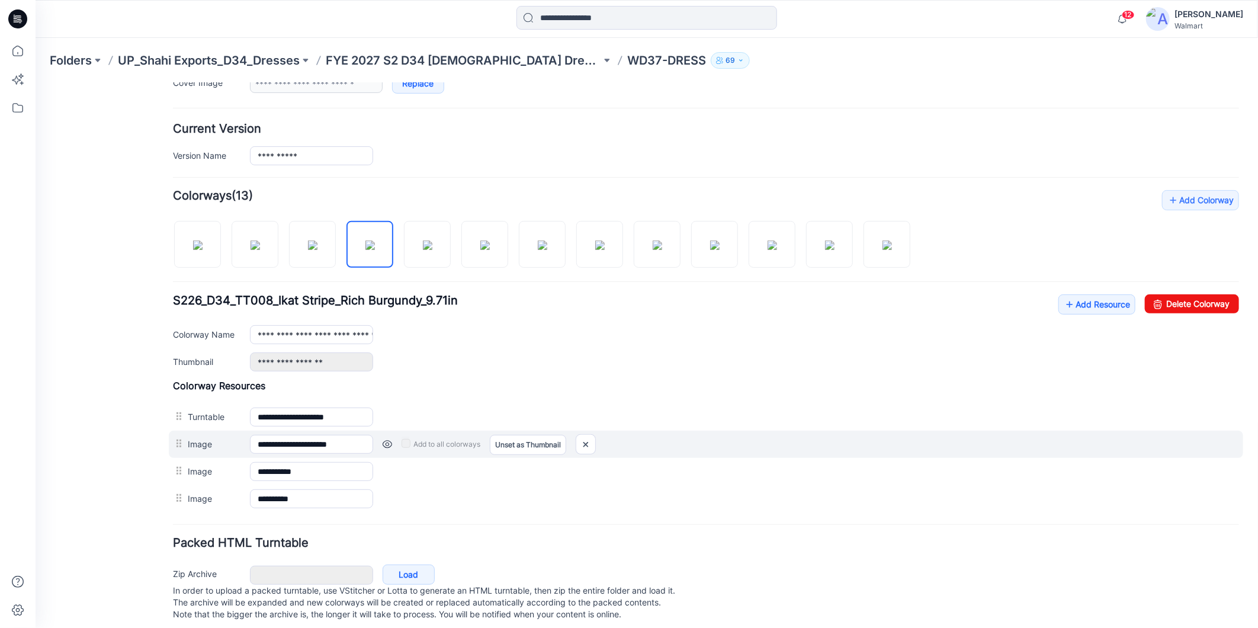
click at [177, 451] on div at bounding box center [179, 443] width 15 height 18
click at [177, 450] on div at bounding box center [179, 443] width 15 height 18
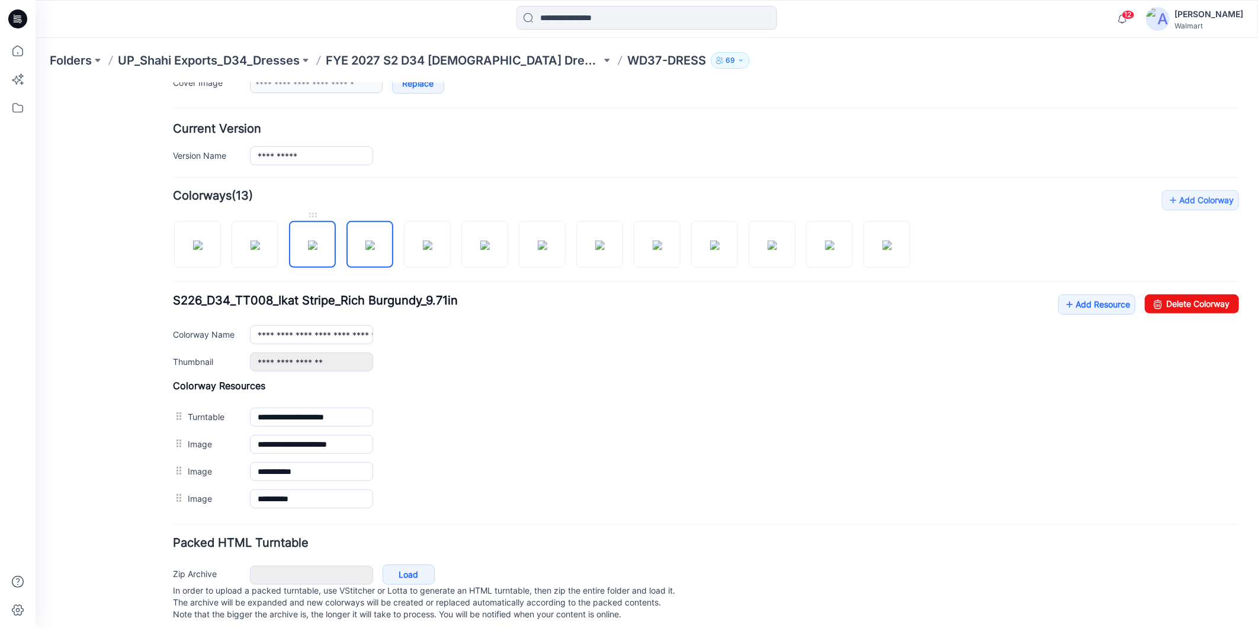
click at [317, 249] on img at bounding box center [311, 244] width 9 height 9
click at [365, 249] on img at bounding box center [369, 244] width 9 height 9
click at [422, 249] on img at bounding box center [426, 244] width 9 height 9
click at [489, 249] on img at bounding box center [484, 244] width 9 height 9
click at [547, 249] on img at bounding box center [541, 244] width 9 height 9
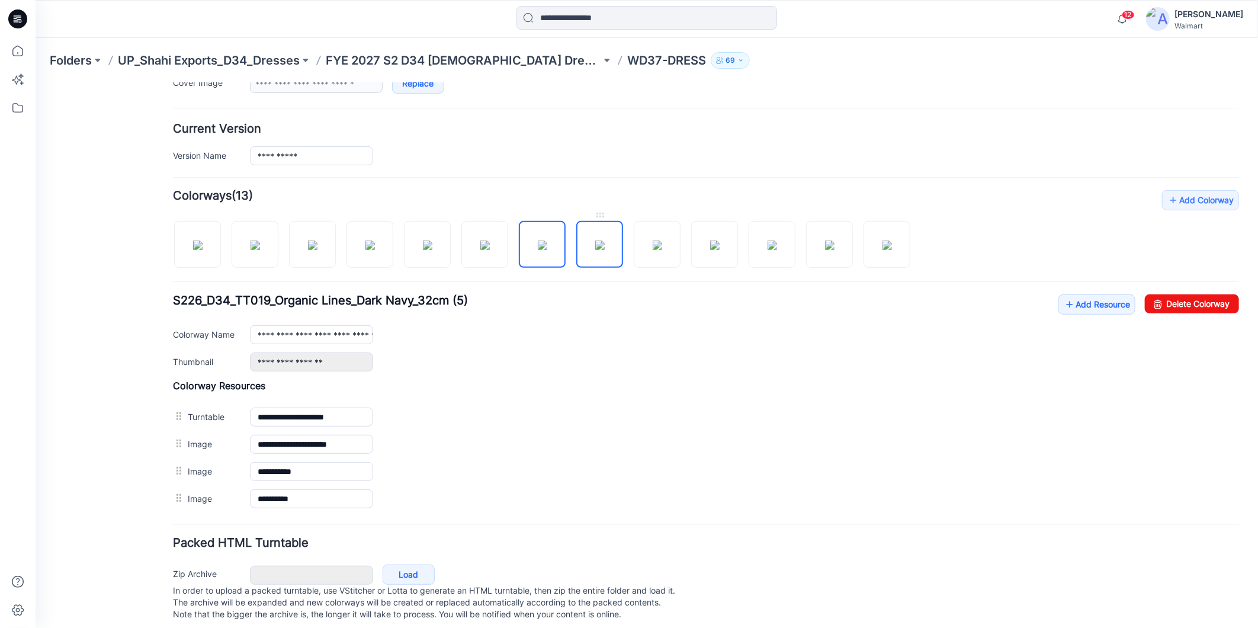
click at [604, 247] on img at bounding box center [599, 244] width 9 height 9
click at [662, 248] on img at bounding box center [656, 244] width 9 height 9
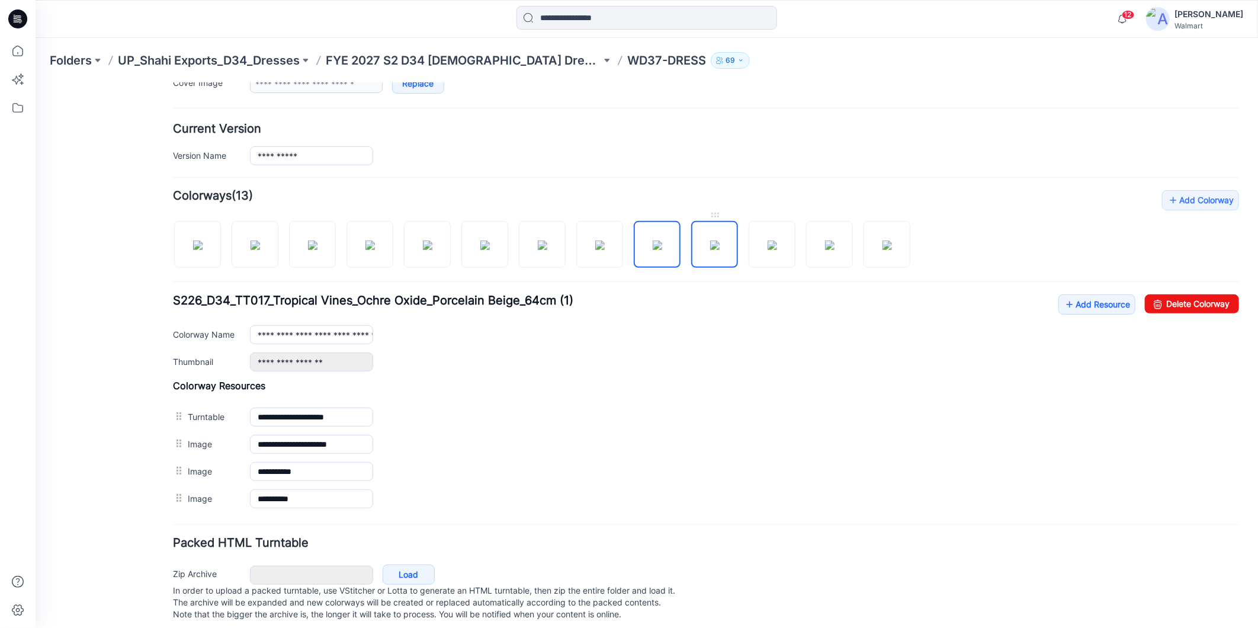
click at [710, 243] on img at bounding box center [714, 244] width 9 height 9
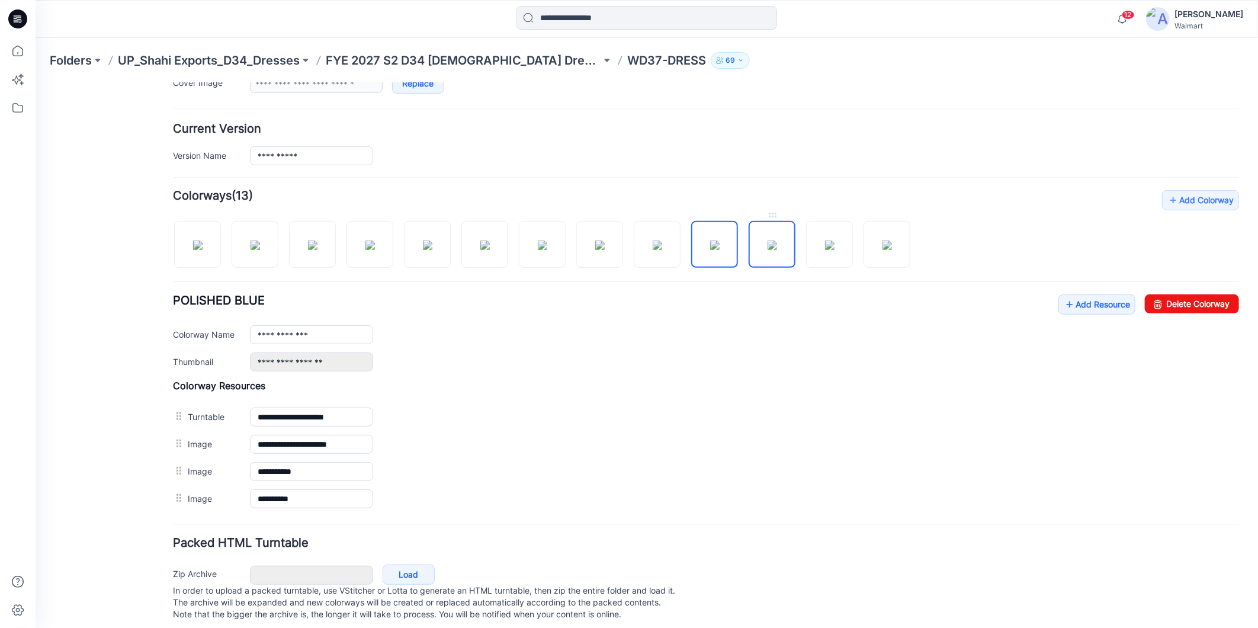
click at [777, 249] on img at bounding box center [771, 244] width 9 height 9
click at [825, 249] on img at bounding box center [829, 244] width 9 height 9
click at [888, 241] on img at bounding box center [886, 244] width 9 height 9
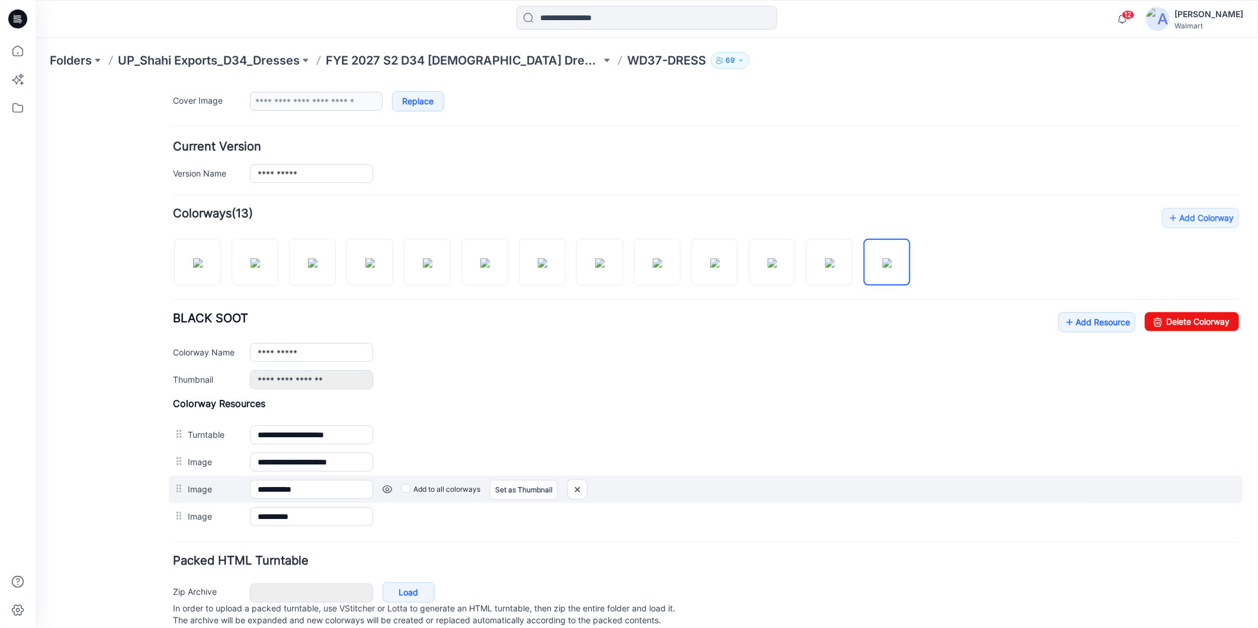
scroll to position [286, 0]
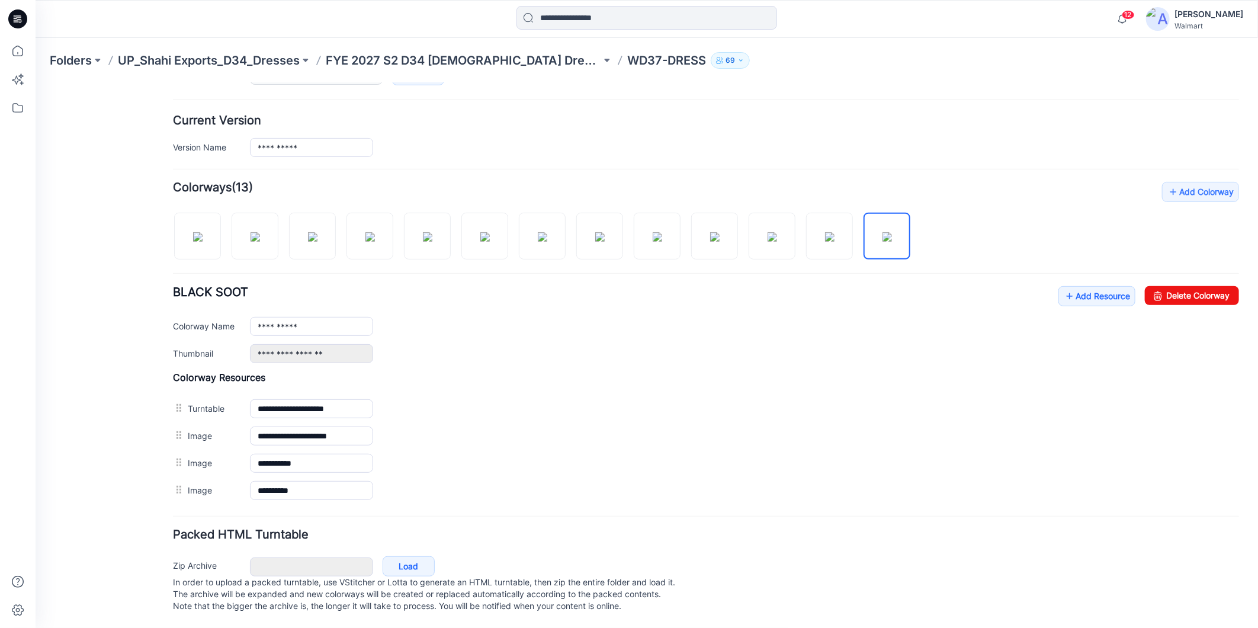
click at [807, 353] on div "Add Colorway Colorways (13) BLACK SOOT Add Resource Delete Colorway" at bounding box center [705, 342] width 1066 height 322
click at [887, 200] on div at bounding box center [886, 206] width 47 height 12
click at [892, 232] on img at bounding box center [886, 236] width 9 height 9
click at [1168, 286] on link "Delete Colorway" at bounding box center [1192, 295] width 94 height 19
type input "**********"
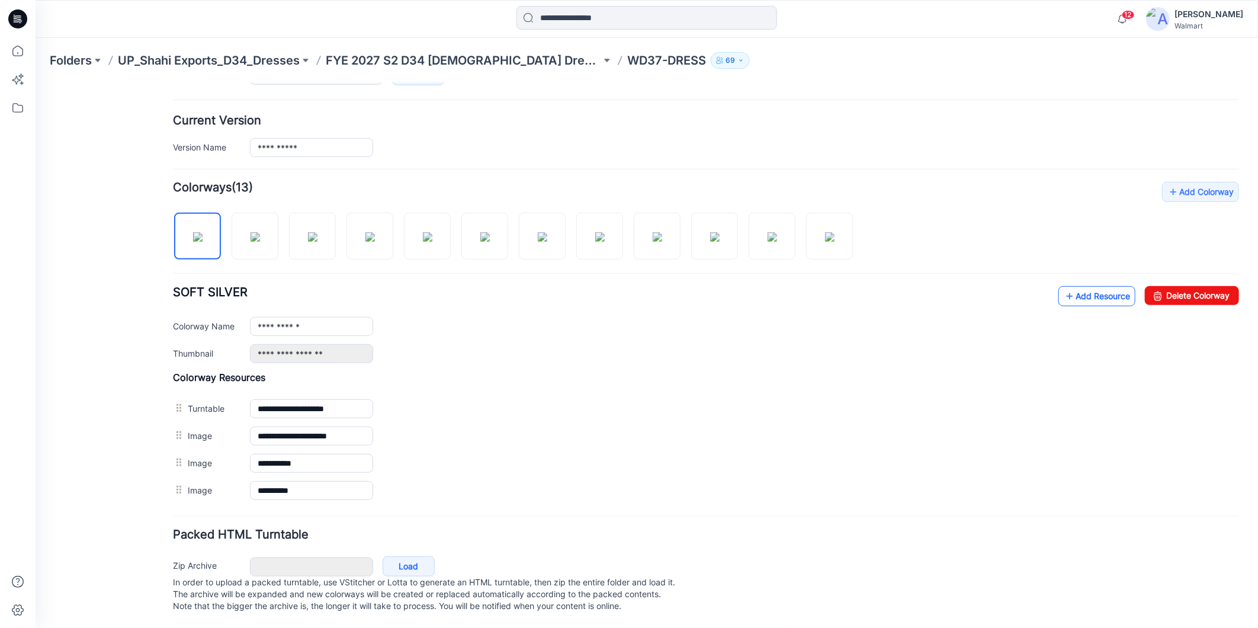
click at [1084, 286] on link "Add Resource" at bounding box center [1096, 296] width 77 height 20
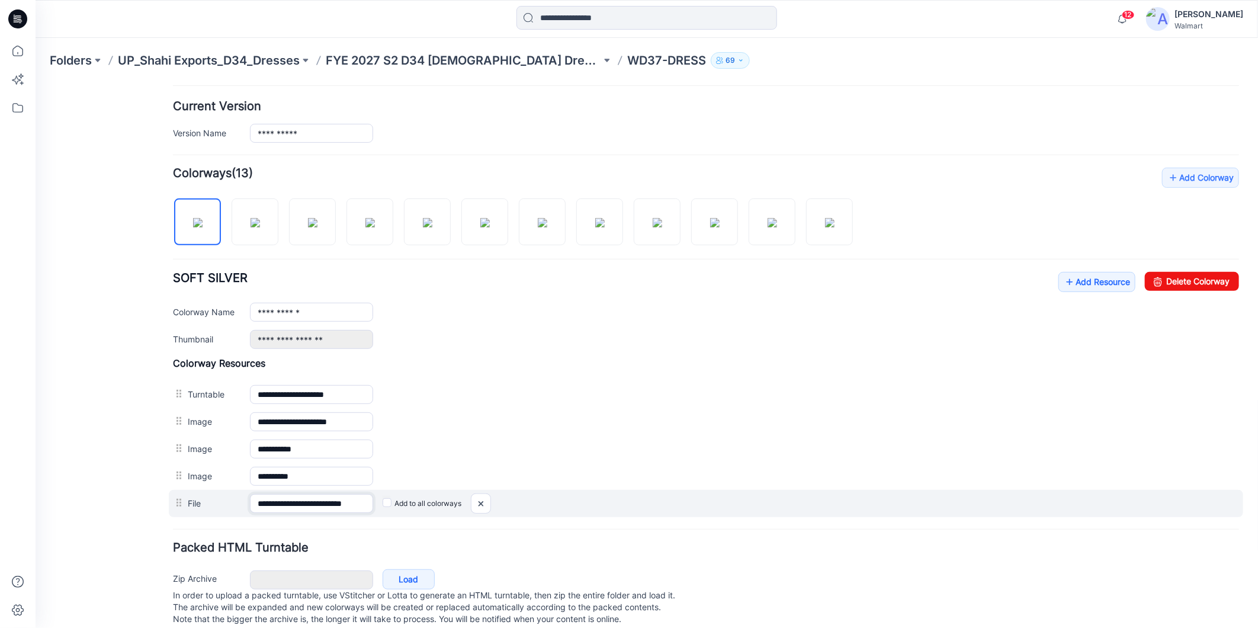
scroll to position [0, 21]
drag, startPoint x: 358, startPoint y: 507, endPoint x: 379, endPoint y: 515, distance: 22.1
click at [382, 515] on div "**********" at bounding box center [705, 502] width 1075 height 27
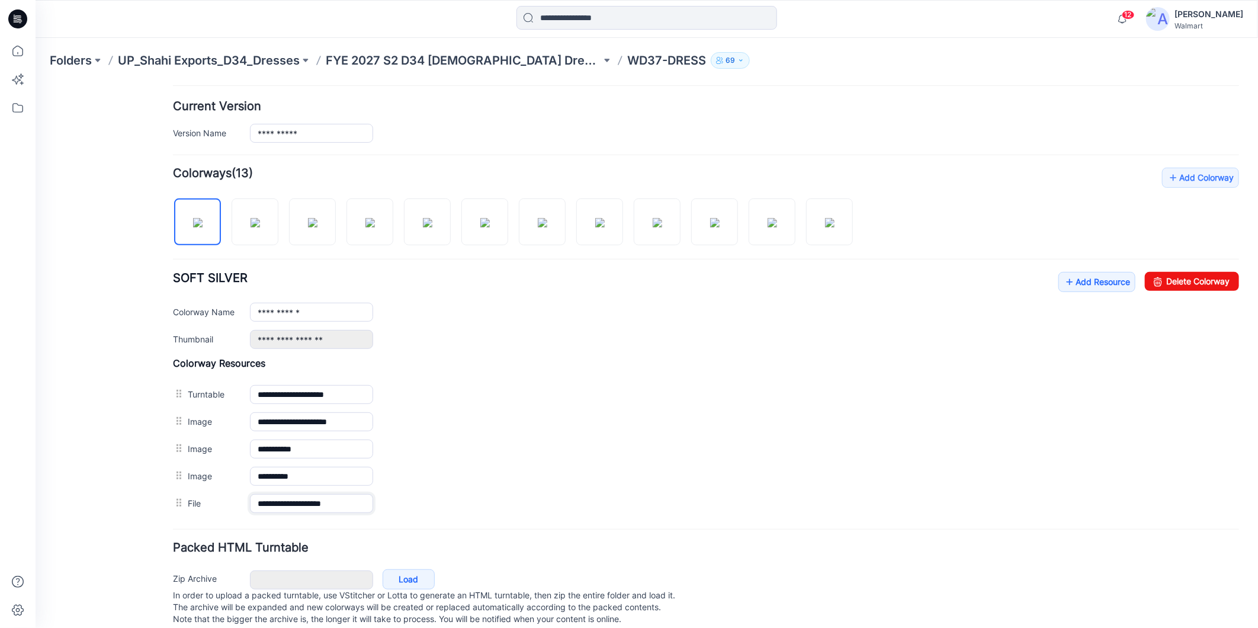
type input "**********"
click at [634, 304] on div "**********" at bounding box center [743, 311] width 989 height 19
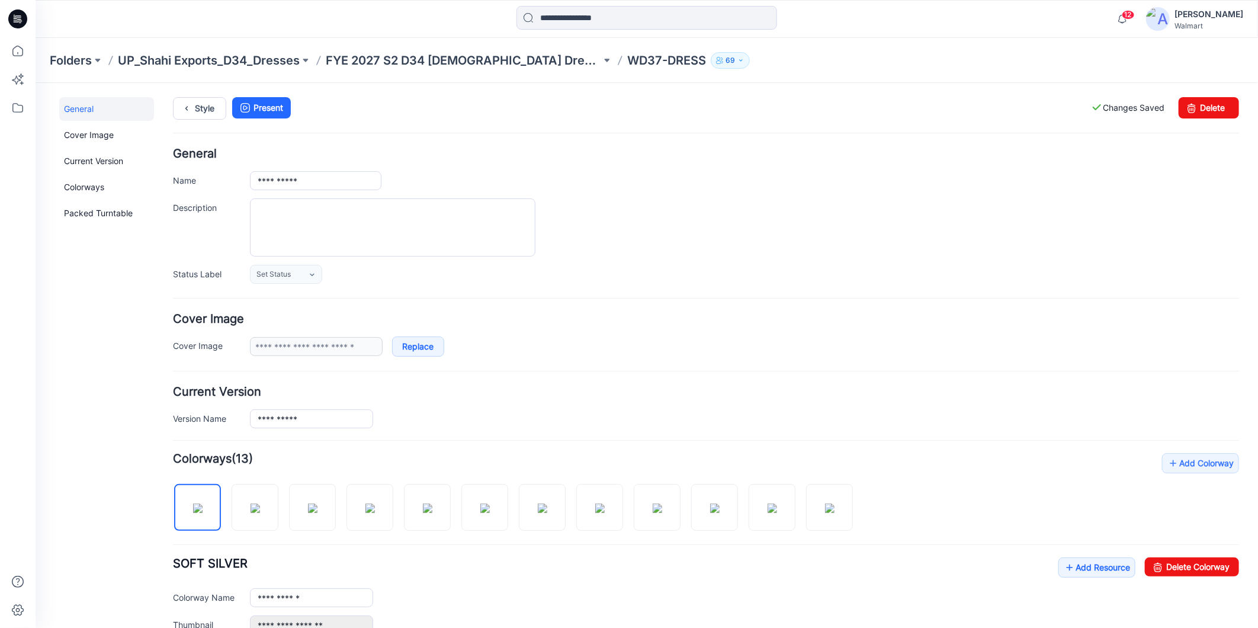
click at [890, 168] on div "**********" at bounding box center [705, 216] width 1066 height 136
click at [203, 108] on link "Style" at bounding box center [198, 108] width 53 height 23
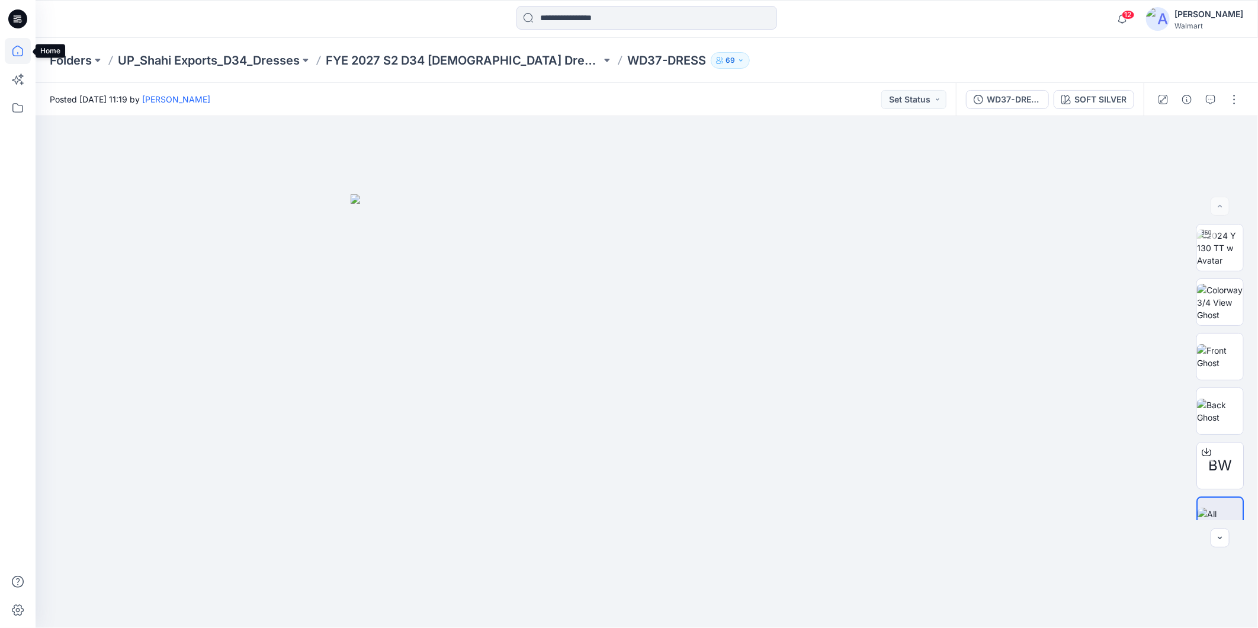
click at [16, 49] on icon at bounding box center [18, 51] width 26 height 26
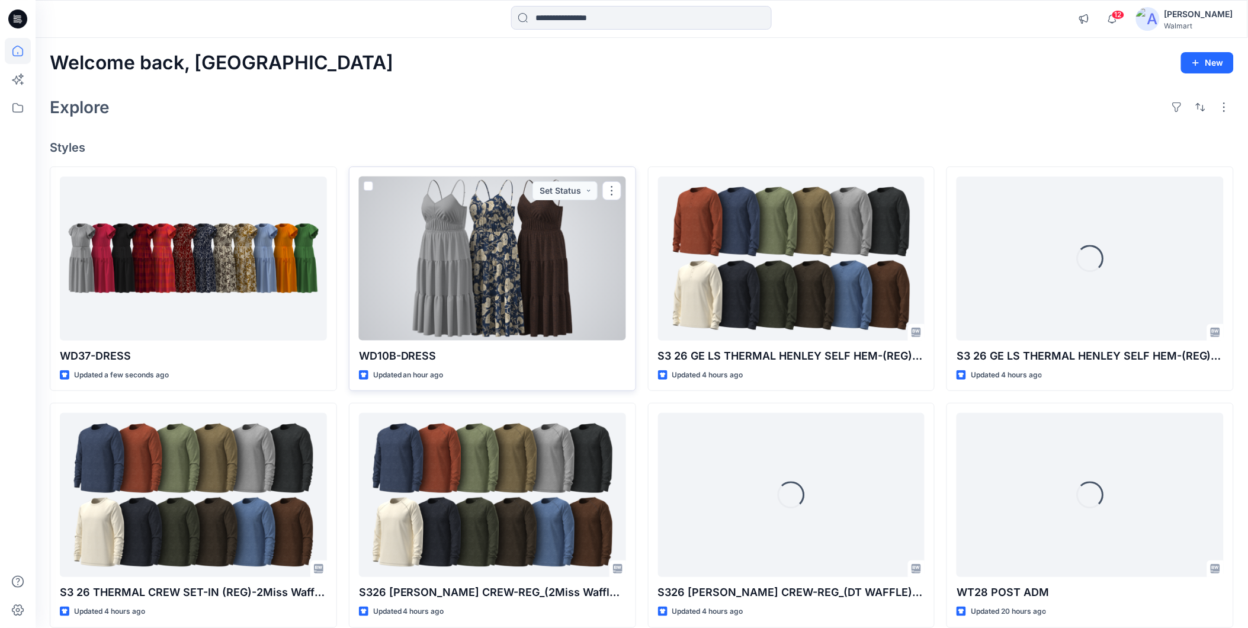
click at [433, 251] on div at bounding box center [492, 259] width 267 height 164
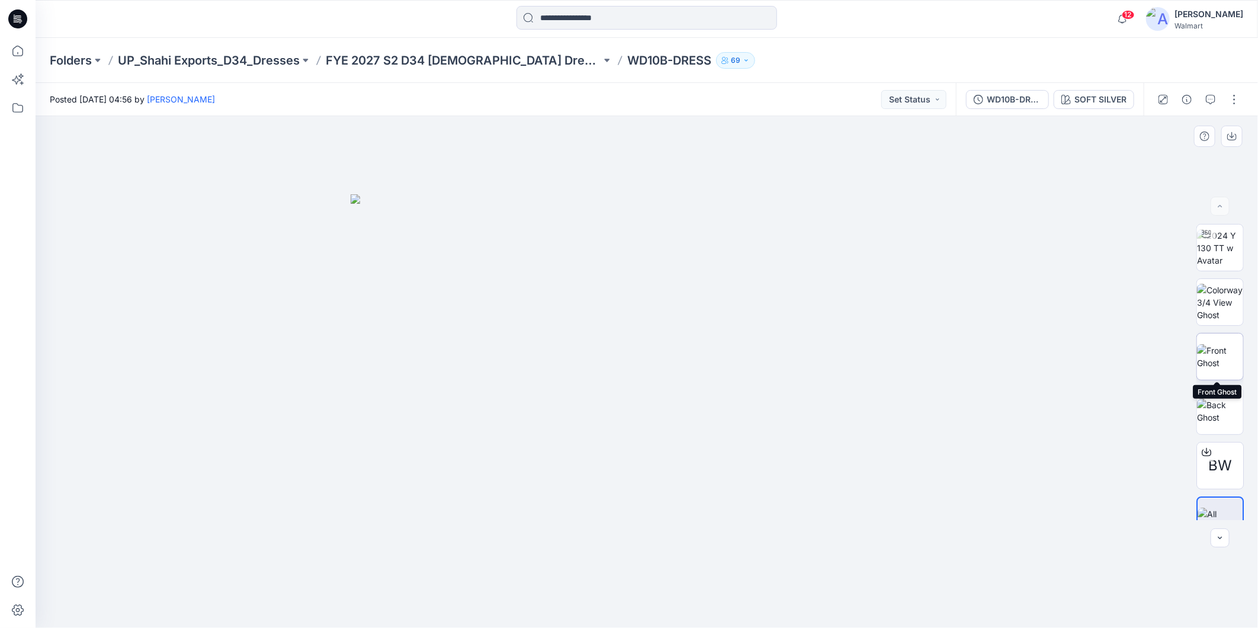
click at [1223, 351] on img at bounding box center [1220, 356] width 46 height 25
click at [1219, 411] on img at bounding box center [1220, 411] width 46 height 25
click at [20, 53] on icon at bounding box center [18, 51] width 26 height 26
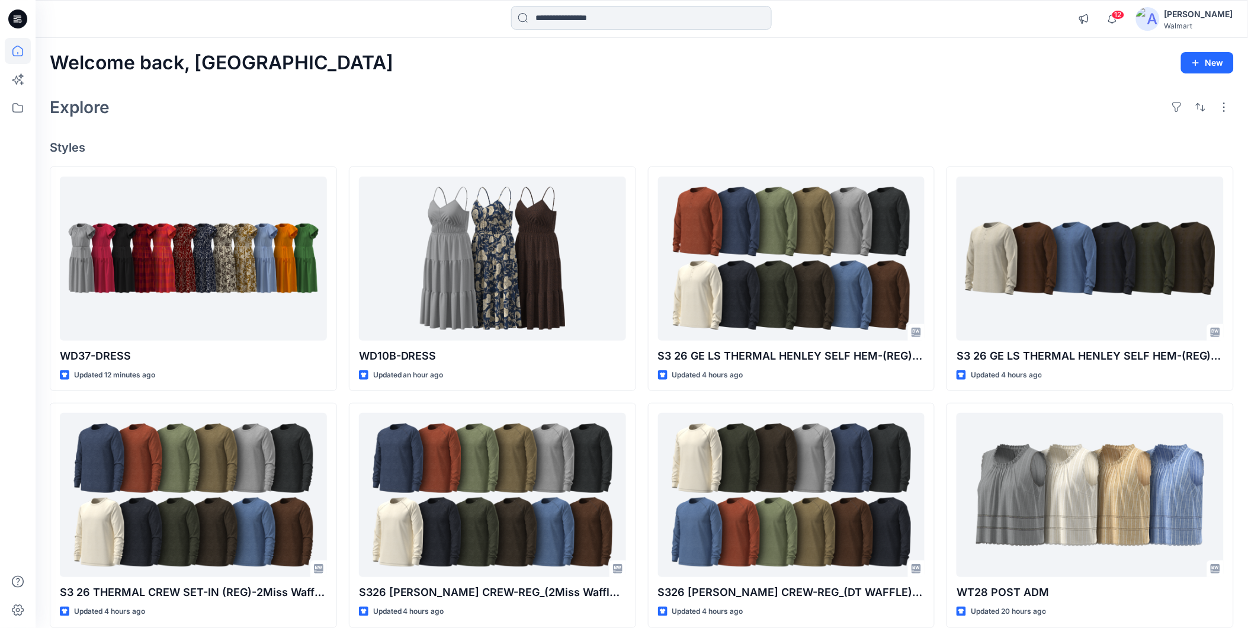
click at [567, 20] on input at bounding box center [641, 18] width 261 height 24
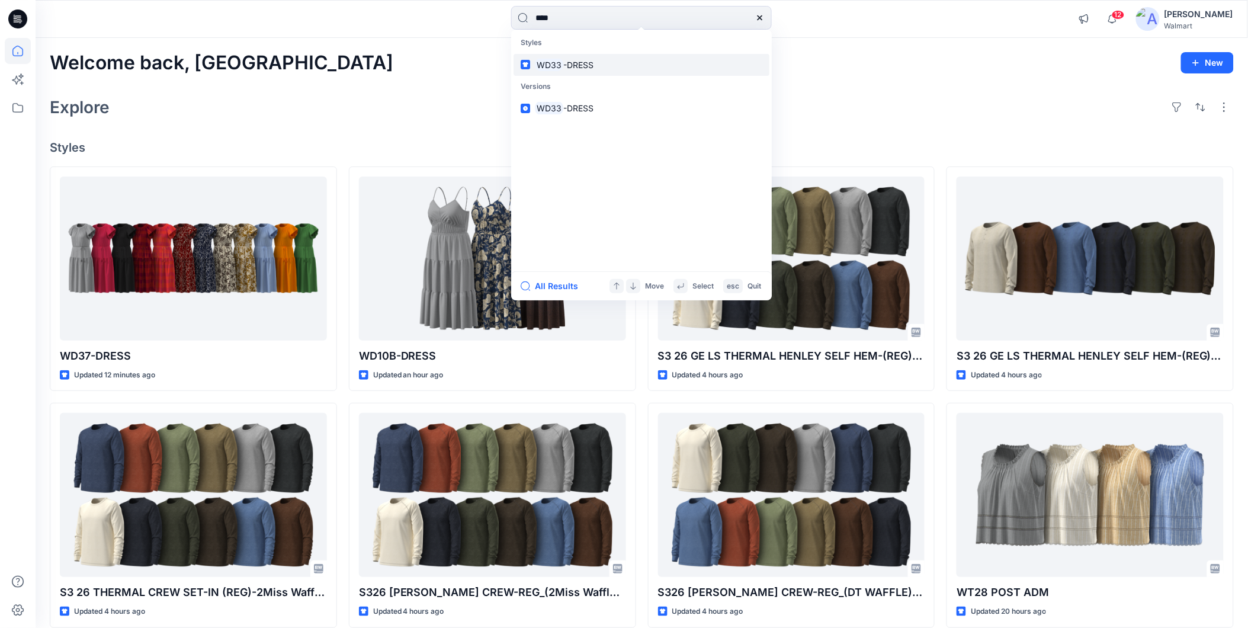
type input "****"
click at [567, 63] on span "-DRESS" at bounding box center [578, 65] width 30 height 10
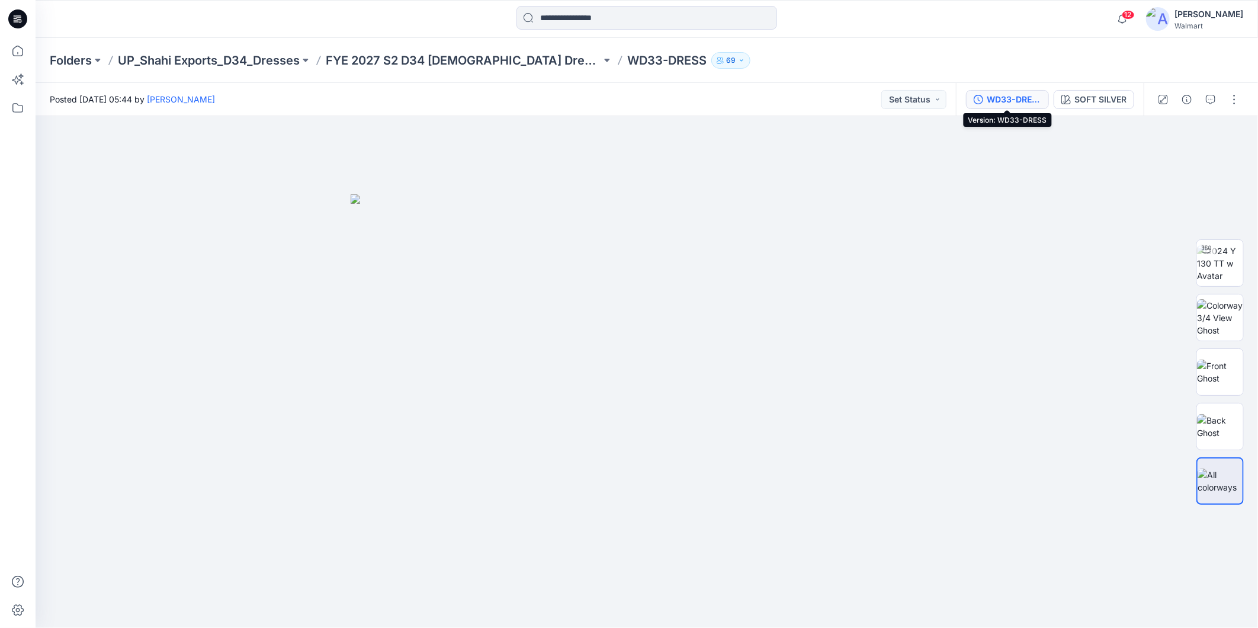
click at [1011, 99] on div "WD33-DRESS" at bounding box center [1014, 99] width 55 height 13
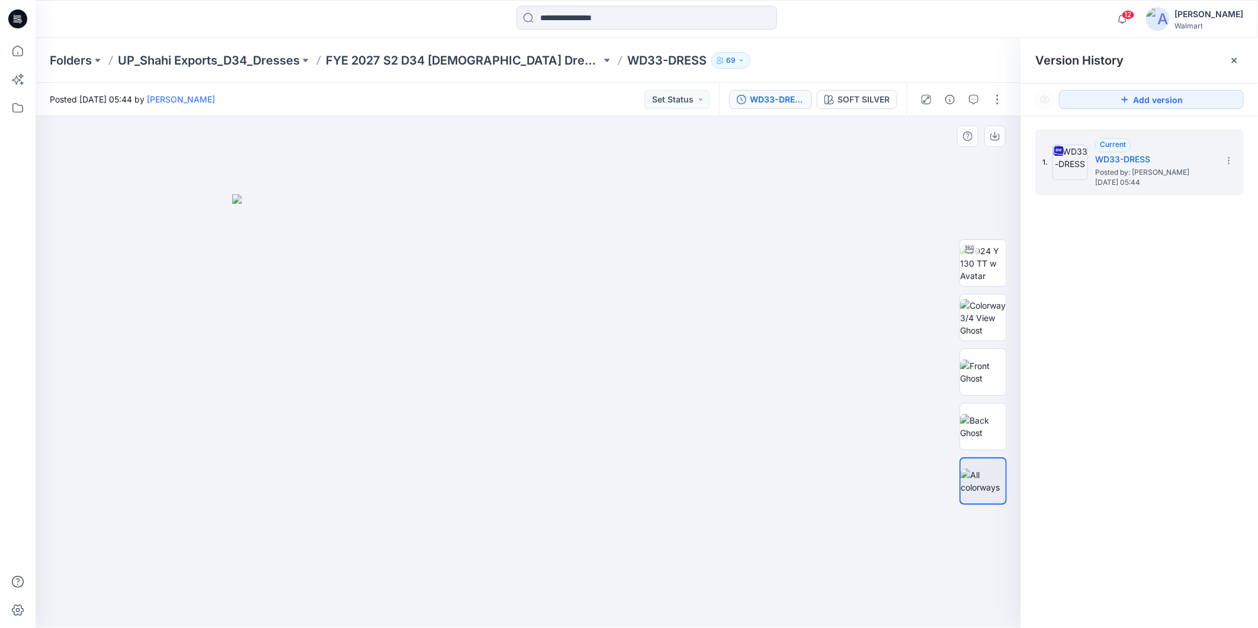
click at [749, 155] on div at bounding box center [529, 372] width 986 height 512
click at [15, 49] on icon at bounding box center [18, 51] width 26 height 26
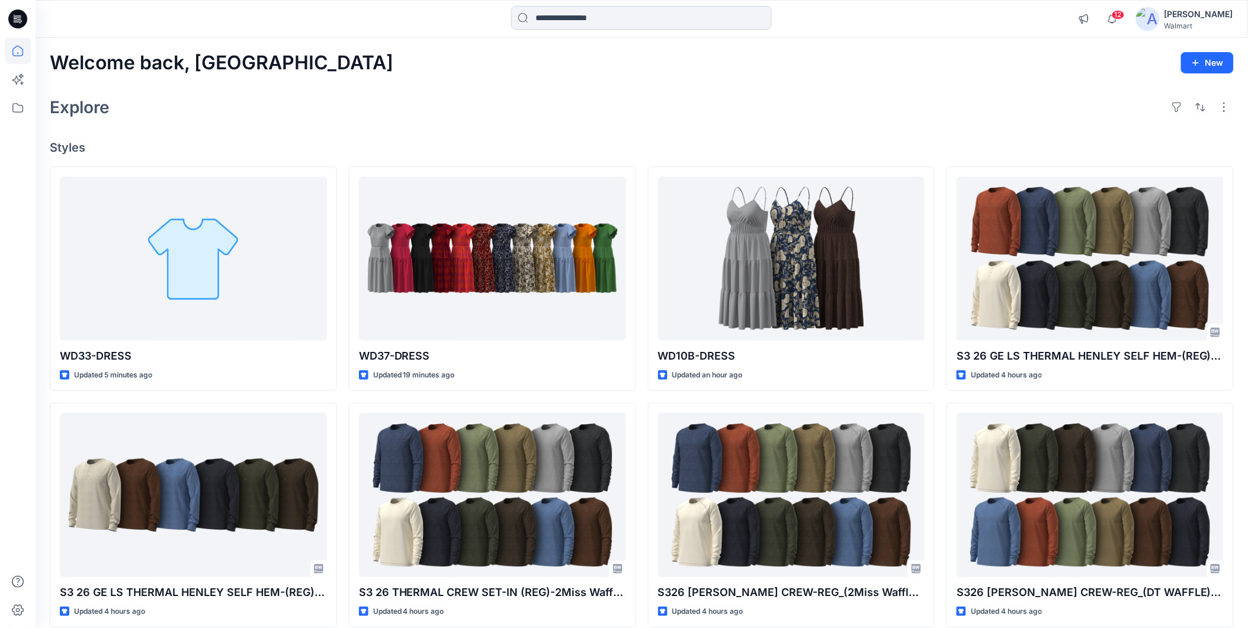
click at [563, 18] on input at bounding box center [641, 18] width 261 height 24
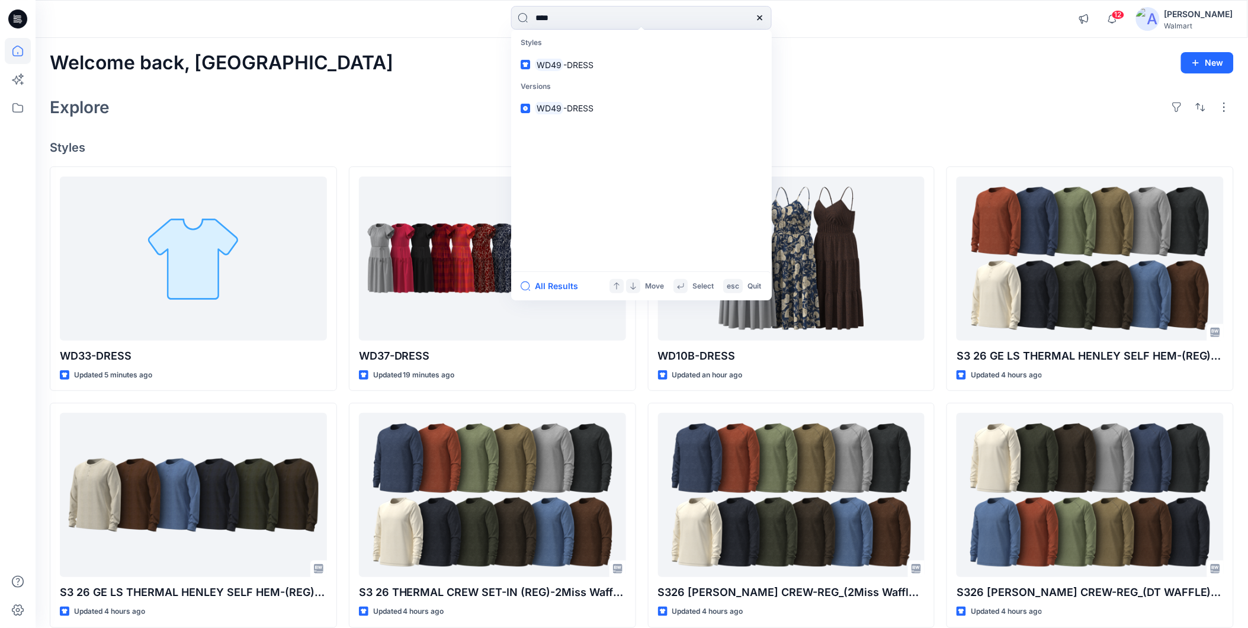
type input "****"
click at [568, 61] on span "-DRESS" at bounding box center [578, 65] width 30 height 10
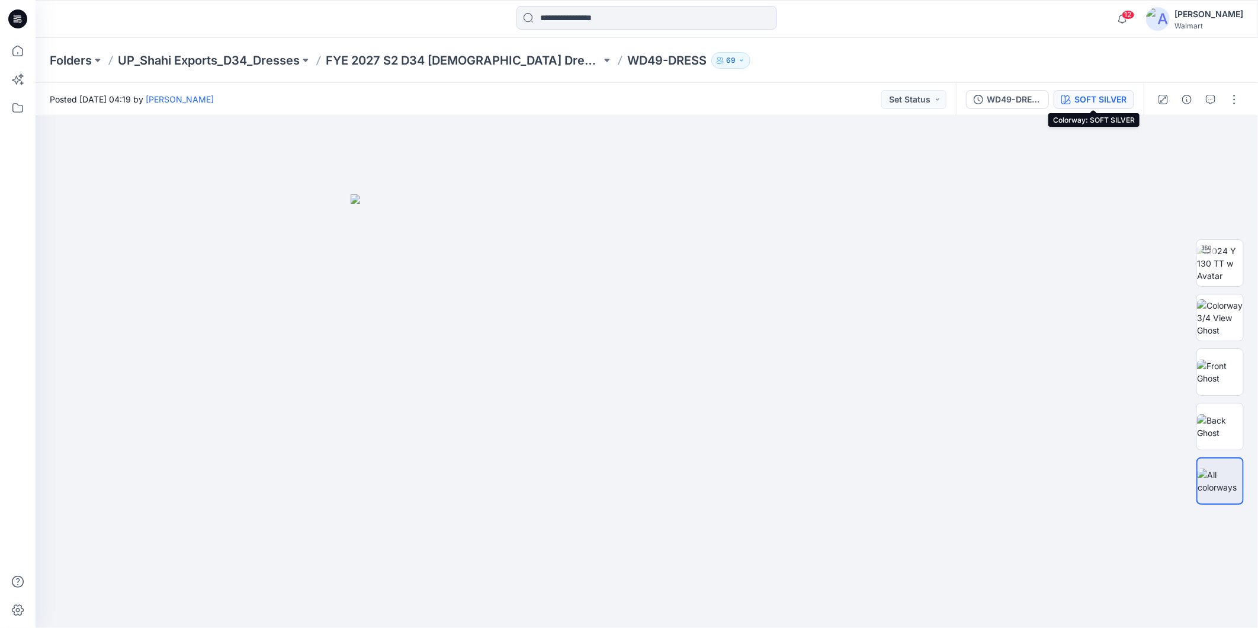
click at [1100, 101] on div "SOFT SILVER" at bounding box center [1101, 99] width 52 height 13
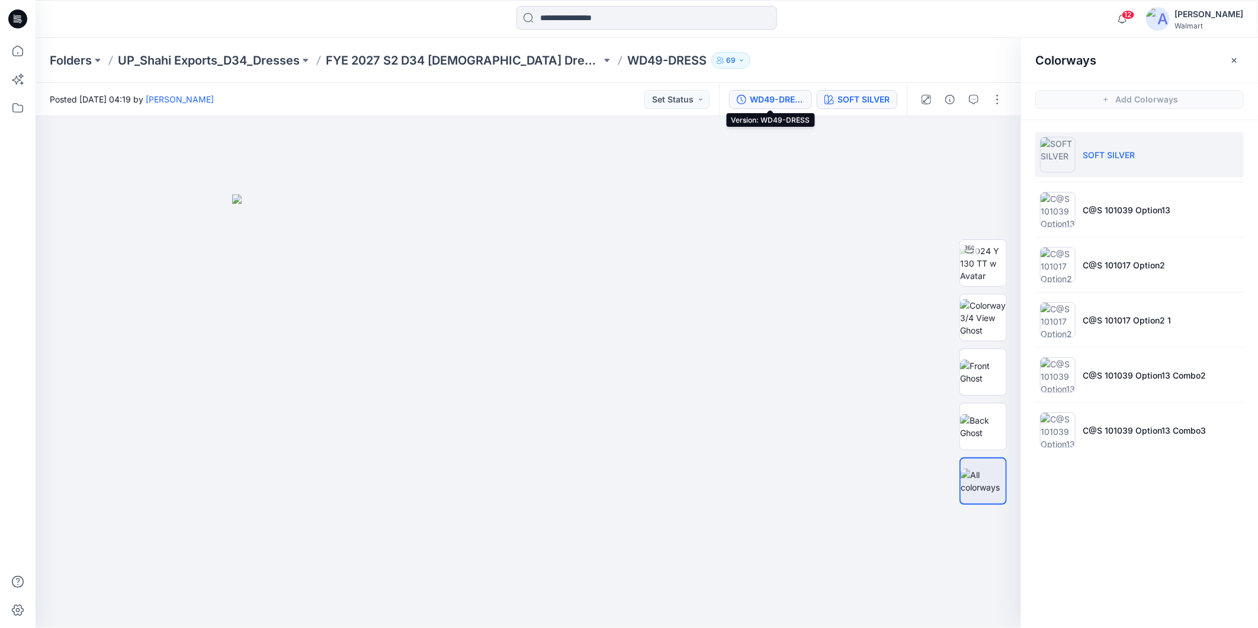
click at [766, 100] on div "WD49-DRESS" at bounding box center [777, 99] width 55 height 13
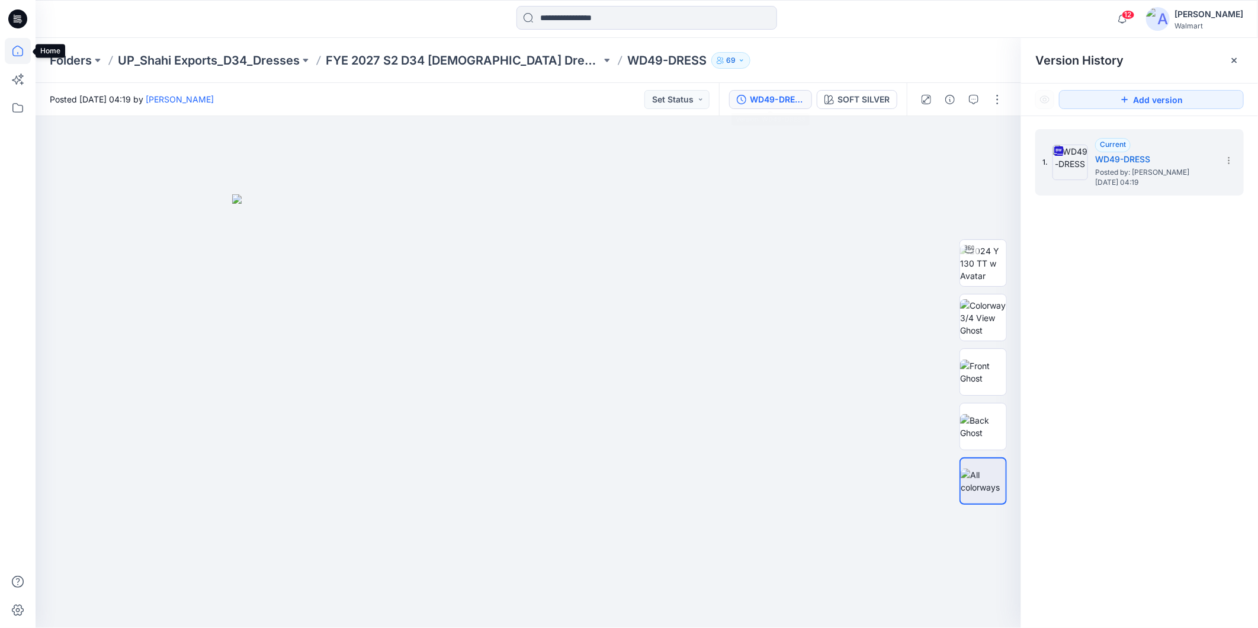
click at [19, 57] on icon at bounding box center [18, 51] width 26 height 26
